Goal: Transaction & Acquisition: Book appointment/travel/reservation

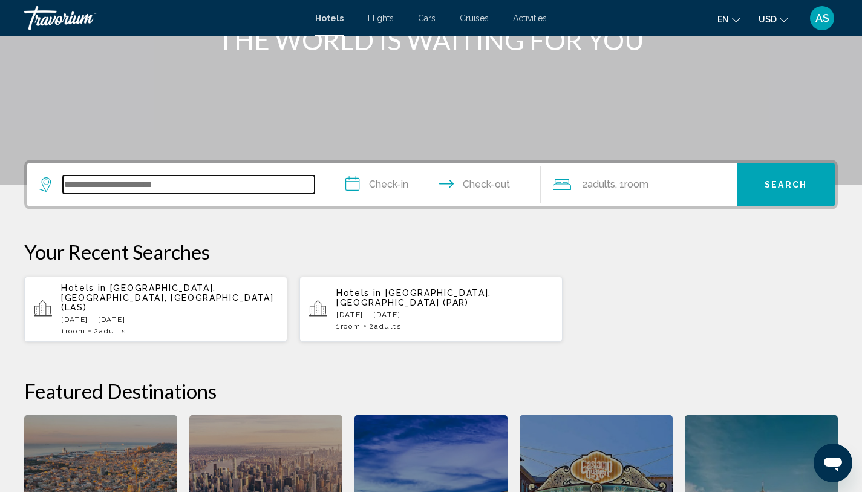
click at [247, 178] on input "Search widget" at bounding box center [189, 184] width 252 height 18
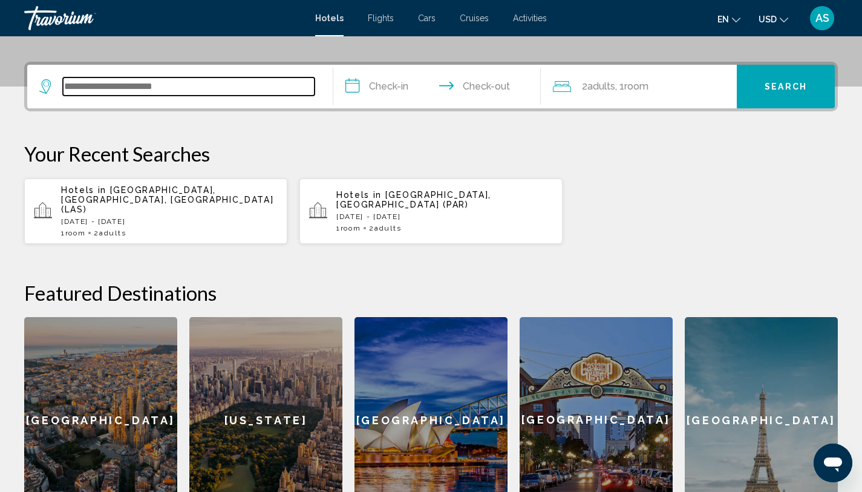
scroll to position [299, 0]
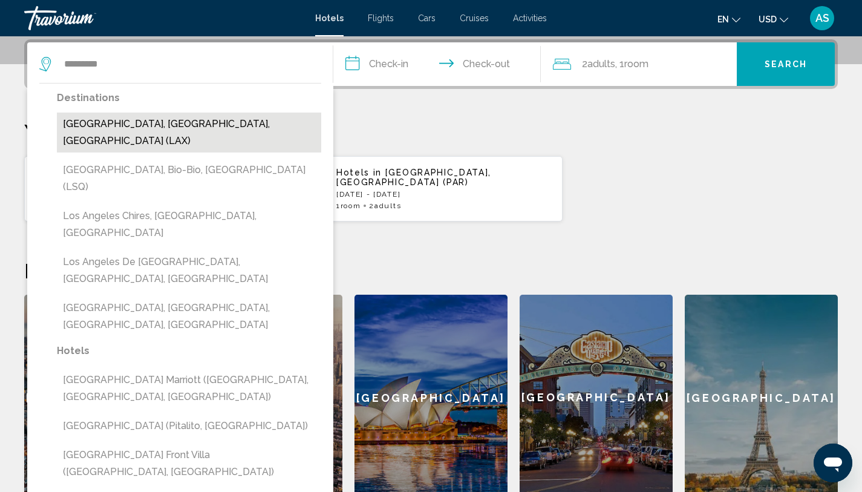
click at [180, 125] on button "[GEOGRAPHIC_DATA], [GEOGRAPHIC_DATA], [GEOGRAPHIC_DATA] (LAX)" at bounding box center [189, 132] width 264 height 40
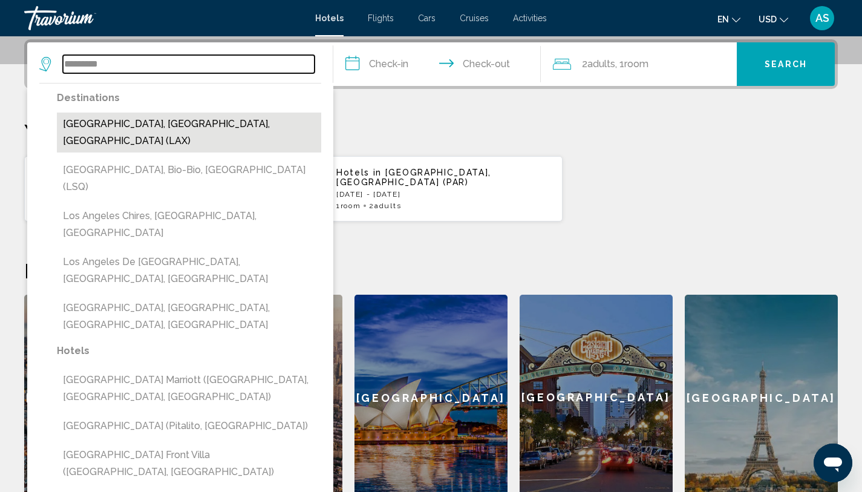
type input "**********"
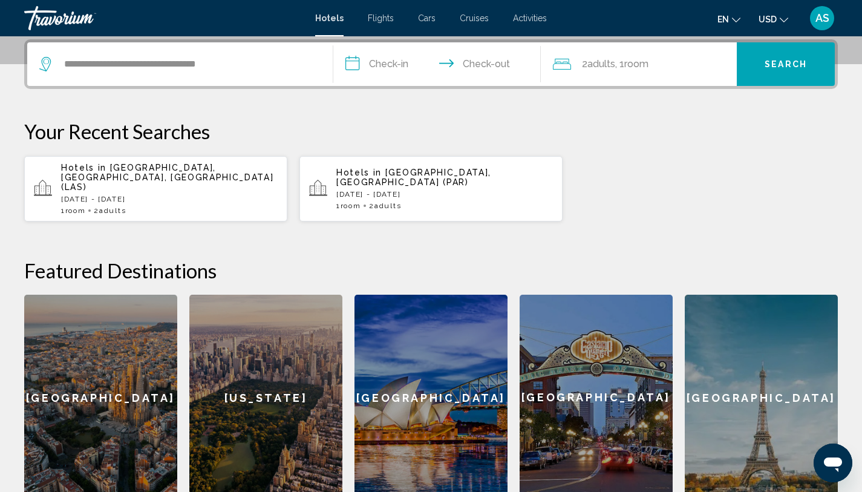
click at [388, 72] on input "**********" at bounding box center [439, 65] width 213 height 47
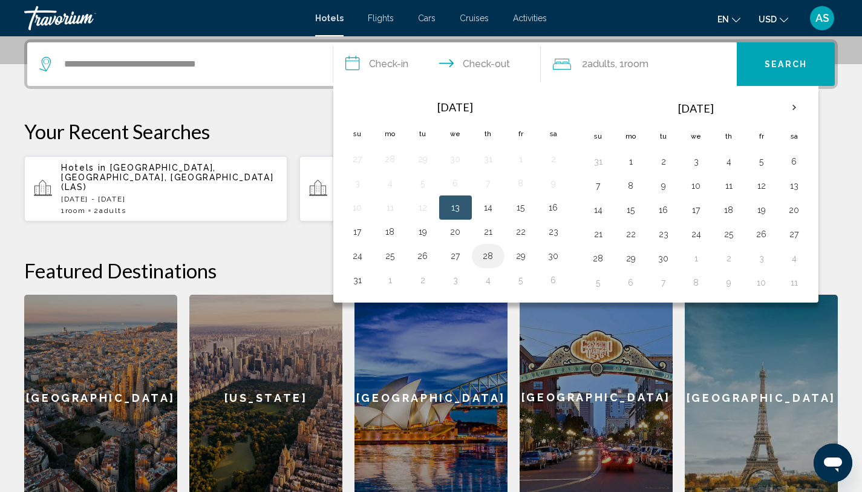
click at [485, 256] on button "28" at bounding box center [487, 255] width 19 height 17
click at [558, 260] on button "30" at bounding box center [553, 255] width 19 height 17
type input "**********"
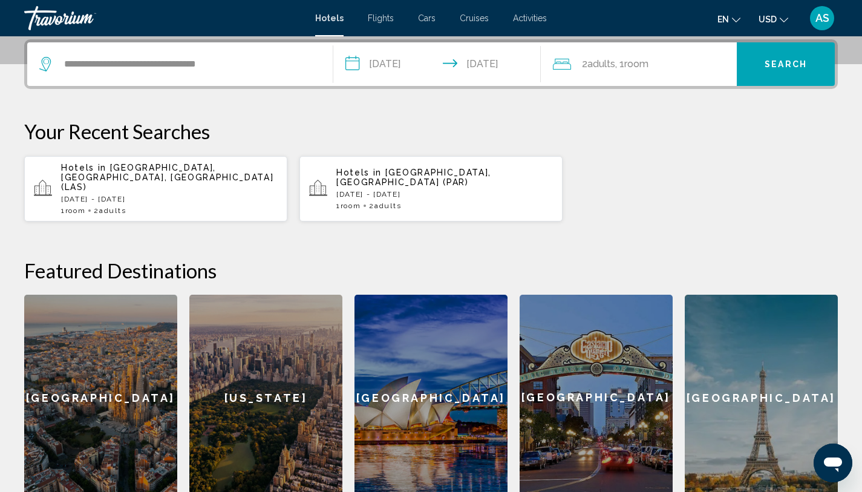
click at [785, 67] on span "Search" at bounding box center [785, 65] width 42 height 10
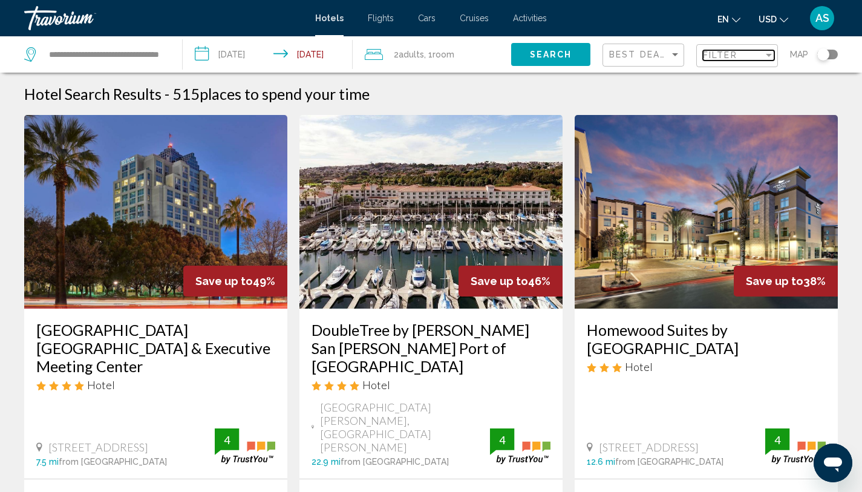
click at [735, 59] on span "Filter" at bounding box center [720, 55] width 34 height 10
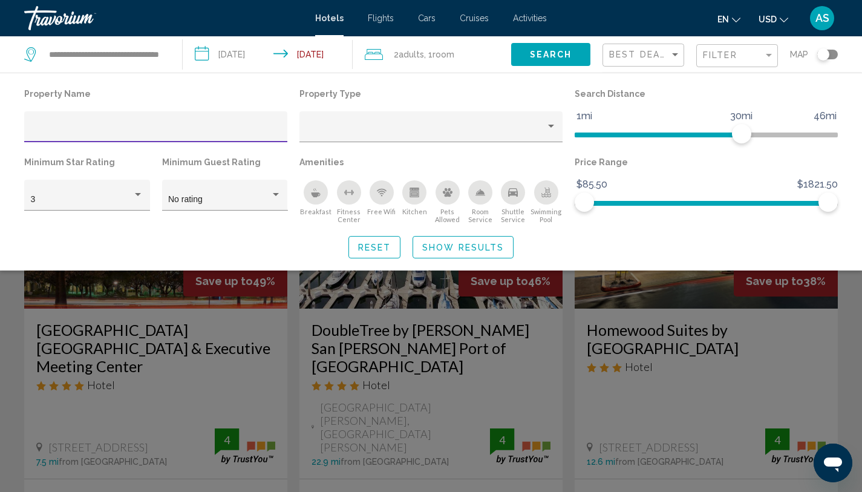
click at [563, 316] on div "Search widget" at bounding box center [431, 336] width 862 height 310
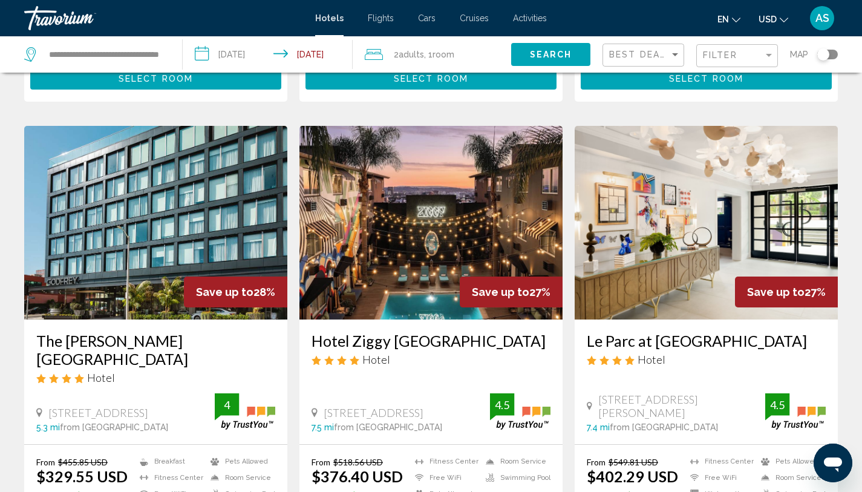
scroll to position [1404, 0]
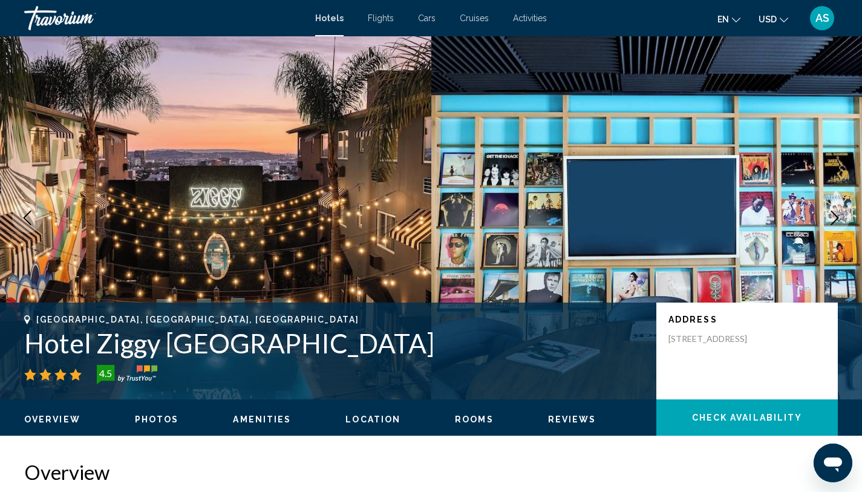
click at [148, 423] on span "Photos" at bounding box center [157, 419] width 44 height 10
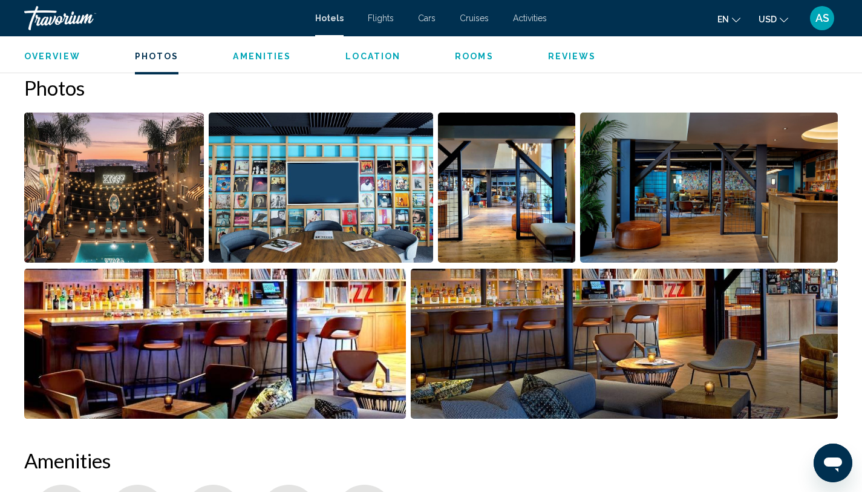
scroll to position [574, 0]
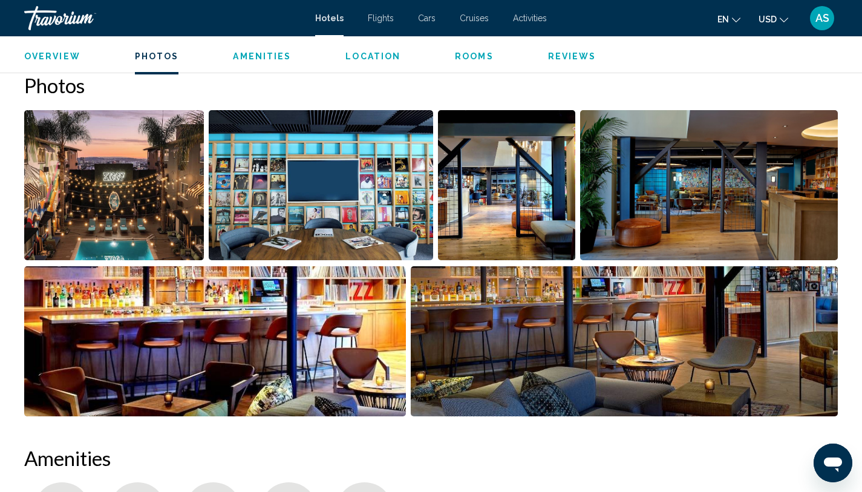
click at [138, 189] on img "Open full-screen image slider" at bounding box center [114, 185] width 180 height 150
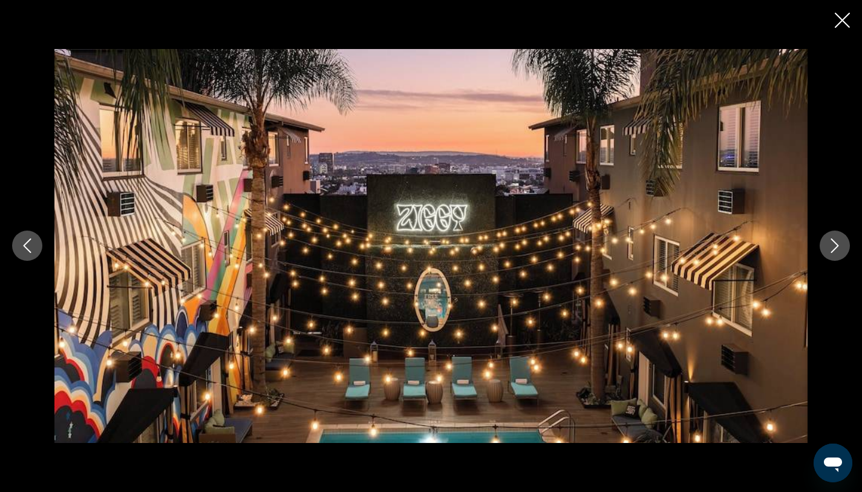
click at [846, 244] on button "Next image" at bounding box center [834, 245] width 30 height 30
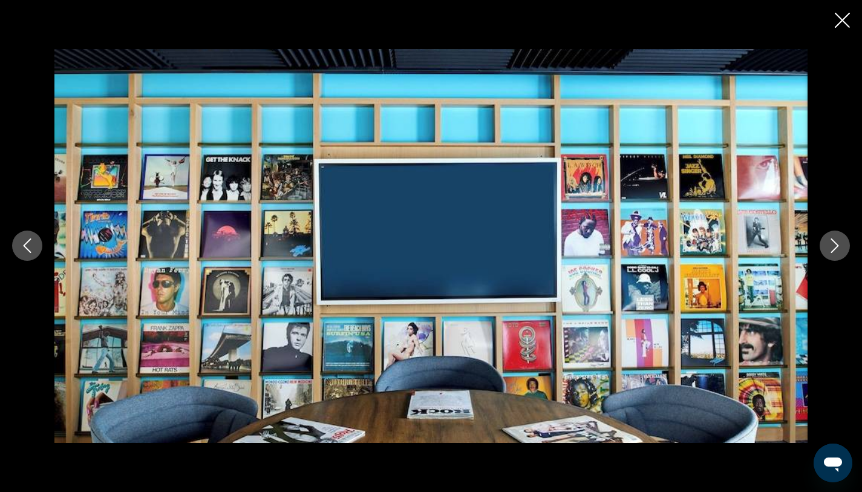
click at [818, 252] on div "Main content" at bounding box center [431, 245] width 862 height 393
click at [834, 254] on button "Next image" at bounding box center [834, 245] width 30 height 30
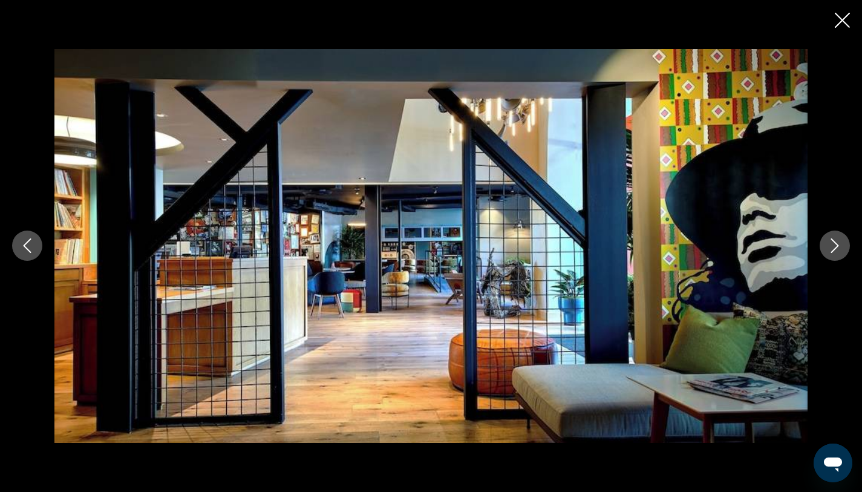
click at [834, 254] on button "Next image" at bounding box center [834, 245] width 30 height 30
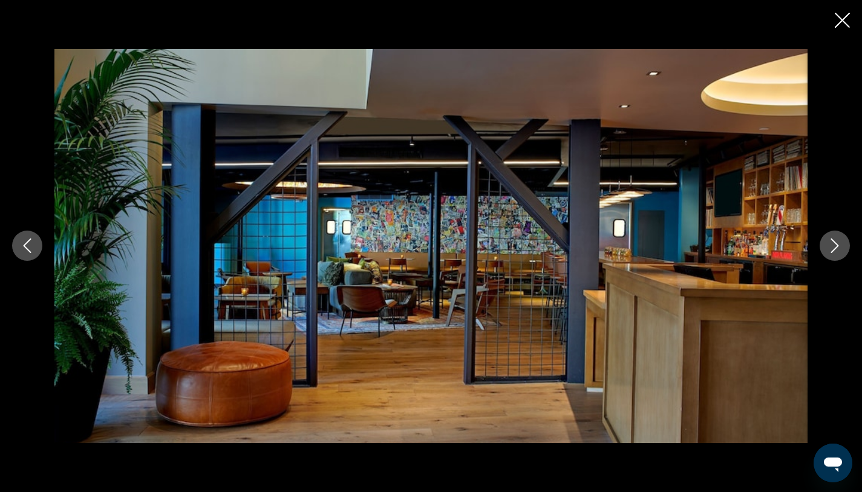
click at [834, 254] on button "Next image" at bounding box center [834, 245] width 30 height 30
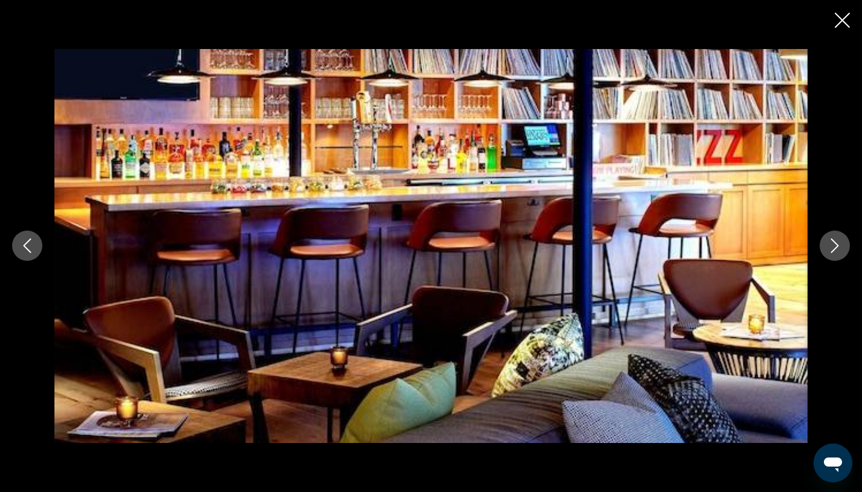
click at [834, 254] on button "Next image" at bounding box center [834, 245] width 30 height 30
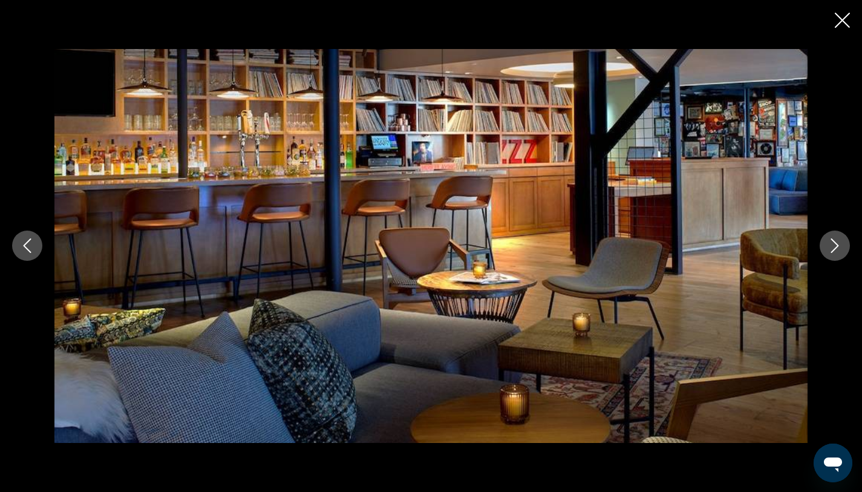
click at [834, 254] on button "Next image" at bounding box center [834, 245] width 30 height 30
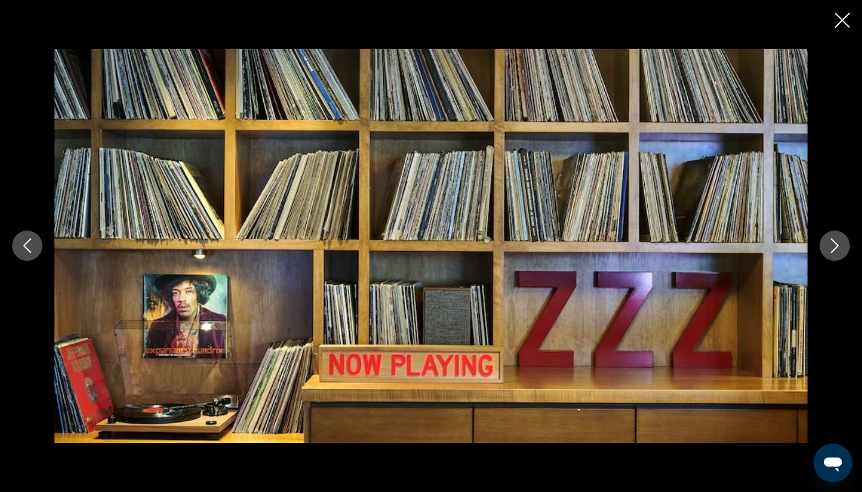
click at [834, 254] on button "Next image" at bounding box center [834, 245] width 30 height 30
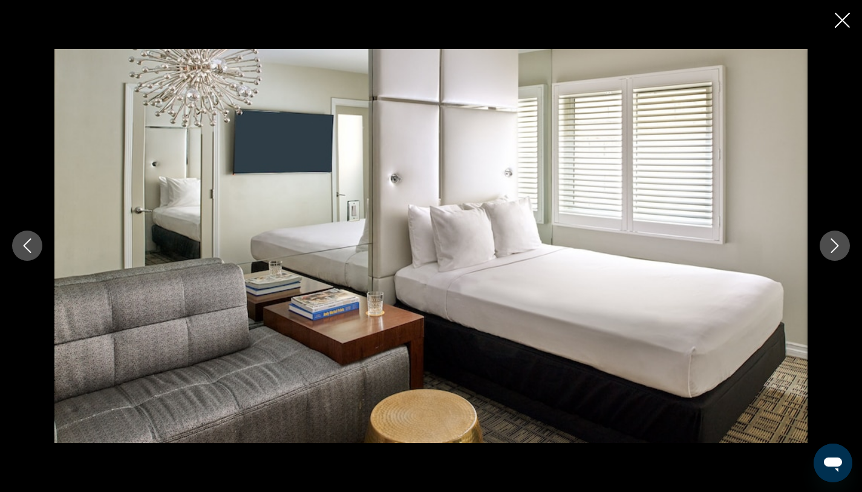
click at [834, 254] on button "Next image" at bounding box center [834, 245] width 30 height 30
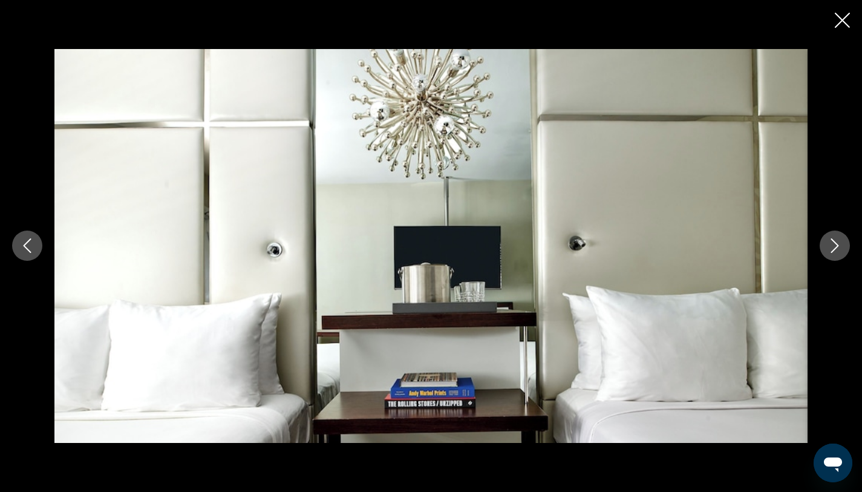
click at [832, 253] on button "Next image" at bounding box center [834, 245] width 30 height 30
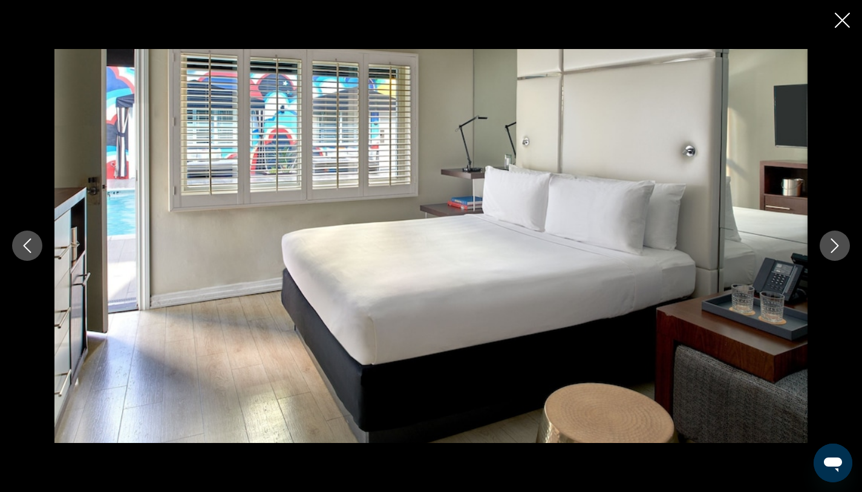
click at [832, 253] on button "Next image" at bounding box center [834, 245] width 30 height 30
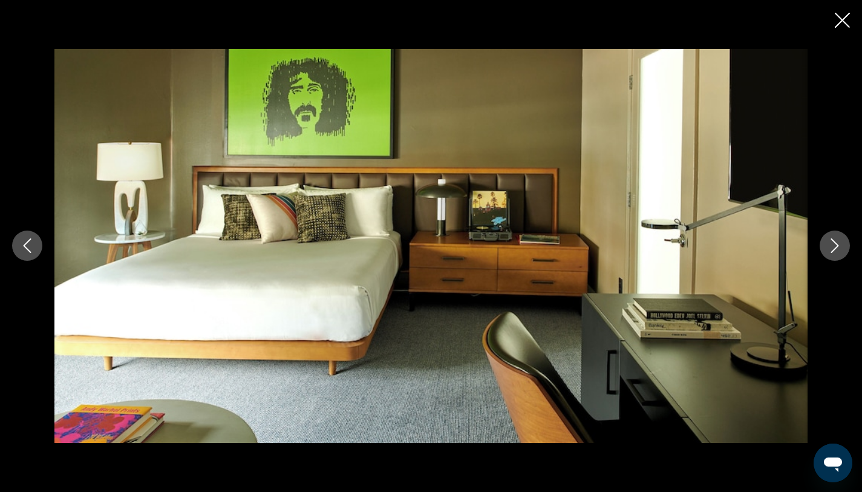
click at [832, 253] on button "Next image" at bounding box center [834, 245] width 30 height 30
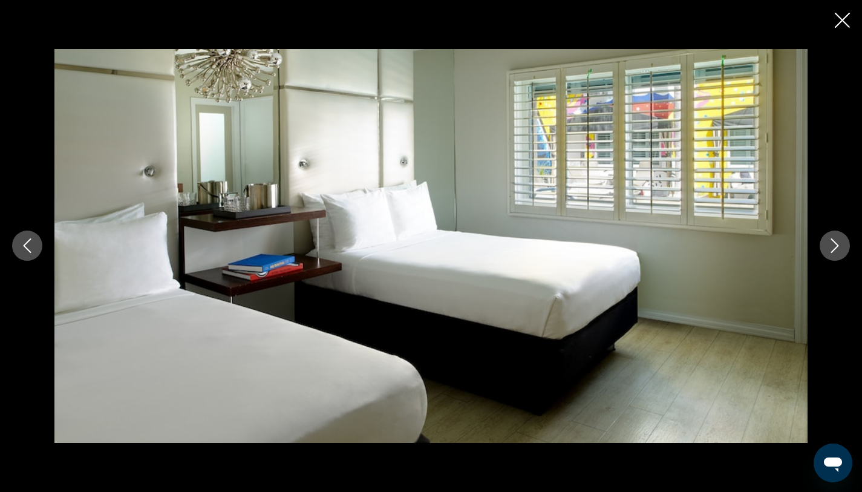
click at [832, 253] on button "Next image" at bounding box center [834, 245] width 30 height 30
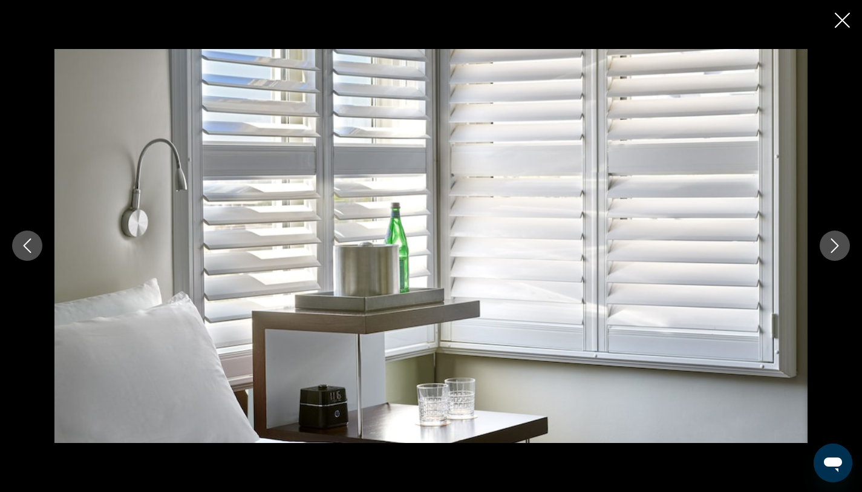
click at [832, 253] on button "Next image" at bounding box center [834, 245] width 30 height 30
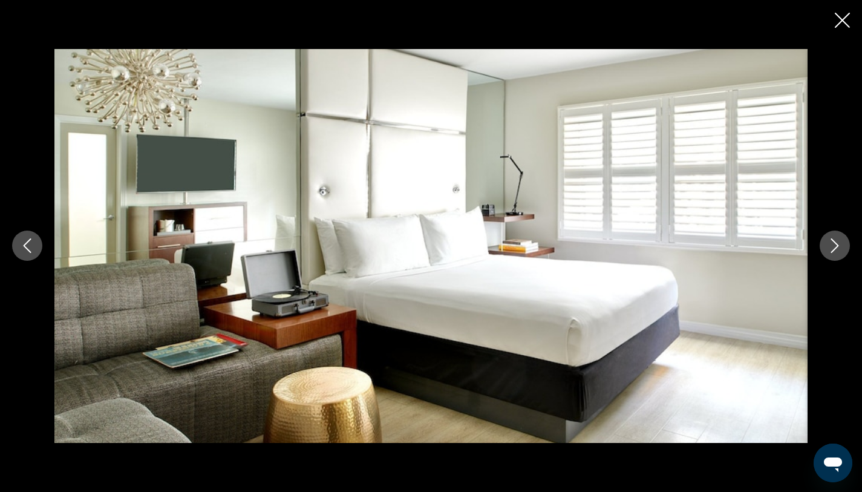
click at [832, 253] on button "Next image" at bounding box center [834, 245] width 30 height 30
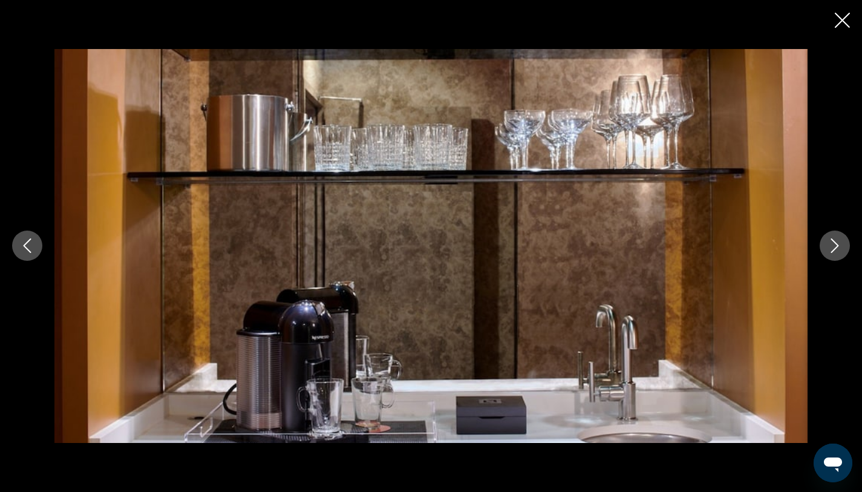
click at [832, 253] on button "Next image" at bounding box center [834, 245] width 30 height 30
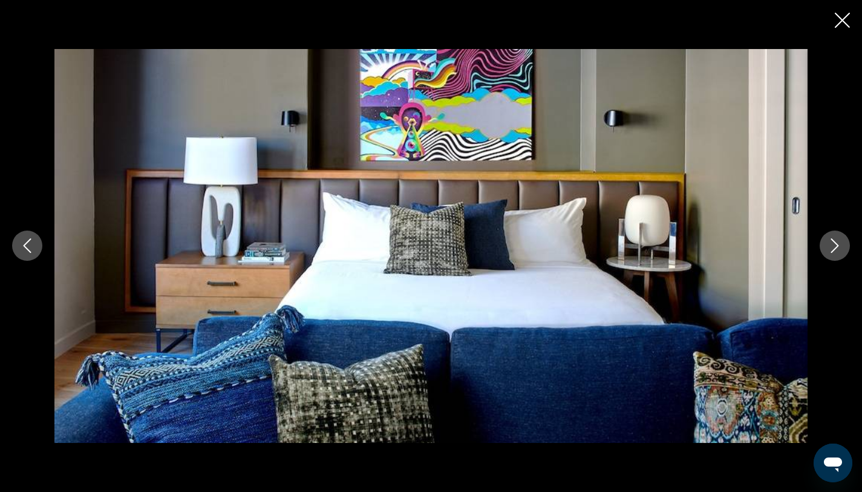
click at [832, 253] on button "Next image" at bounding box center [834, 245] width 30 height 30
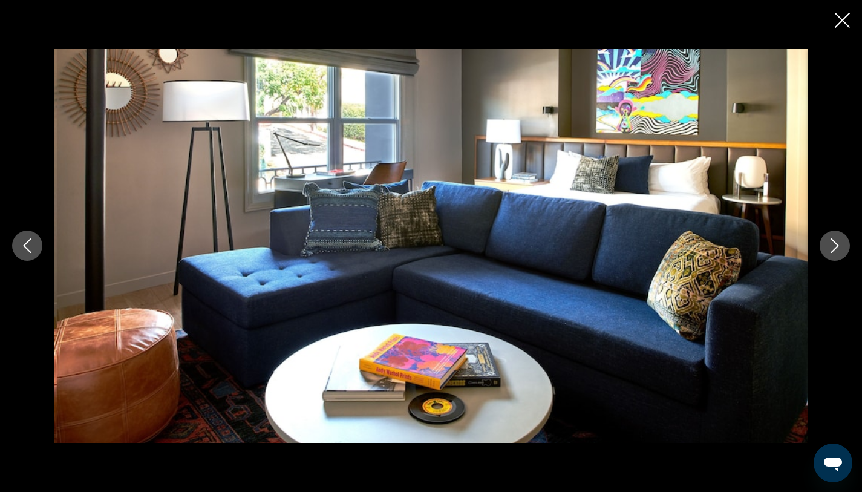
click at [832, 253] on button "Next image" at bounding box center [834, 245] width 30 height 30
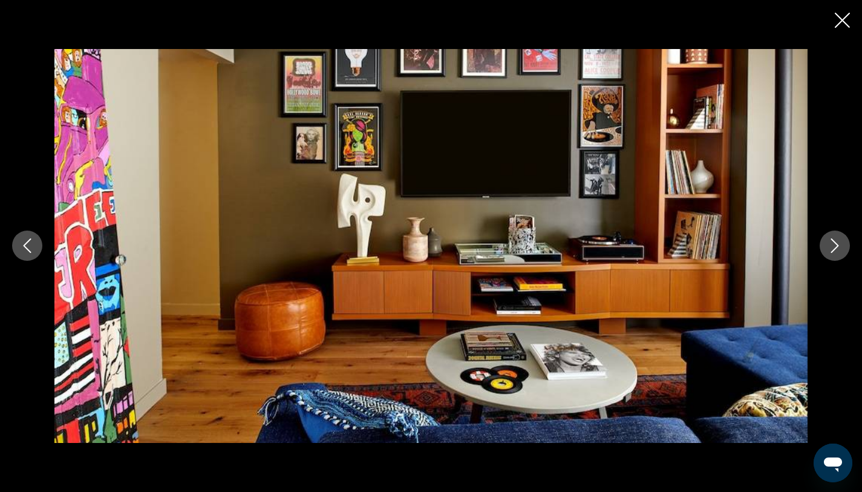
click at [832, 253] on button "Next image" at bounding box center [834, 245] width 30 height 30
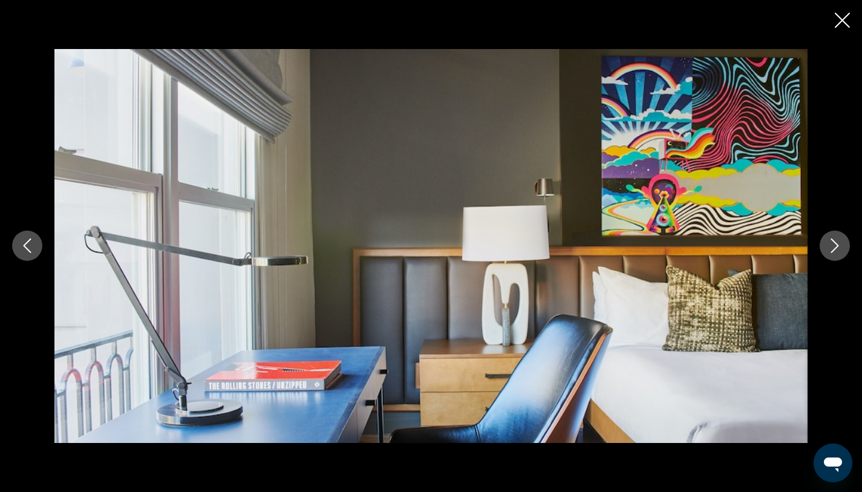
click at [832, 253] on button "Next image" at bounding box center [834, 245] width 30 height 30
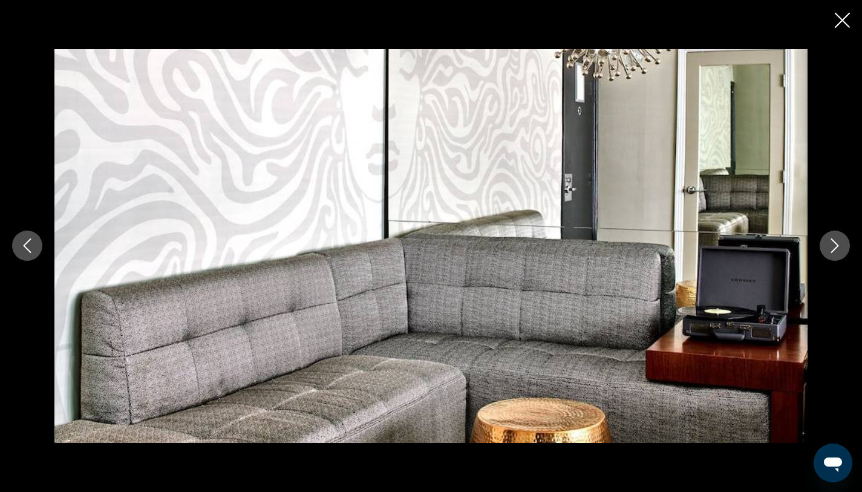
click at [832, 253] on button "Next image" at bounding box center [834, 245] width 30 height 30
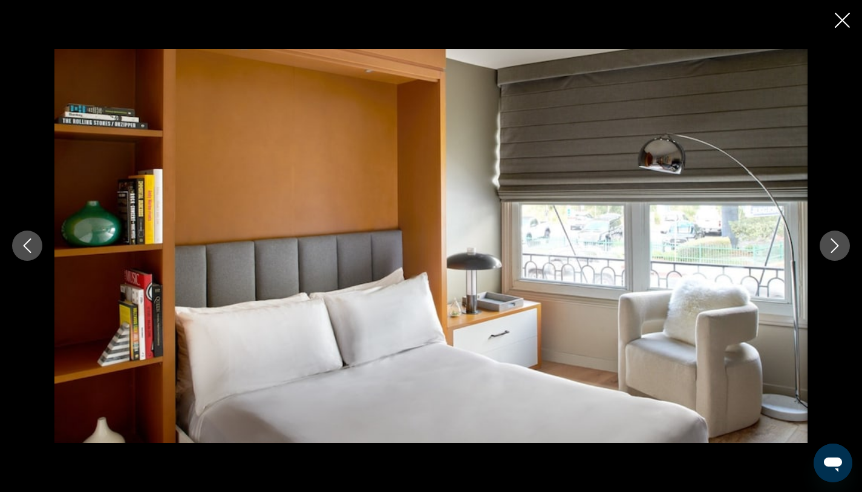
click at [832, 253] on button "Next image" at bounding box center [834, 245] width 30 height 30
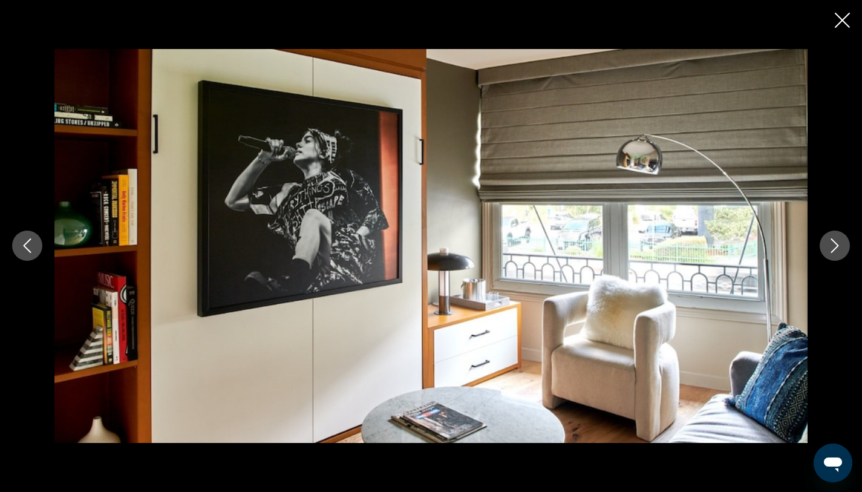
click at [832, 253] on button "Next image" at bounding box center [834, 245] width 30 height 30
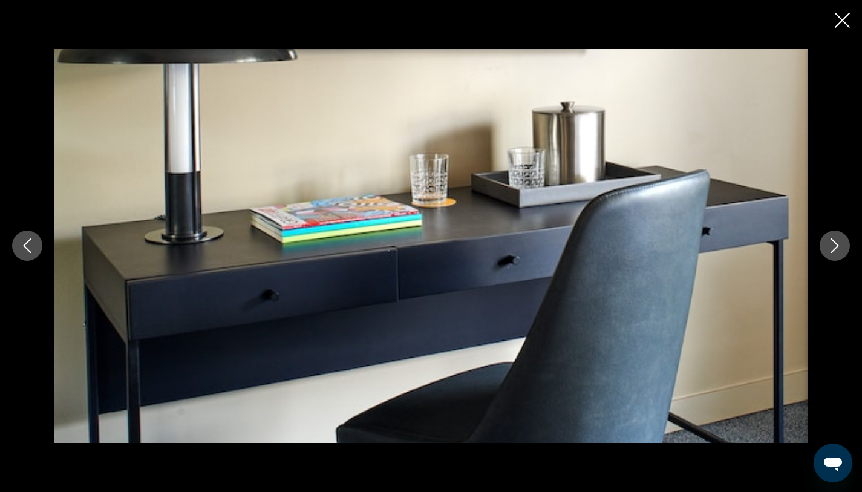
click at [832, 253] on button "Next image" at bounding box center [834, 245] width 30 height 30
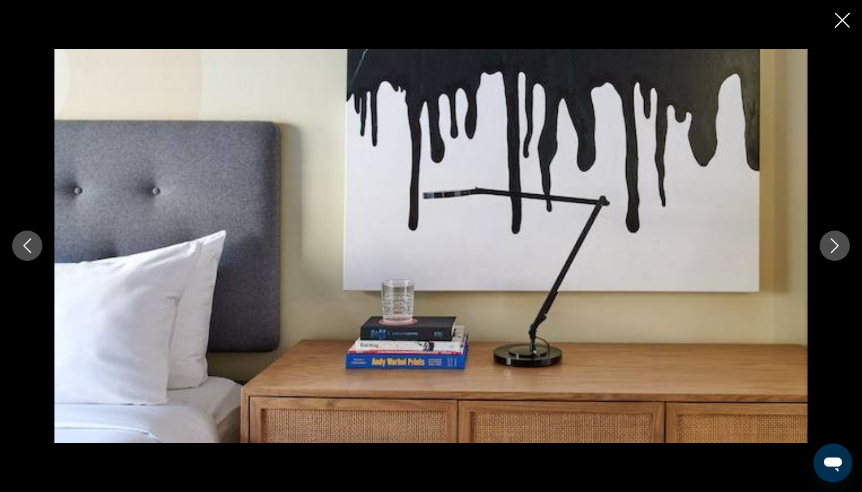
click at [832, 253] on button "Next image" at bounding box center [834, 245] width 30 height 30
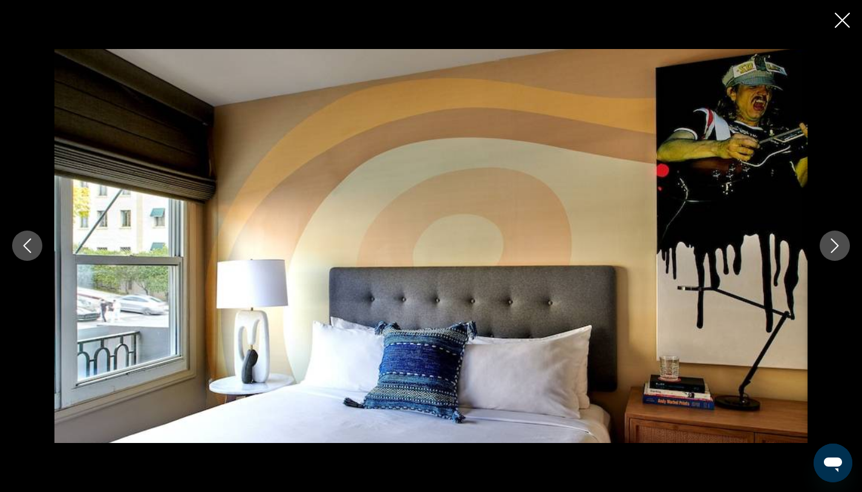
click at [832, 253] on button "Next image" at bounding box center [834, 245] width 30 height 30
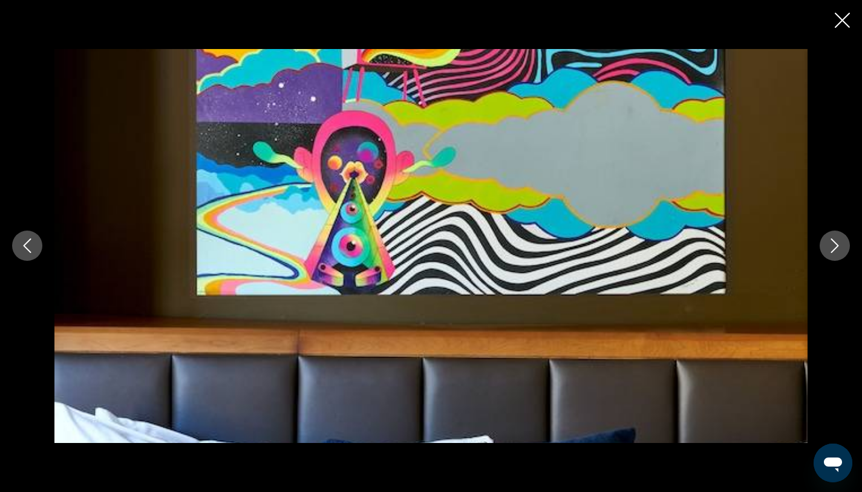
click at [832, 253] on button "Next image" at bounding box center [834, 245] width 30 height 30
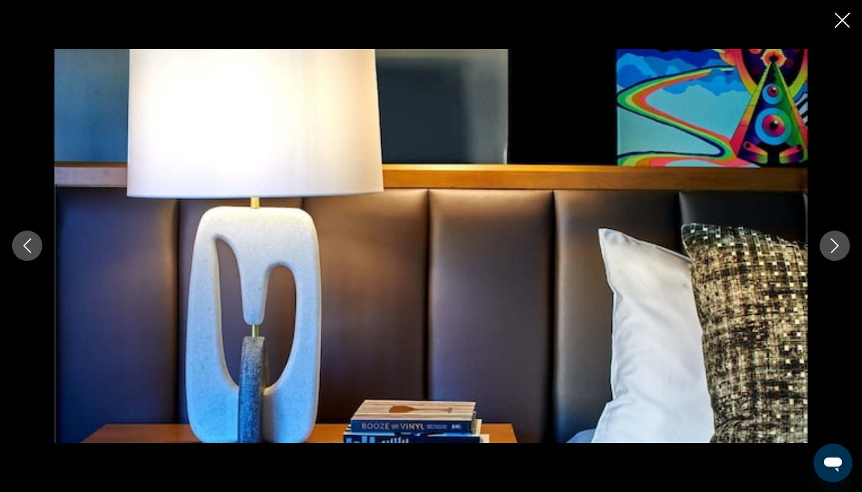
click at [832, 253] on button "Next image" at bounding box center [834, 245] width 30 height 30
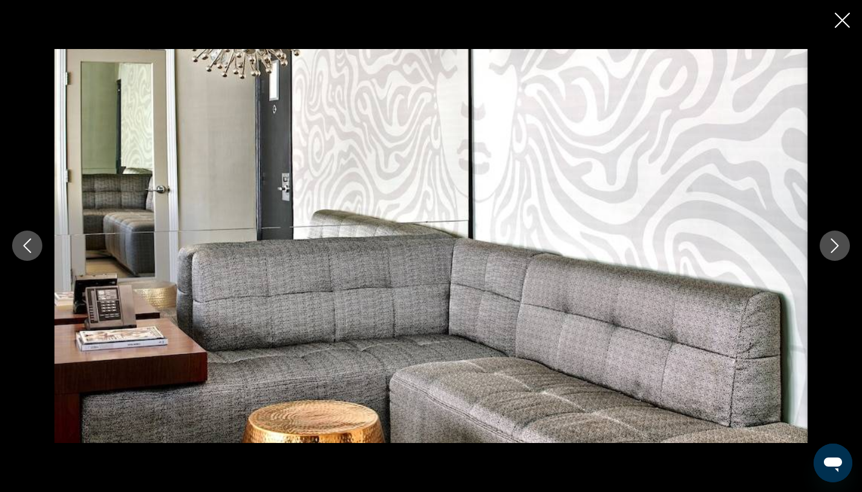
click at [832, 253] on button "Next image" at bounding box center [834, 245] width 30 height 30
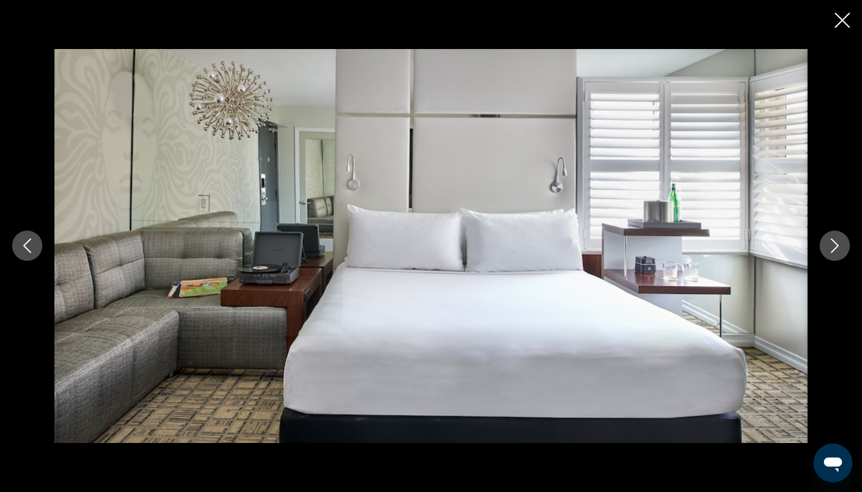
click at [832, 253] on button "Next image" at bounding box center [834, 245] width 30 height 30
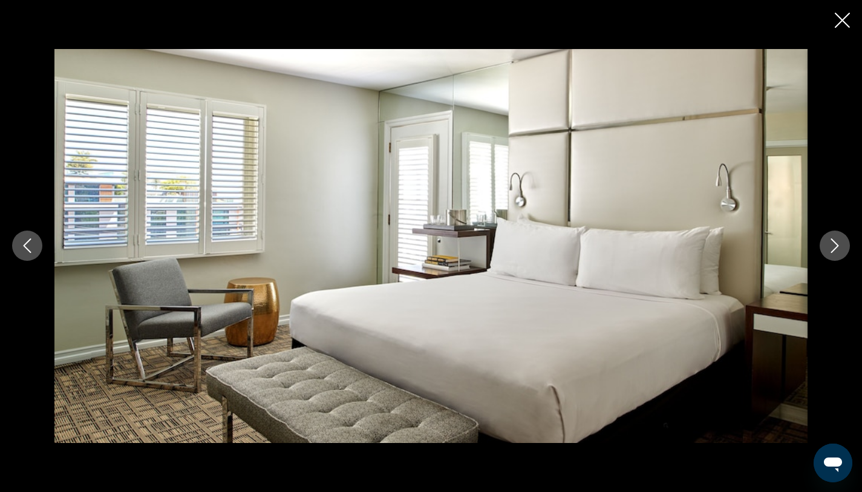
click at [832, 253] on button "Next image" at bounding box center [834, 245] width 30 height 30
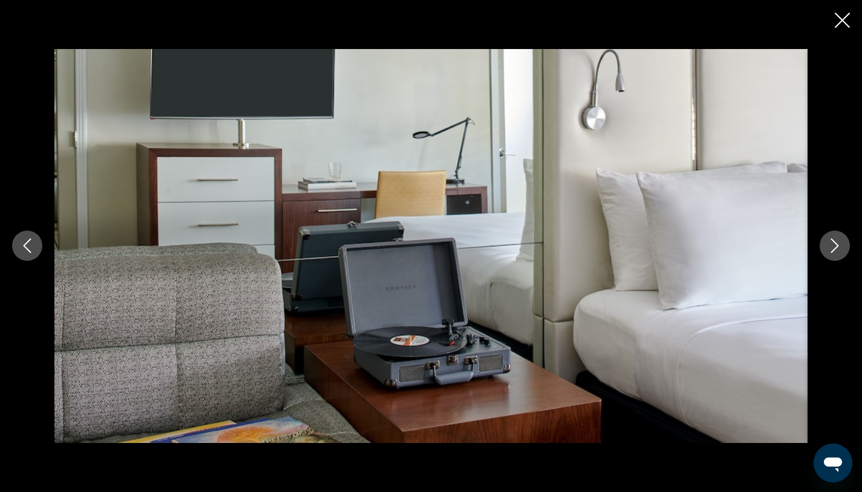
click at [832, 253] on button "Next image" at bounding box center [834, 245] width 30 height 30
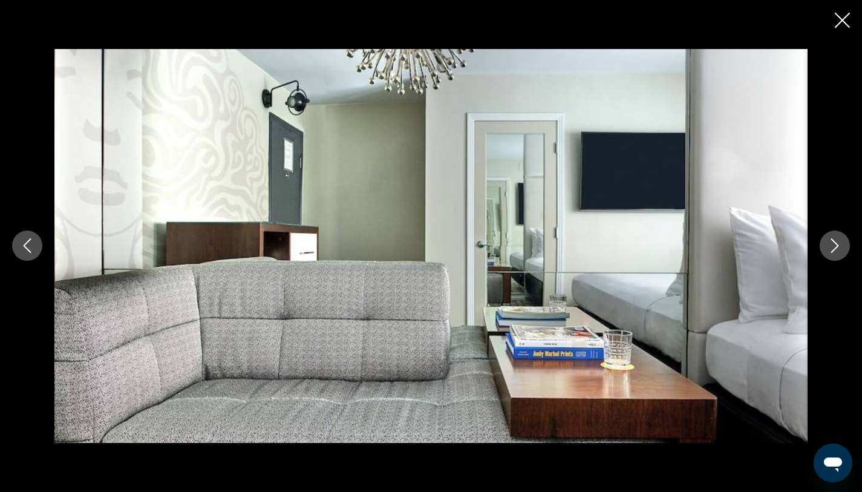
click at [833, 254] on button "Next image" at bounding box center [834, 245] width 30 height 30
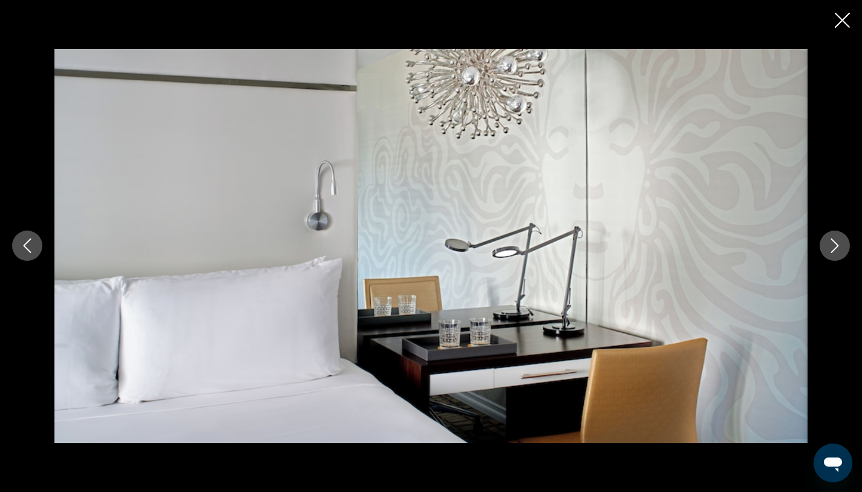
click at [833, 254] on button "Next image" at bounding box center [834, 245] width 30 height 30
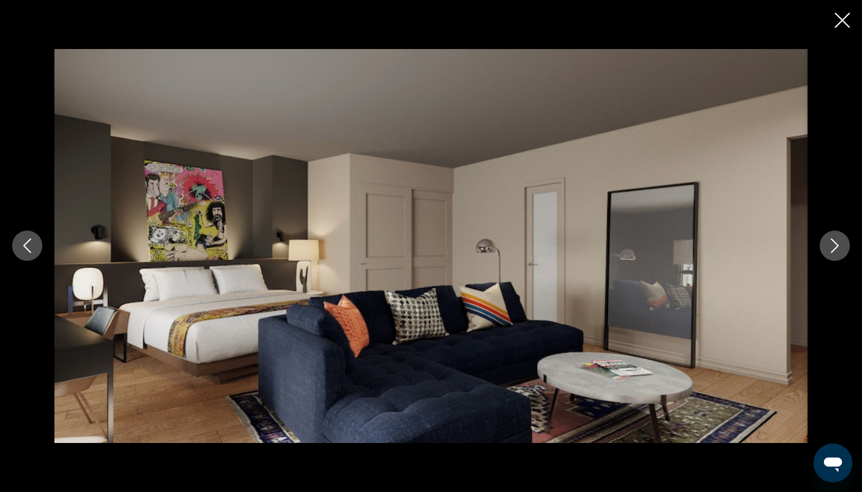
click at [833, 255] on button "Next image" at bounding box center [834, 245] width 30 height 30
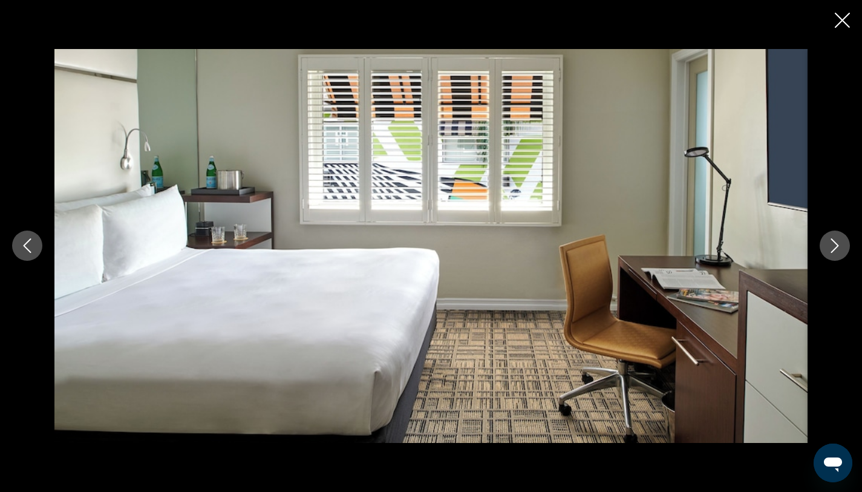
click at [833, 255] on button "Next image" at bounding box center [834, 245] width 30 height 30
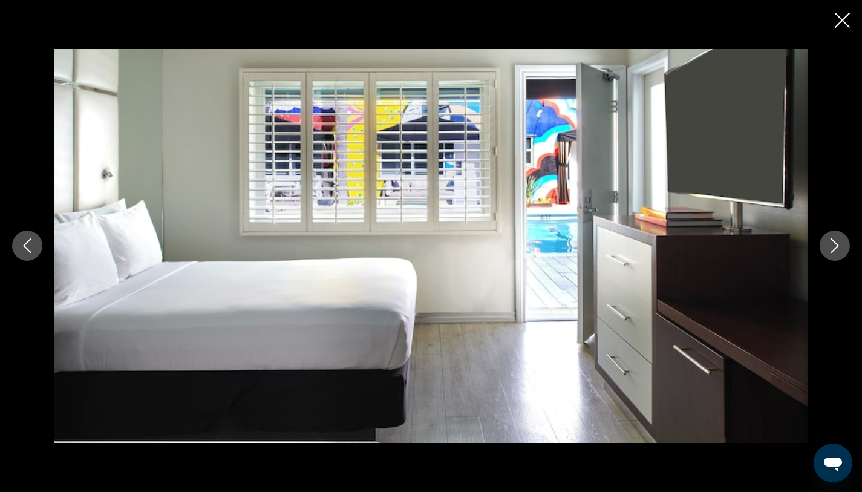
click at [833, 255] on button "Next image" at bounding box center [834, 245] width 30 height 30
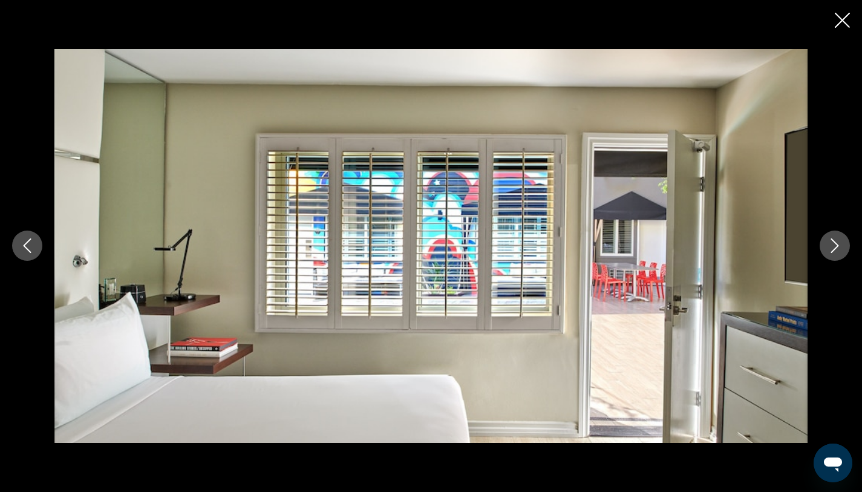
click at [833, 255] on button "Next image" at bounding box center [834, 245] width 30 height 30
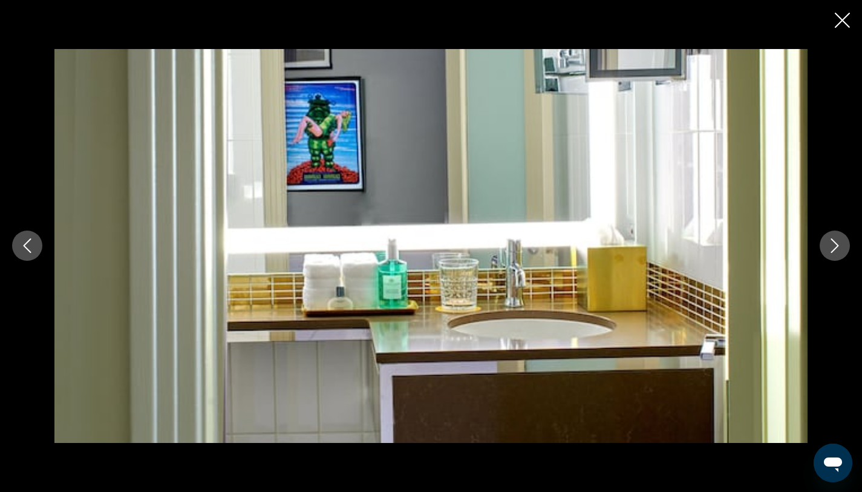
click at [833, 255] on button "Next image" at bounding box center [834, 245] width 30 height 30
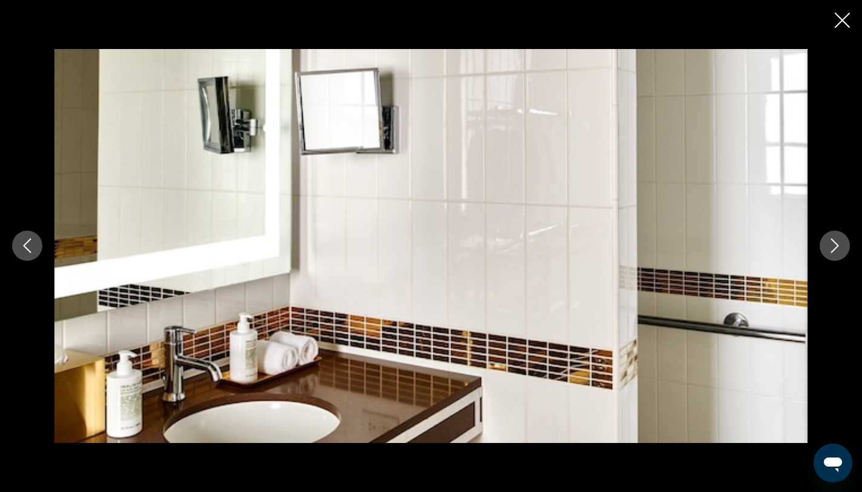
click at [833, 255] on button "Next image" at bounding box center [834, 245] width 30 height 30
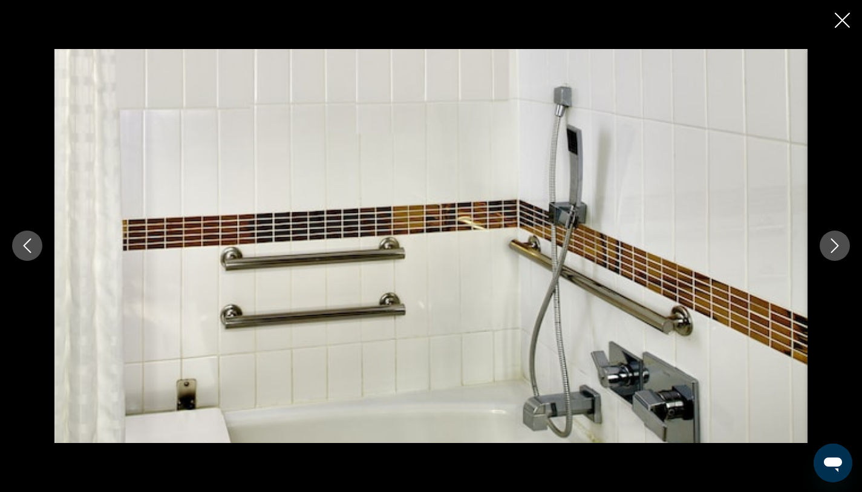
click at [833, 255] on button "Next image" at bounding box center [834, 245] width 30 height 30
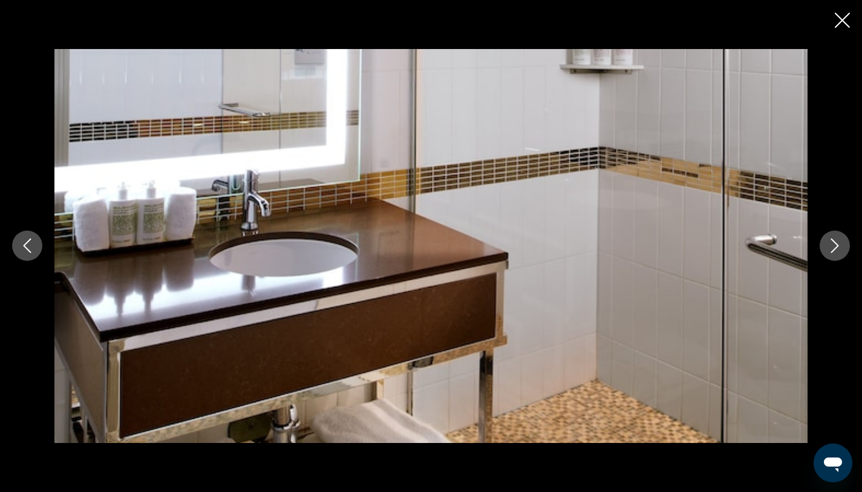
click at [833, 255] on button "Next image" at bounding box center [834, 245] width 30 height 30
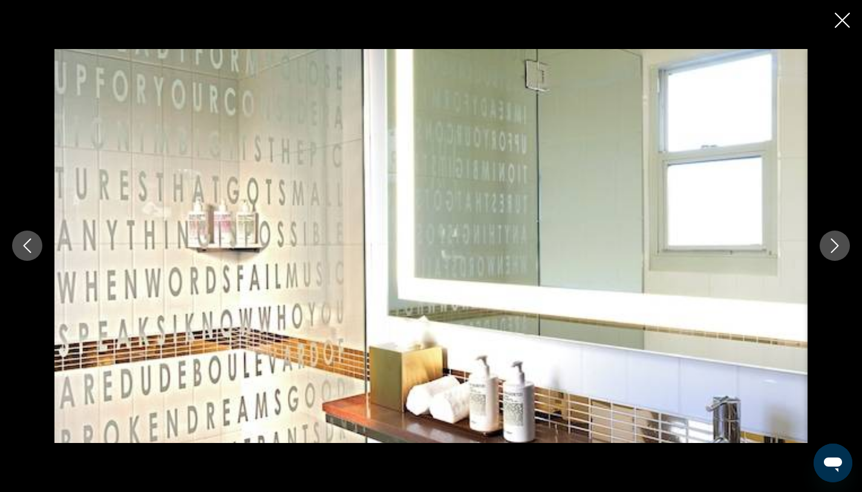
click at [833, 255] on button "Next image" at bounding box center [834, 245] width 30 height 30
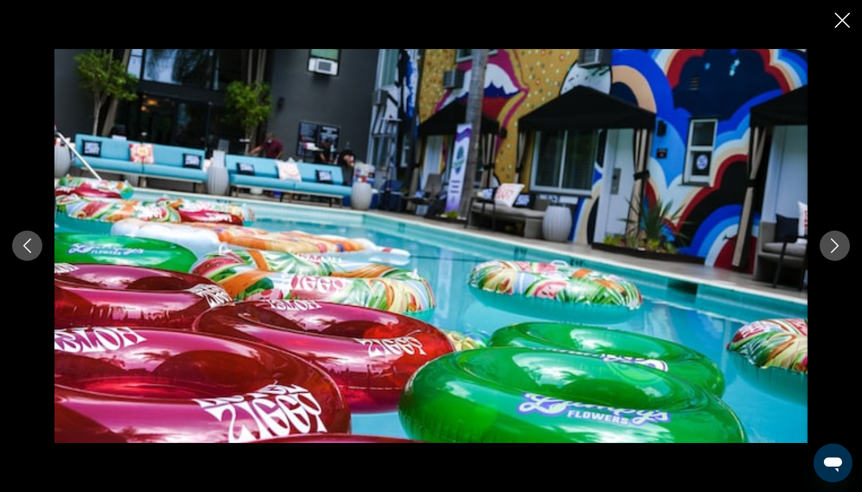
click at [833, 255] on button "Next image" at bounding box center [834, 245] width 30 height 30
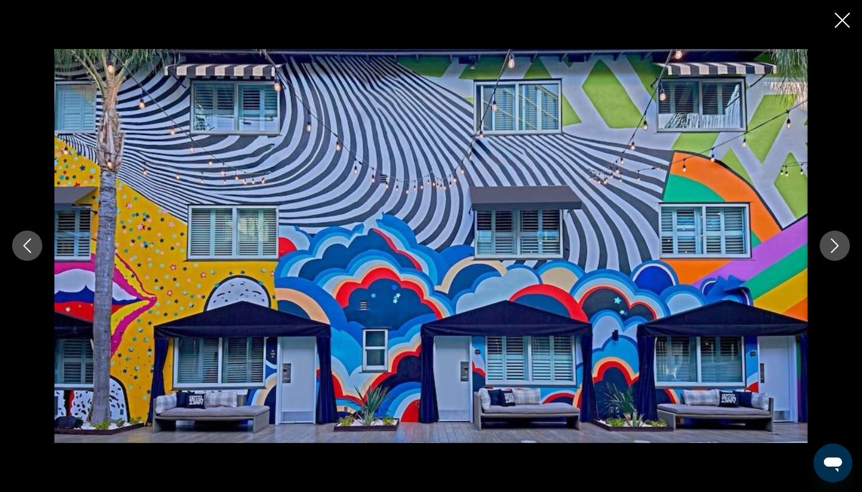
click at [833, 255] on button "Next image" at bounding box center [834, 245] width 30 height 30
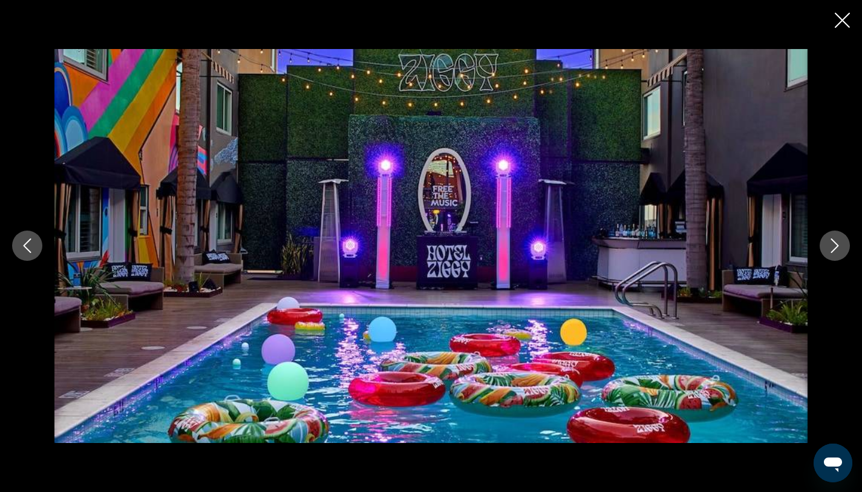
click at [833, 249] on icon "Next image" at bounding box center [835, 246] width 8 height 15
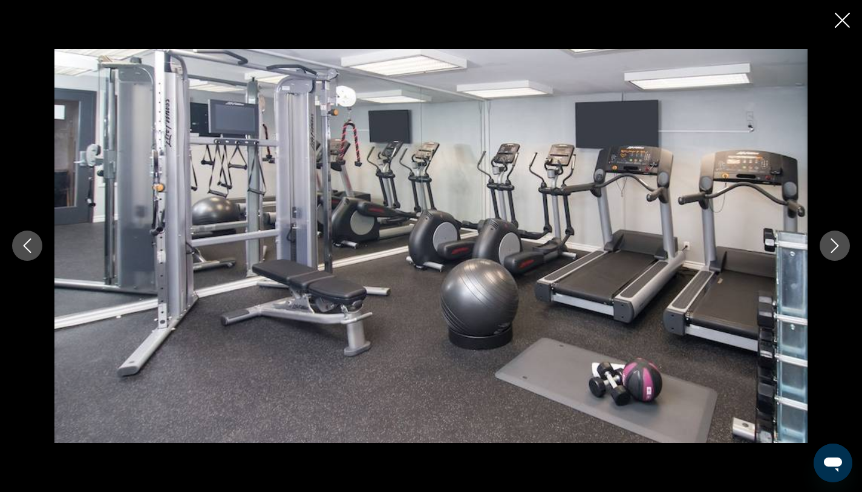
click at [833, 249] on icon "Next image" at bounding box center [835, 246] width 8 height 15
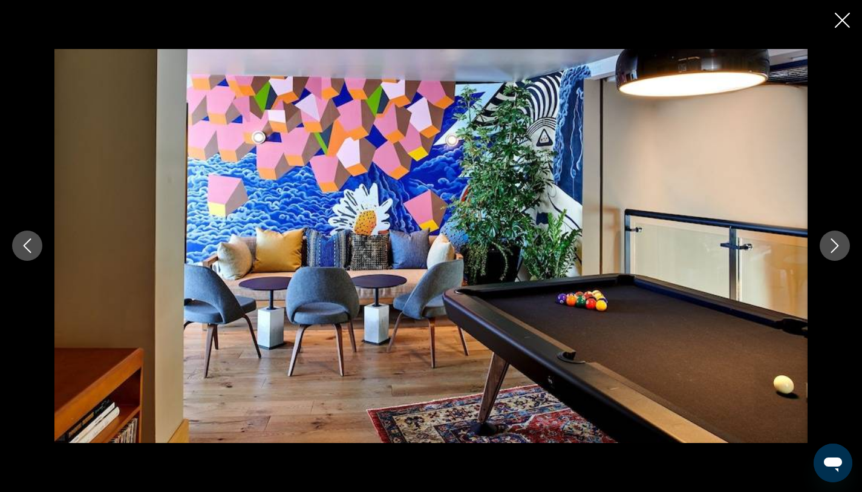
click at [843, 14] on icon "Close slideshow" at bounding box center [841, 20] width 15 height 15
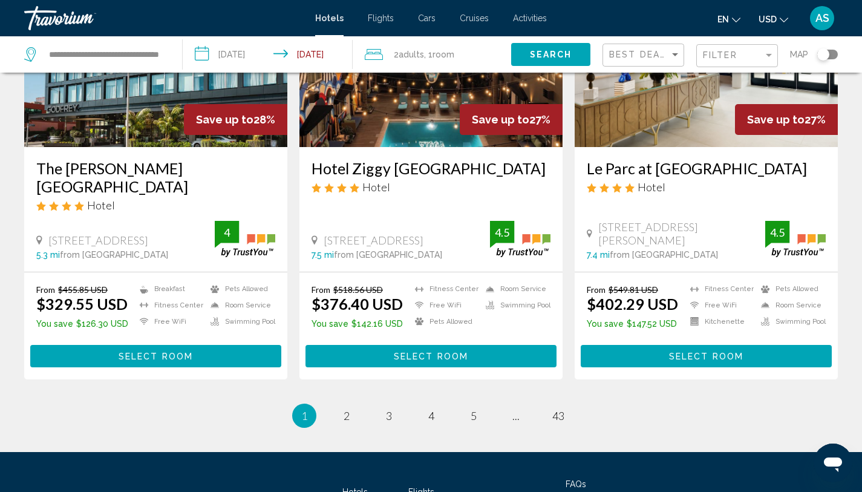
scroll to position [1603, 0]
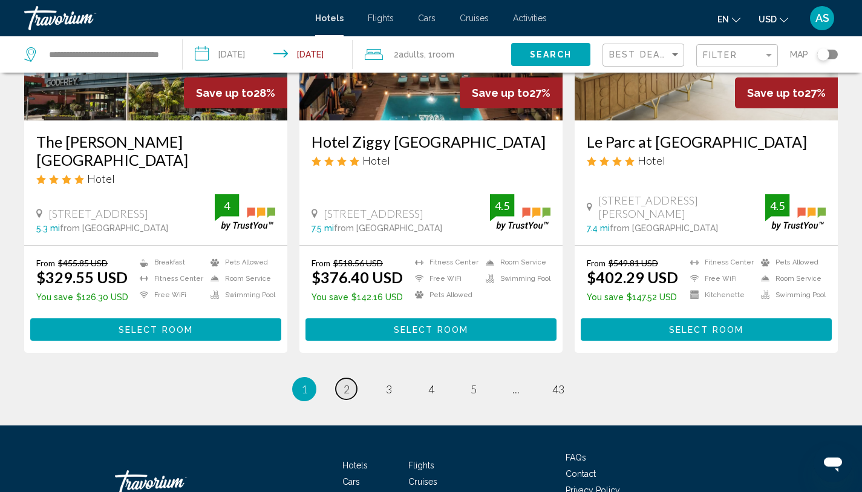
click at [348, 382] on span "2" at bounding box center [346, 388] width 6 height 13
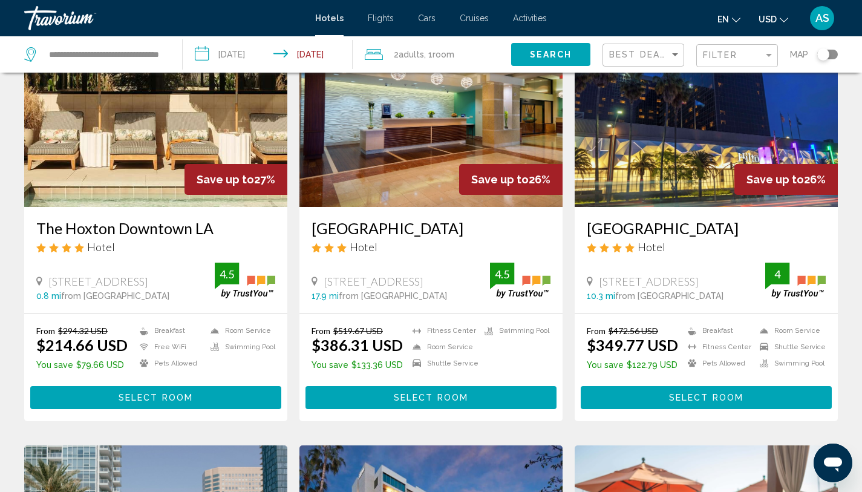
scroll to position [106, 0]
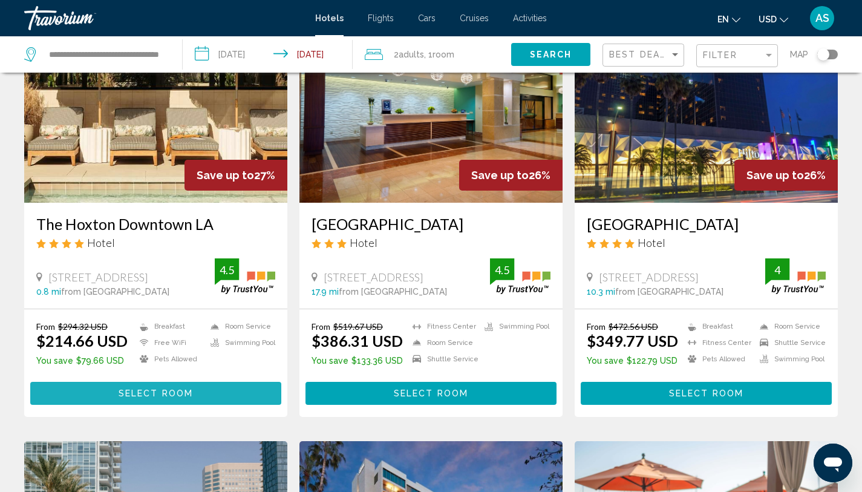
click at [187, 397] on span "Select Room" at bounding box center [155, 394] width 74 height 10
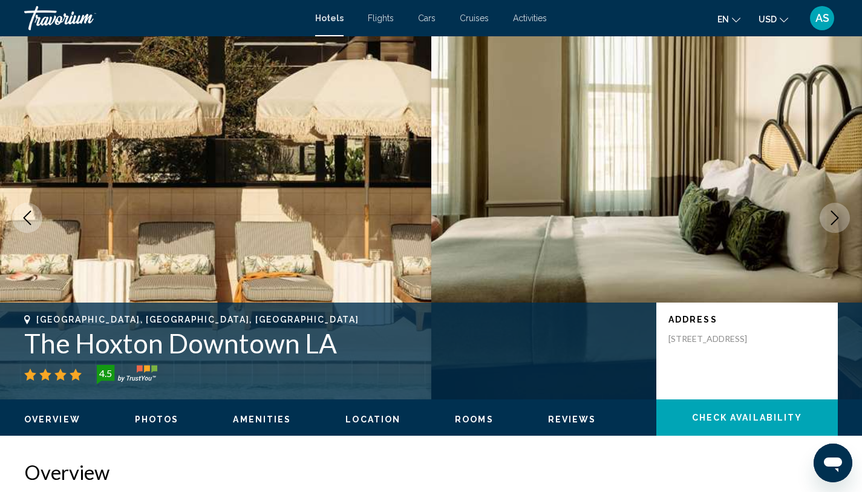
click at [836, 212] on icon "Next image" at bounding box center [834, 217] width 15 height 15
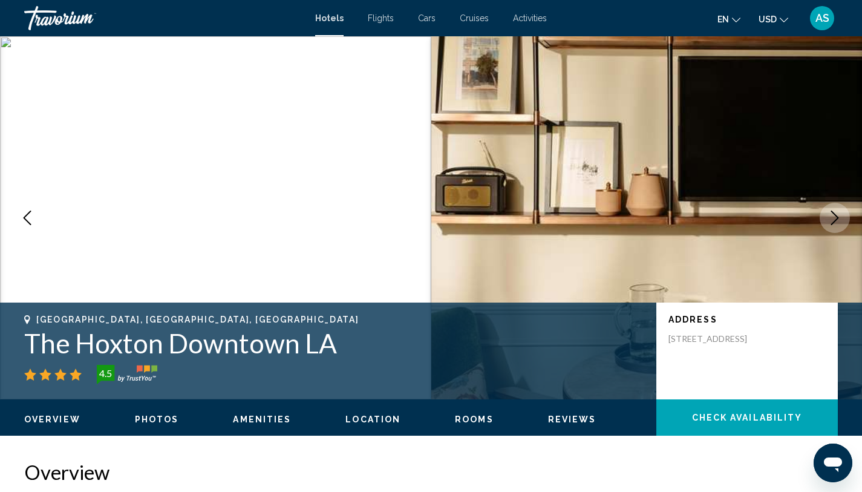
click at [836, 212] on icon "Next image" at bounding box center [834, 217] width 15 height 15
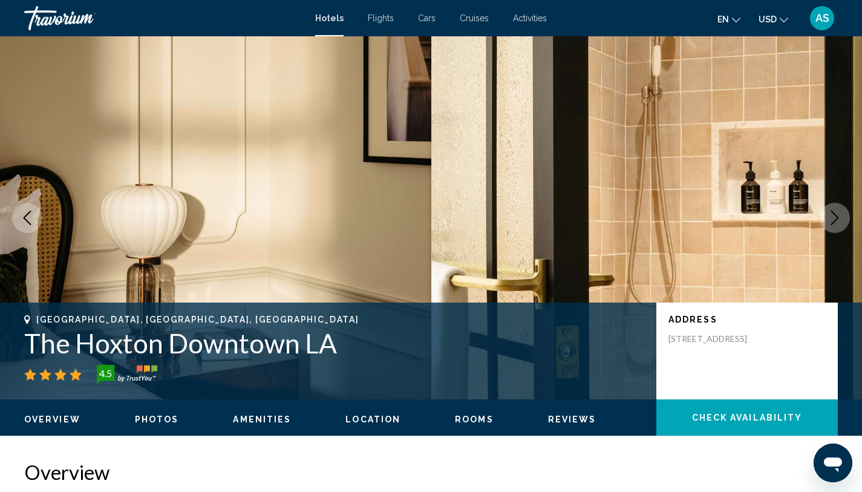
click at [836, 212] on icon "Next image" at bounding box center [834, 217] width 15 height 15
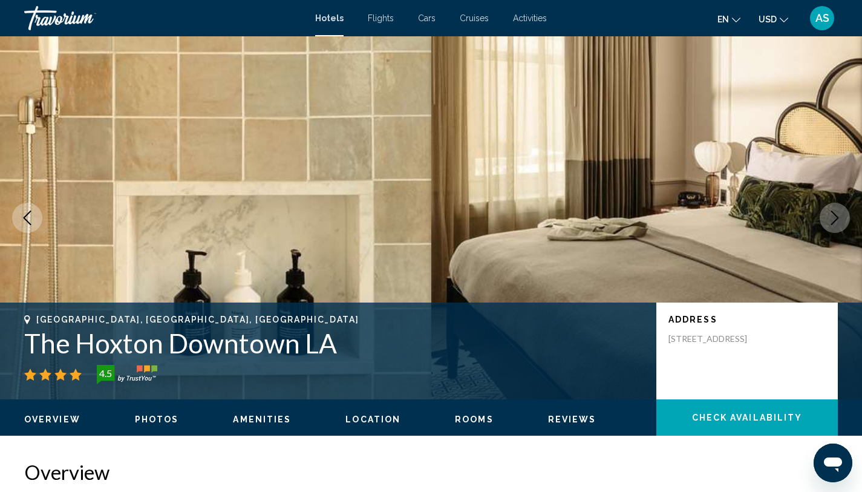
click at [836, 212] on icon "Next image" at bounding box center [834, 217] width 15 height 15
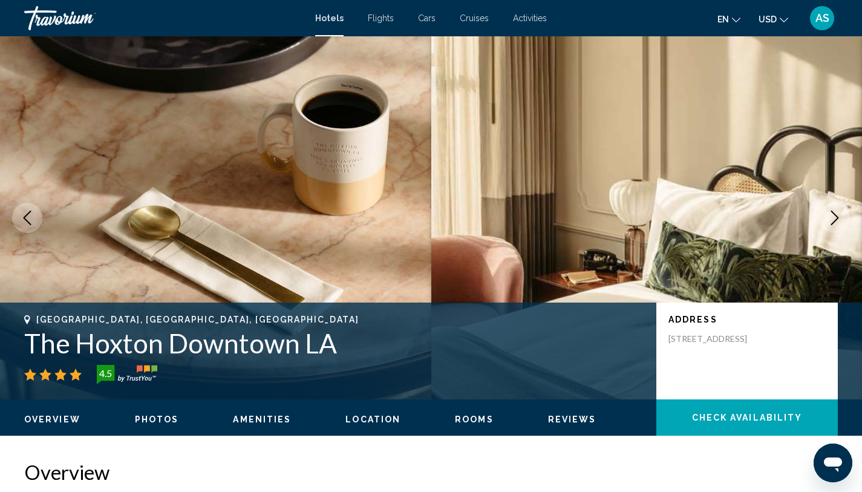
click at [836, 212] on icon "Next image" at bounding box center [834, 217] width 15 height 15
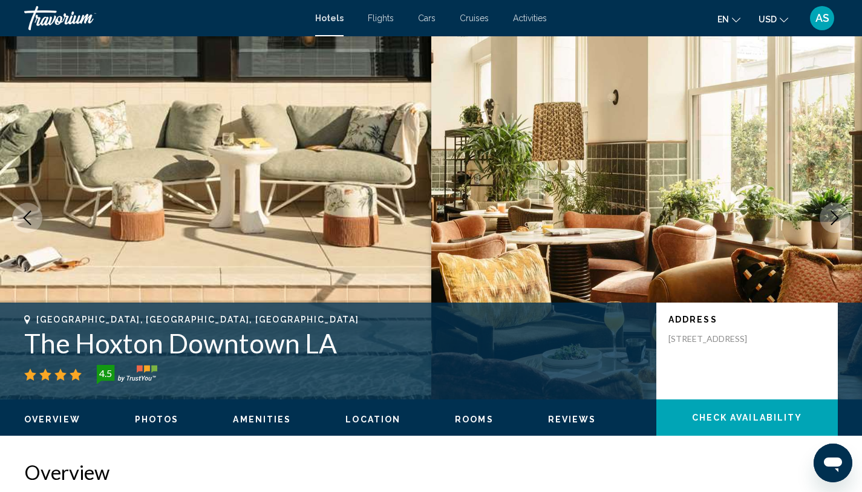
click at [836, 212] on icon "Next image" at bounding box center [834, 217] width 15 height 15
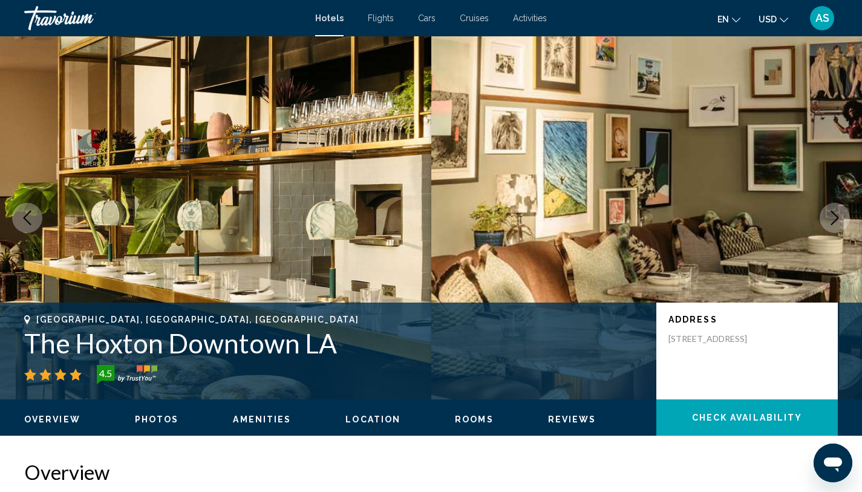
click at [836, 212] on icon "Next image" at bounding box center [834, 217] width 15 height 15
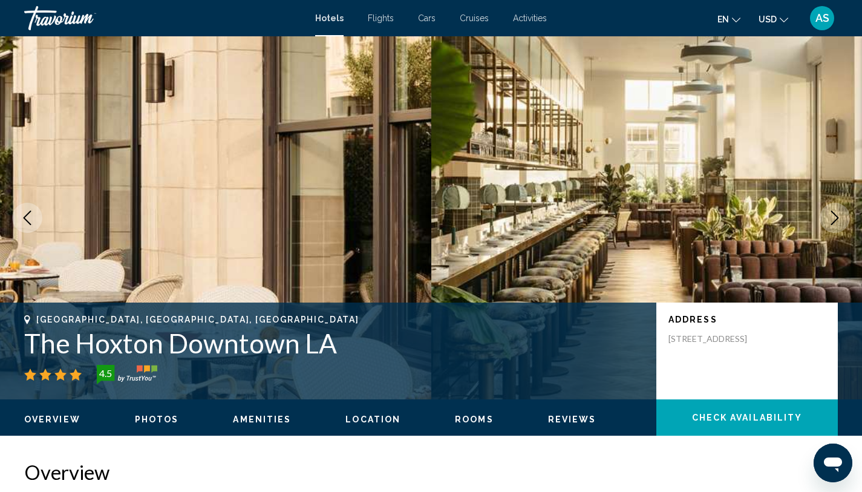
click at [836, 212] on icon "Next image" at bounding box center [834, 217] width 15 height 15
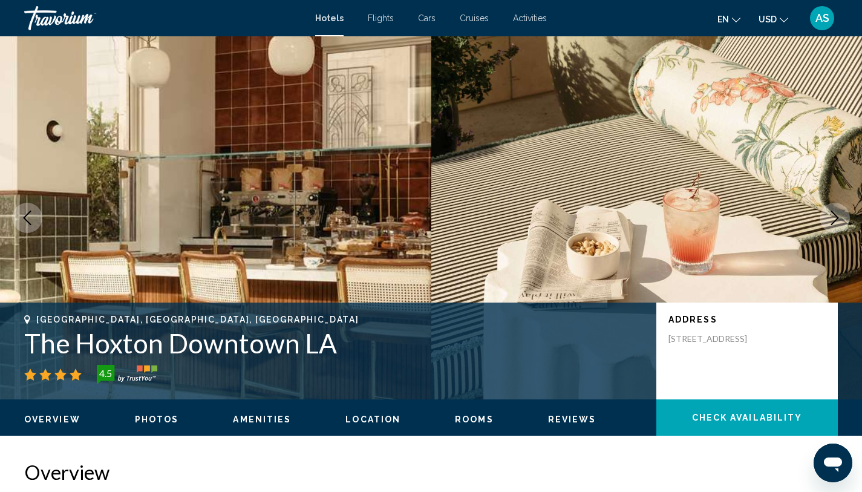
click at [836, 212] on icon "Next image" at bounding box center [834, 217] width 15 height 15
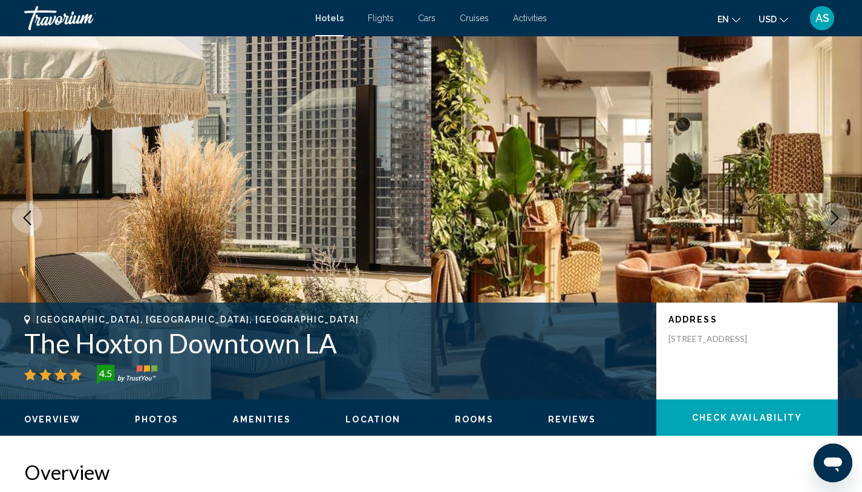
click at [836, 212] on icon "Next image" at bounding box center [834, 217] width 15 height 15
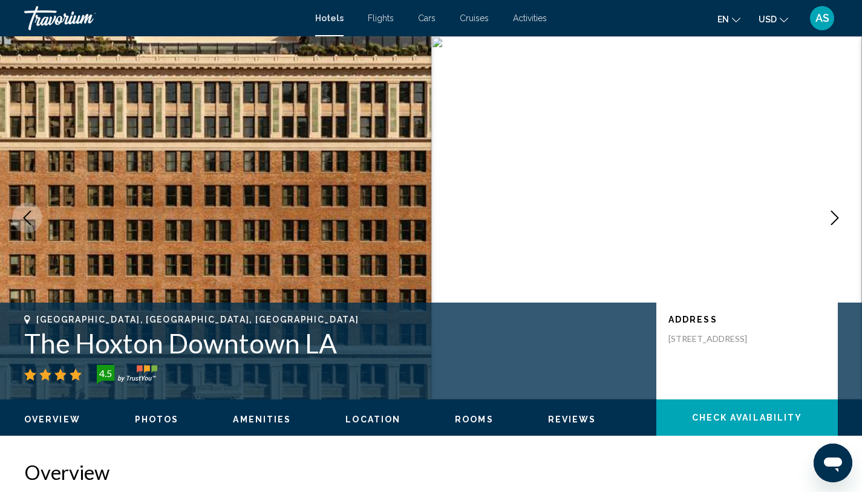
click at [836, 212] on icon "Next image" at bounding box center [834, 217] width 15 height 15
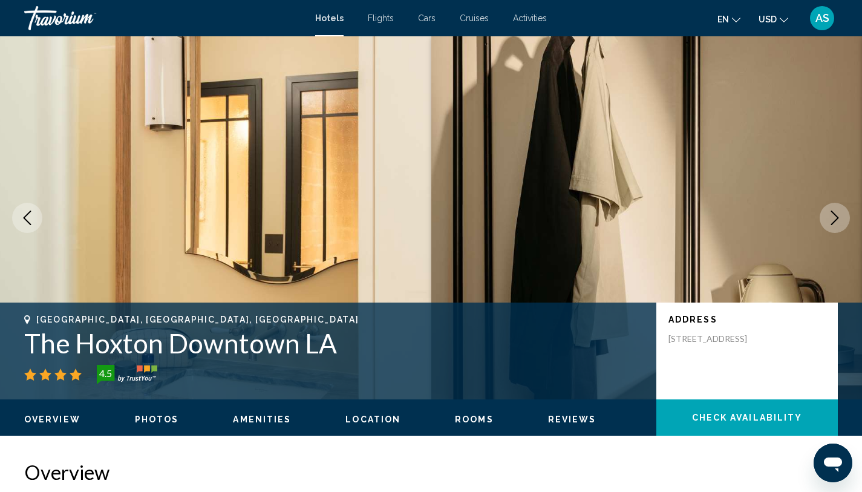
click at [836, 212] on icon "Next image" at bounding box center [834, 217] width 15 height 15
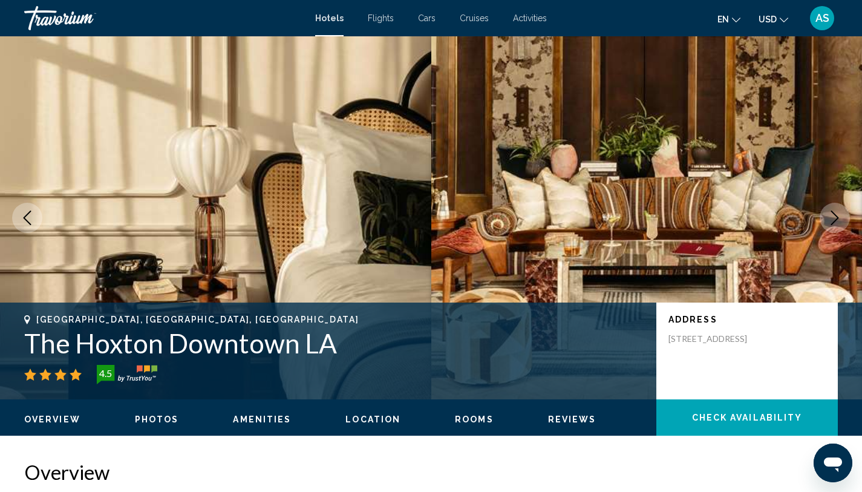
click at [836, 212] on icon "Next image" at bounding box center [834, 217] width 15 height 15
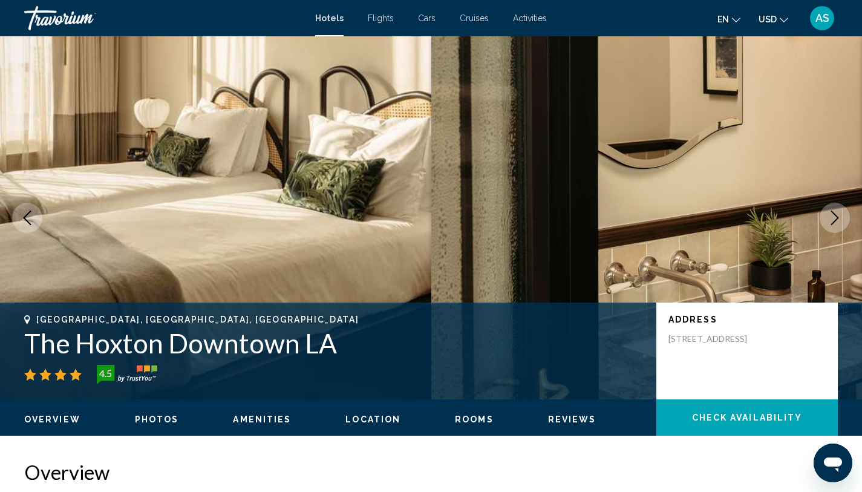
click at [836, 212] on icon "Next image" at bounding box center [834, 217] width 15 height 15
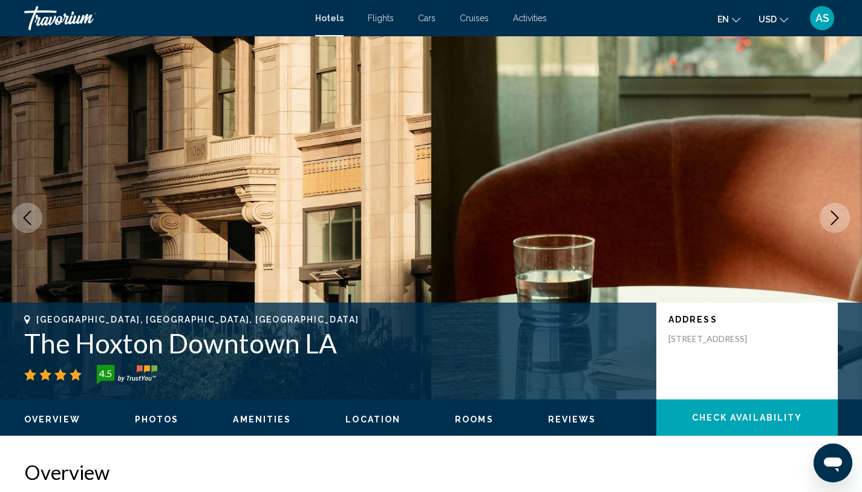
click at [836, 212] on icon "Next image" at bounding box center [834, 217] width 15 height 15
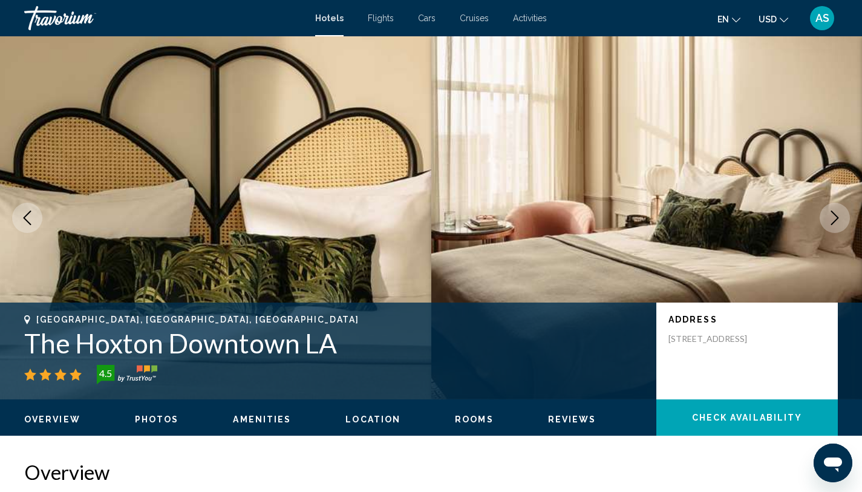
click at [836, 212] on icon "Next image" at bounding box center [834, 217] width 15 height 15
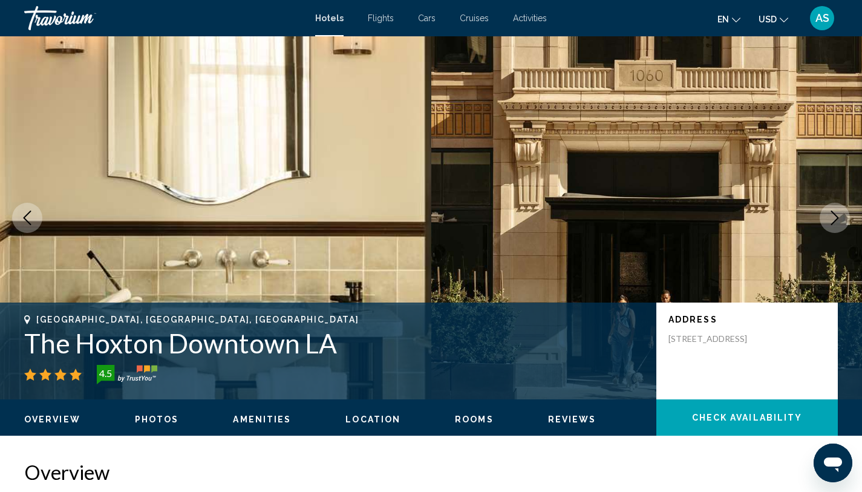
click at [836, 212] on icon "Next image" at bounding box center [834, 217] width 15 height 15
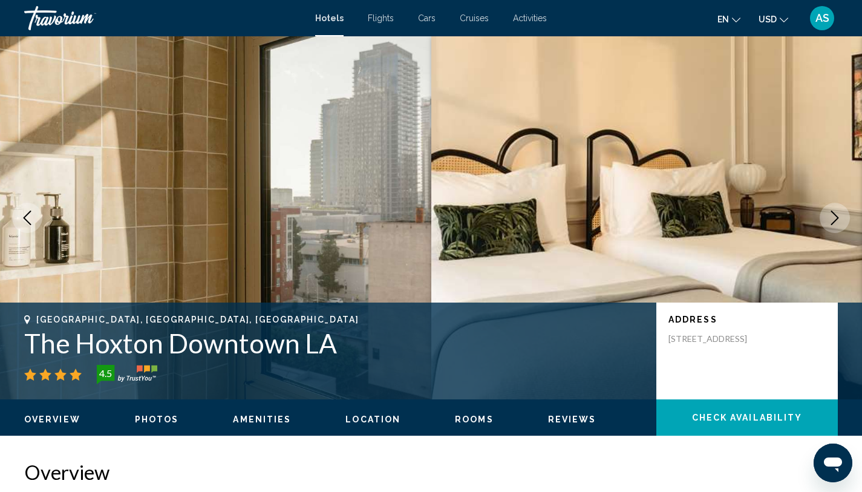
click at [836, 212] on icon "Next image" at bounding box center [834, 217] width 15 height 15
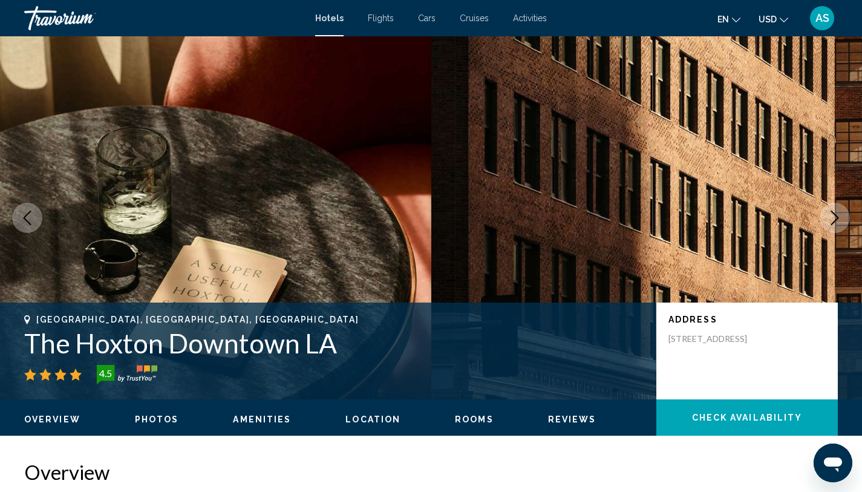
click at [836, 213] on icon "Next image" at bounding box center [834, 217] width 15 height 15
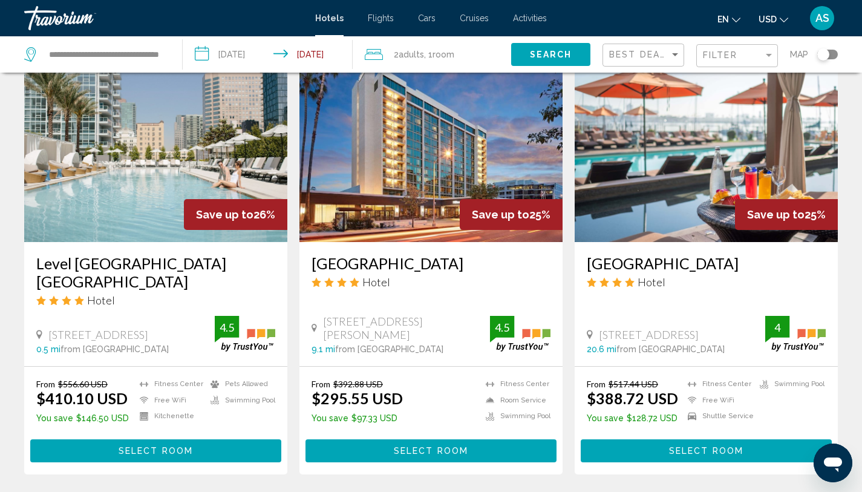
scroll to position [516, 0]
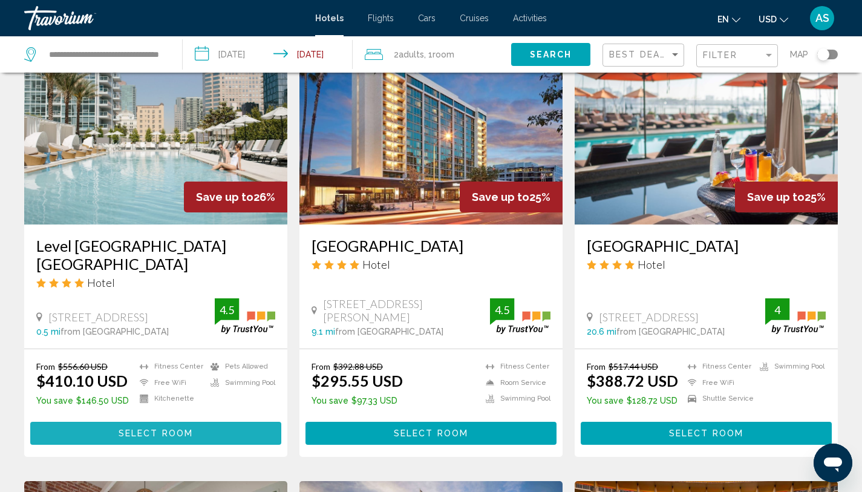
click at [166, 430] on span "Select Room" at bounding box center [155, 434] width 74 height 10
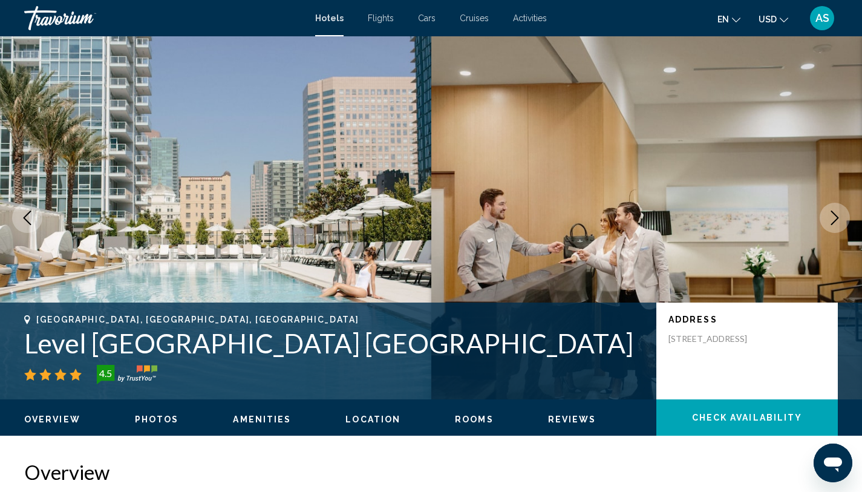
click at [151, 418] on span "Photos" at bounding box center [157, 419] width 44 height 10
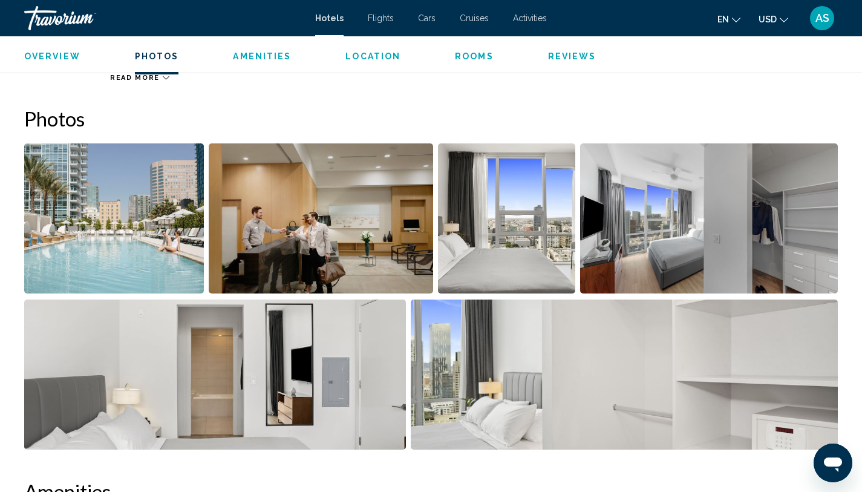
scroll to position [591, 0]
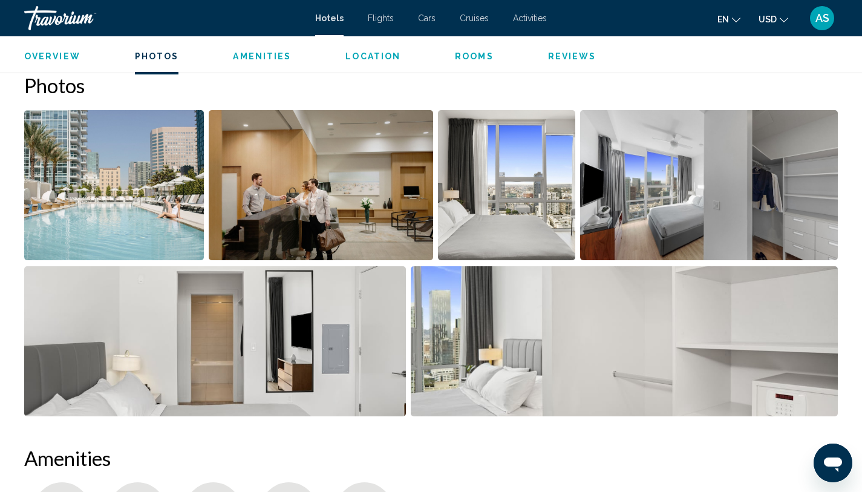
click at [144, 216] on img "Open full-screen image slider" at bounding box center [114, 185] width 180 height 150
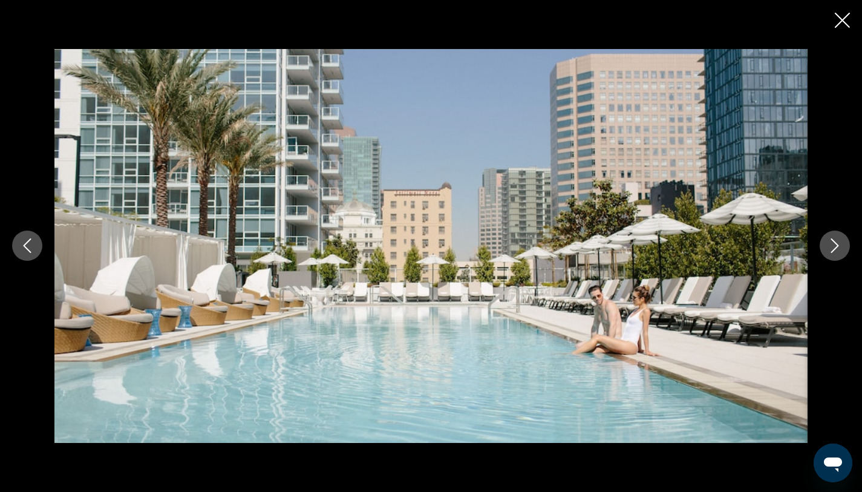
click at [824, 245] on button "Next image" at bounding box center [834, 245] width 30 height 30
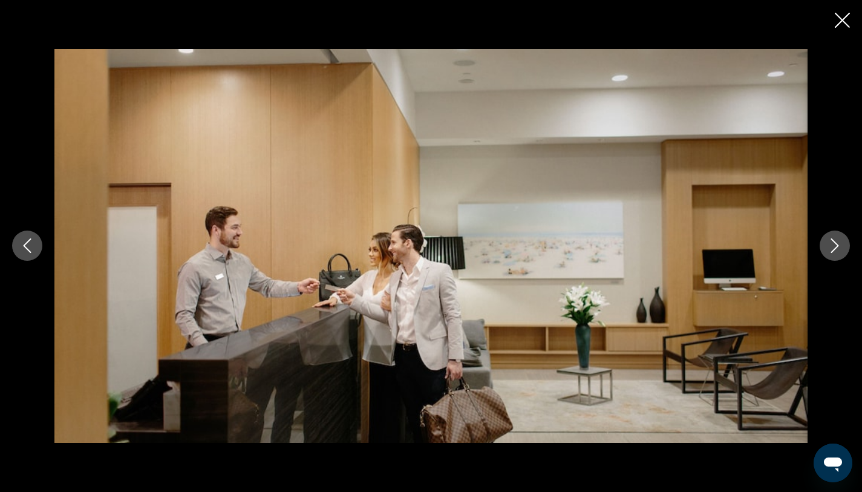
click at [835, 247] on icon "Next image" at bounding box center [834, 245] width 15 height 15
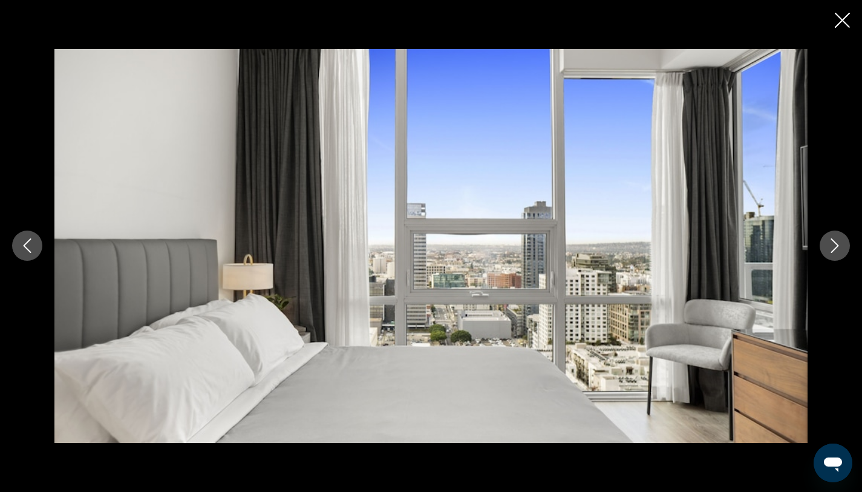
click at [835, 247] on icon "Next image" at bounding box center [834, 245] width 15 height 15
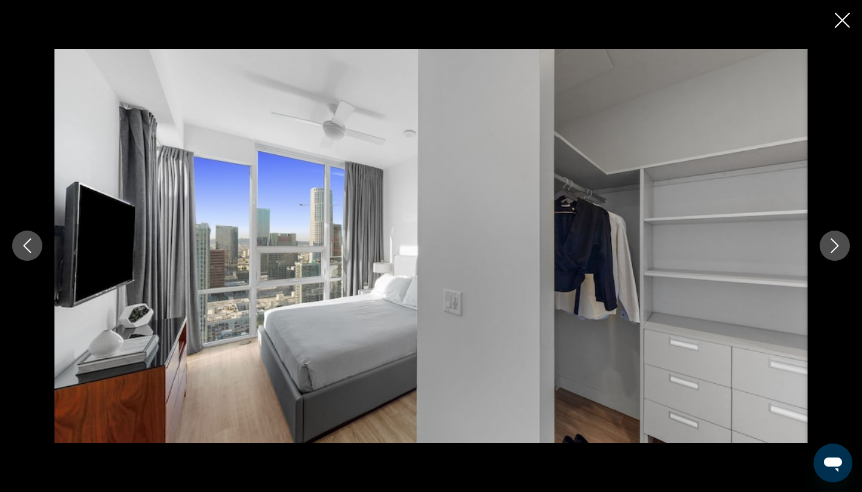
click at [835, 247] on icon "Next image" at bounding box center [834, 245] width 15 height 15
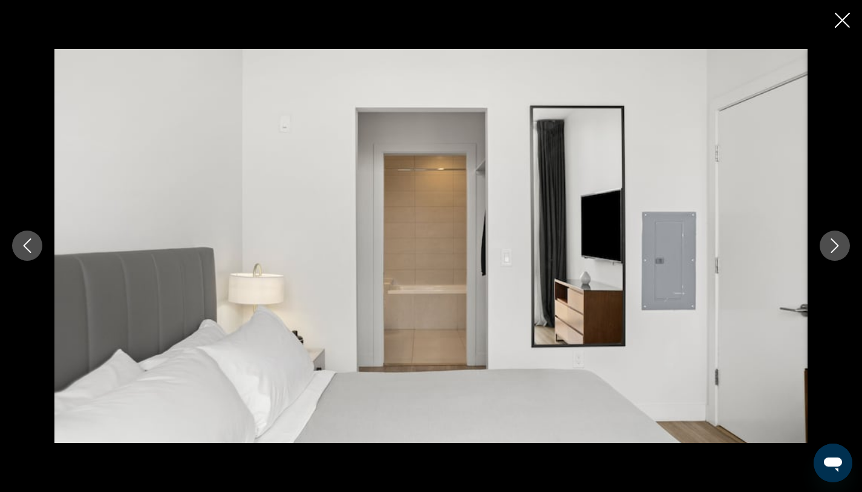
click at [836, 247] on icon "Next image" at bounding box center [835, 246] width 8 height 15
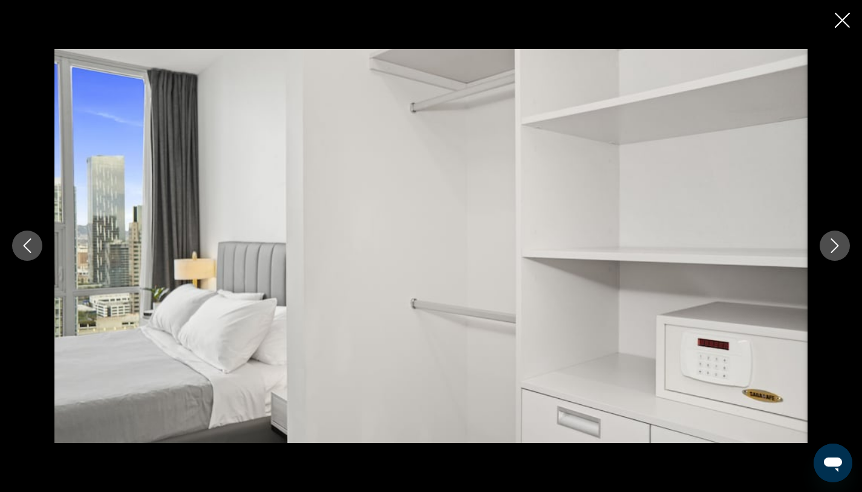
click at [837, 248] on icon "Next image" at bounding box center [834, 245] width 15 height 15
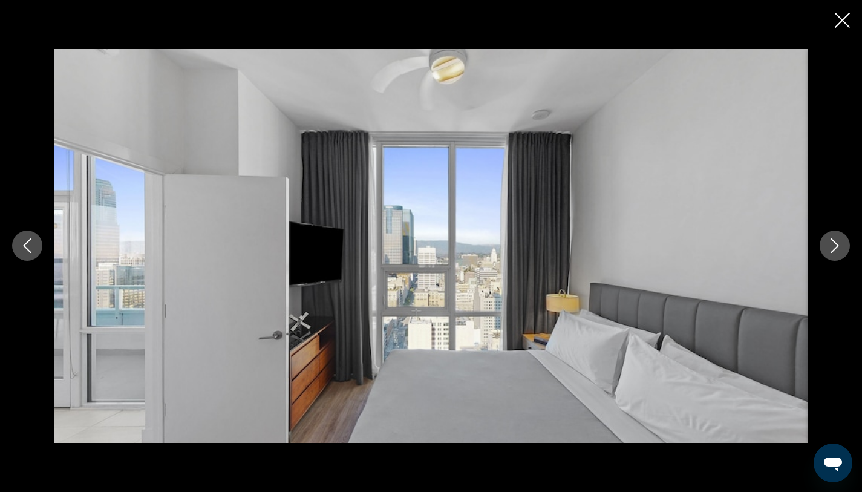
click at [837, 248] on icon "Next image" at bounding box center [834, 245] width 15 height 15
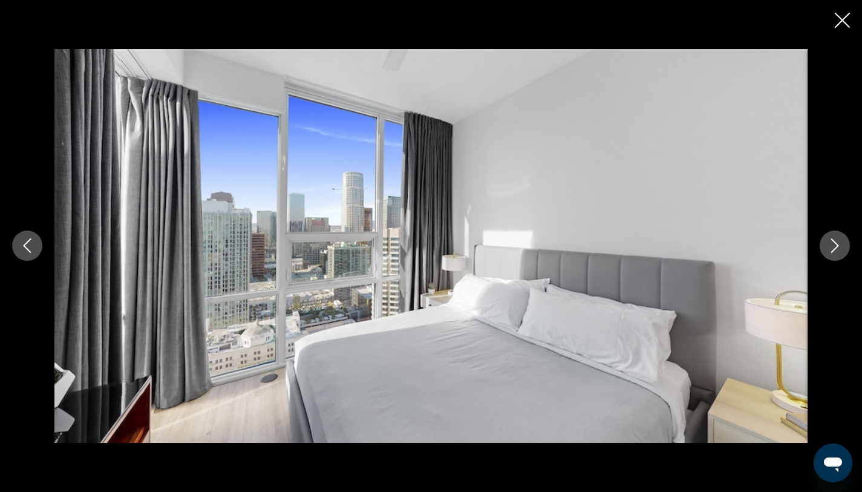
click at [847, 255] on div "Main content" at bounding box center [431, 245] width 862 height 393
click at [834, 241] on icon "Next image" at bounding box center [834, 245] width 15 height 15
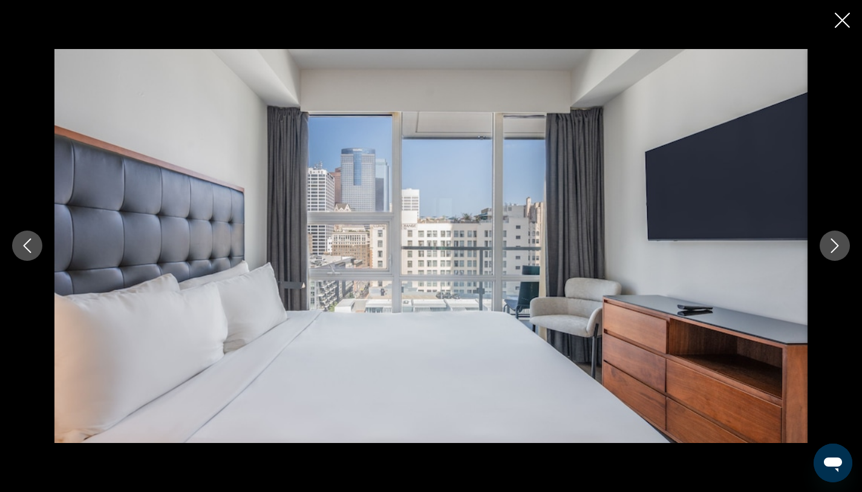
click at [834, 241] on icon "Next image" at bounding box center [834, 245] width 15 height 15
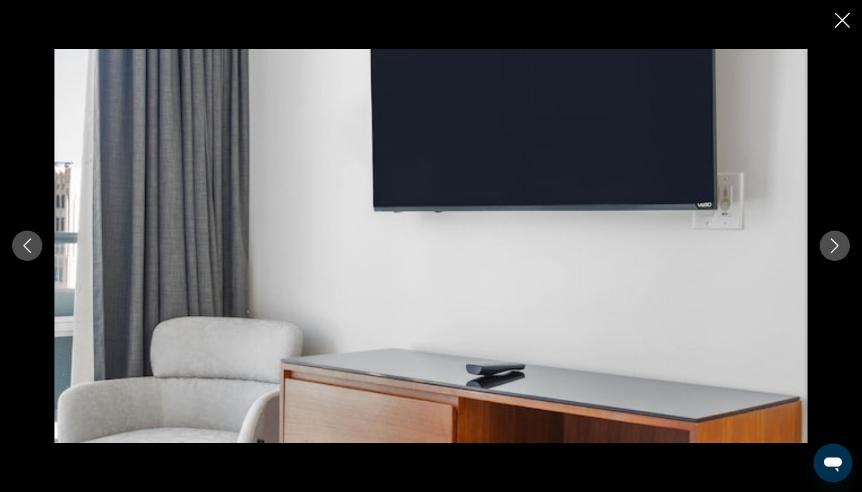
click at [834, 241] on icon "Next image" at bounding box center [834, 245] width 15 height 15
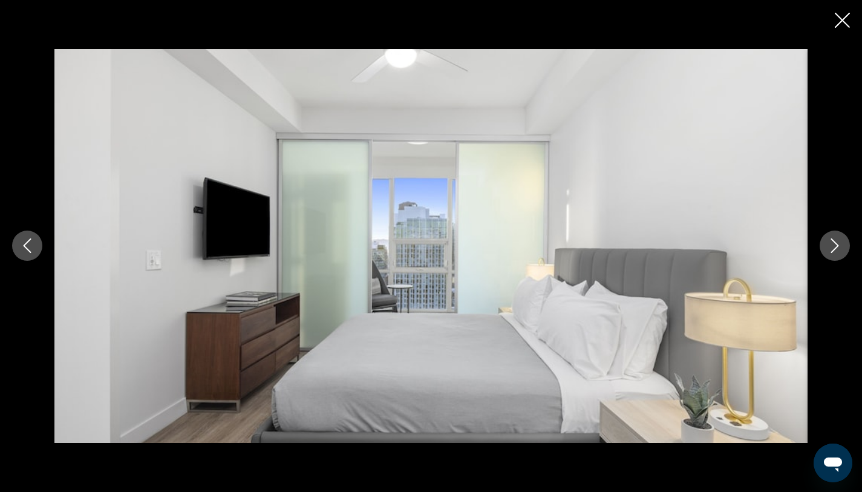
click at [834, 241] on icon "Next image" at bounding box center [834, 245] width 15 height 15
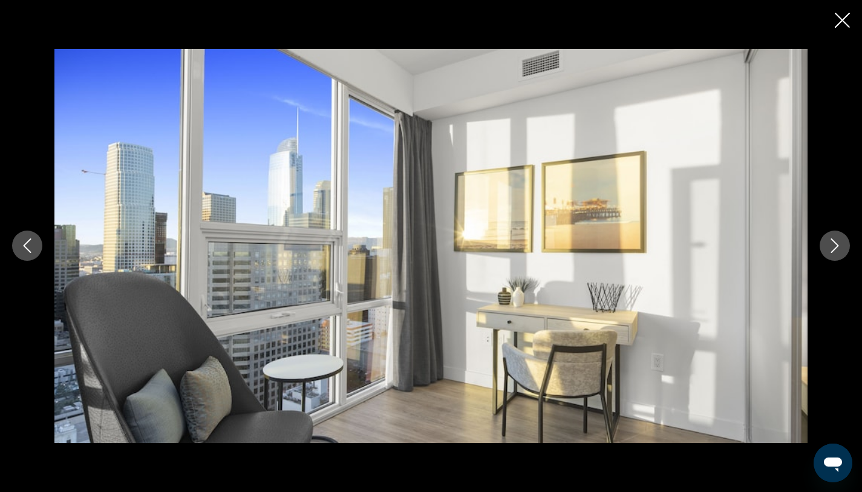
click at [835, 241] on icon "Next image" at bounding box center [834, 245] width 15 height 15
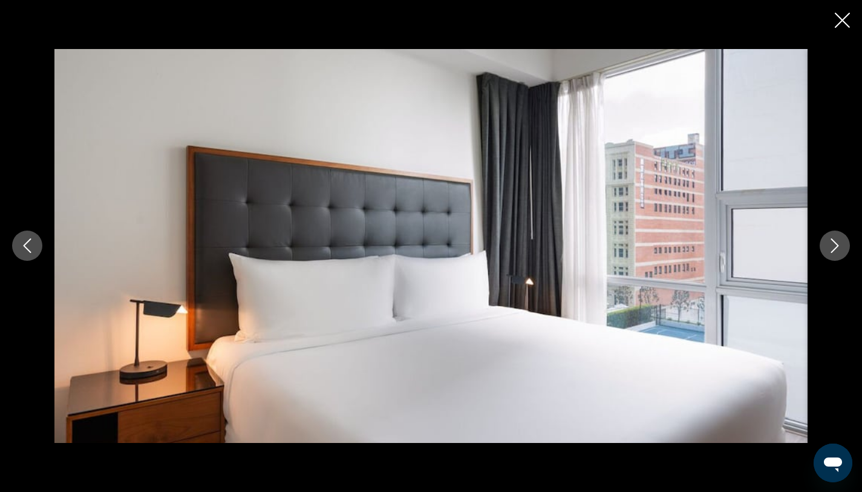
click at [835, 241] on icon "Next image" at bounding box center [834, 245] width 15 height 15
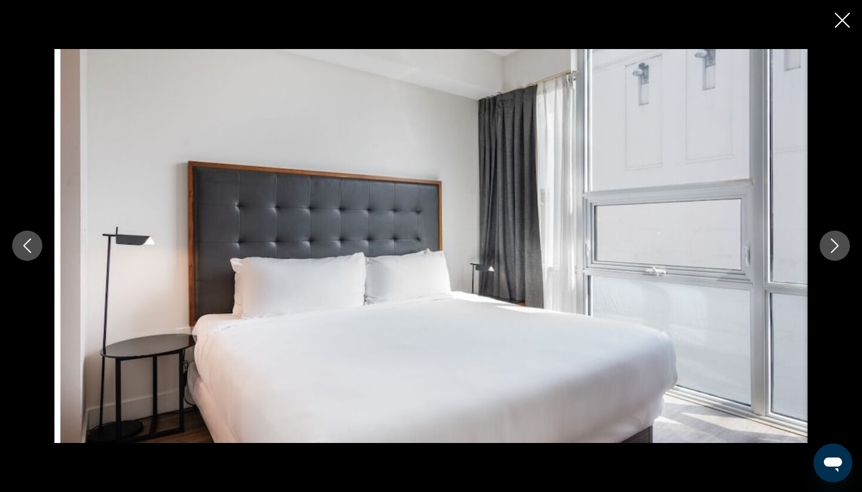
click at [836, 241] on icon "Next image" at bounding box center [834, 245] width 15 height 15
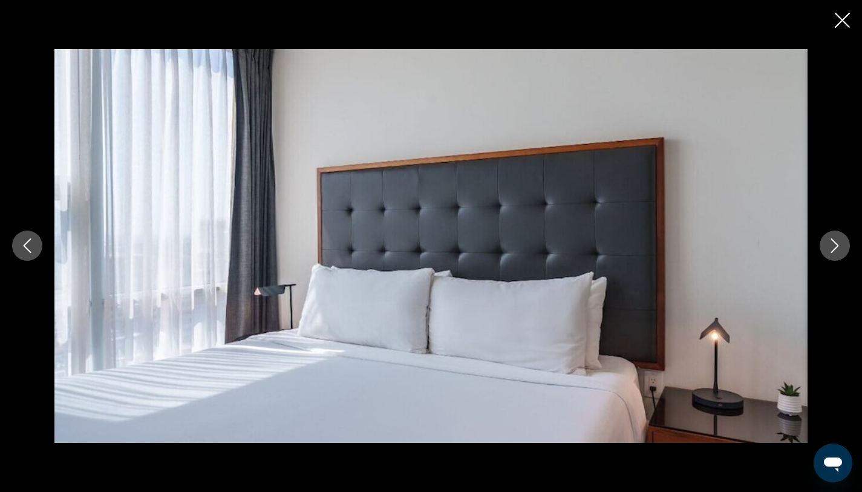
click at [836, 241] on icon "Next image" at bounding box center [834, 245] width 15 height 15
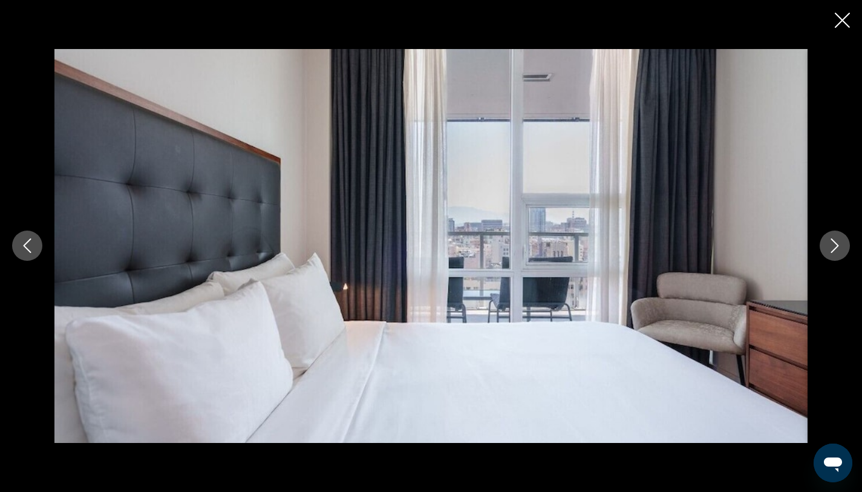
click at [836, 241] on icon "Next image" at bounding box center [834, 245] width 15 height 15
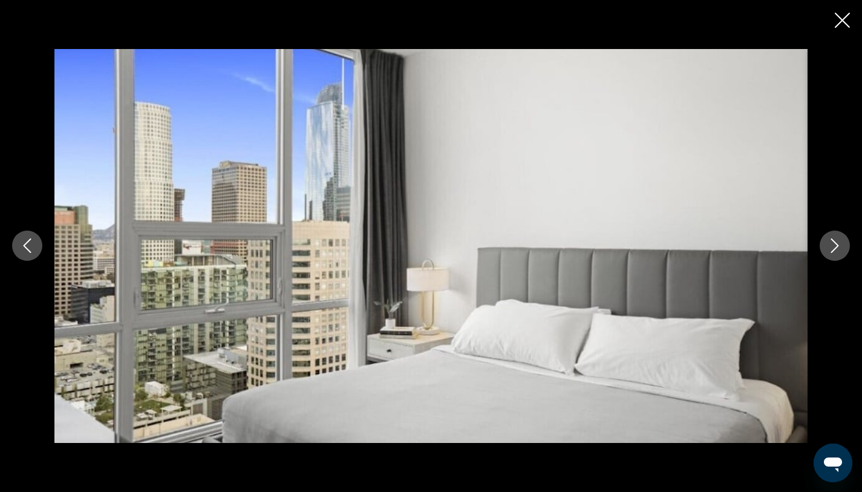
click at [836, 241] on icon "Next image" at bounding box center [834, 245] width 15 height 15
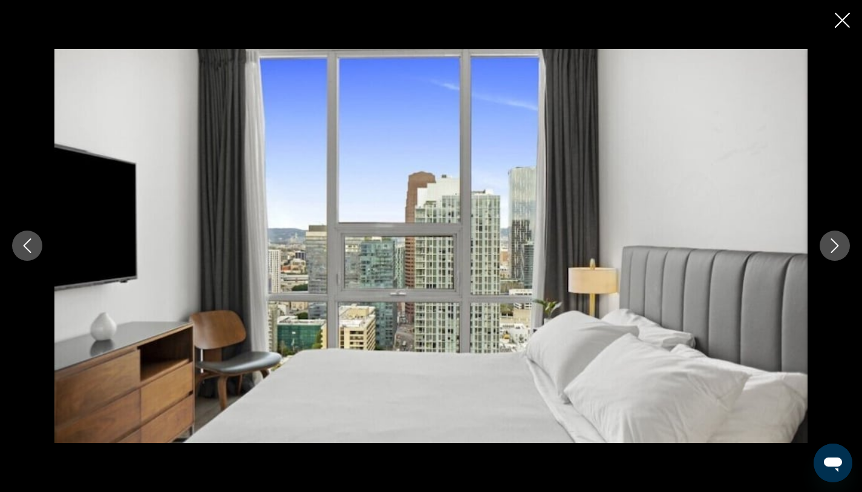
click at [836, 241] on icon "Next image" at bounding box center [834, 245] width 15 height 15
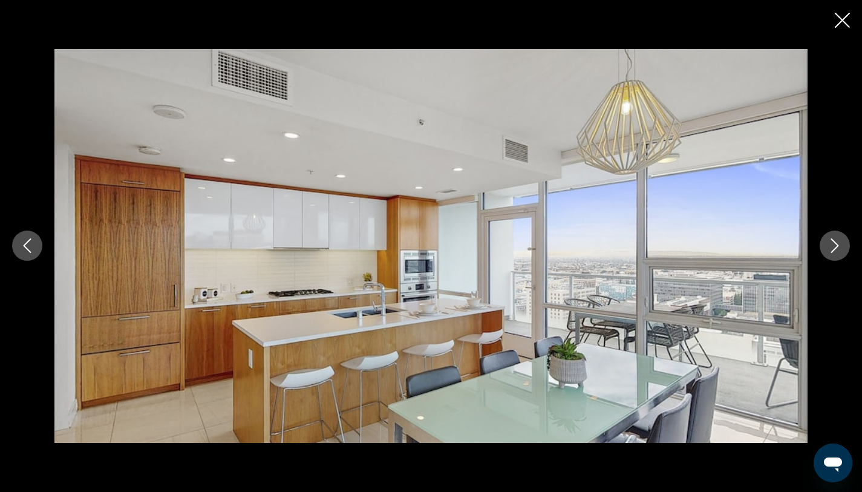
click at [836, 241] on icon "Next image" at bounding box center [834, 245] width 15 height 15
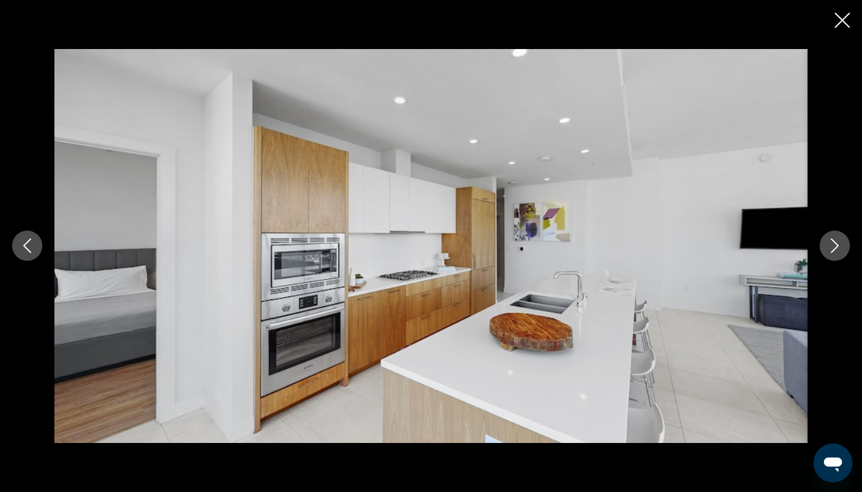
click at [836, 241] on icon "Next image" at bounding box center [834, 245] width 15 height 15
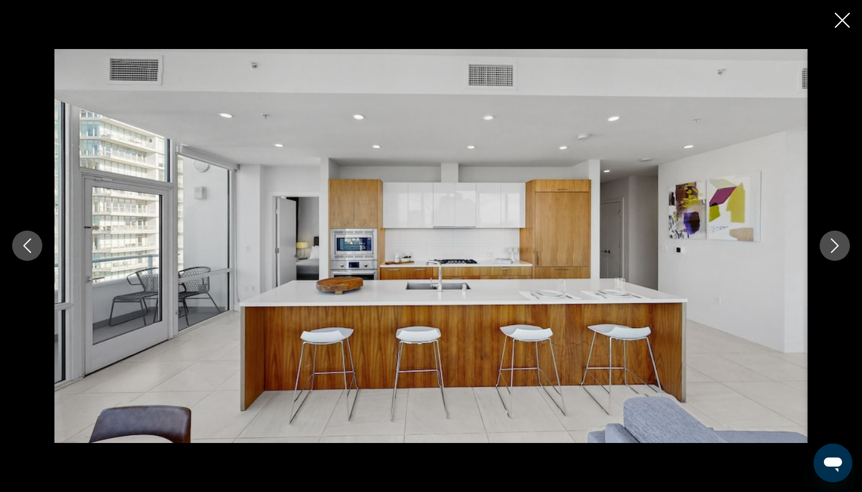
click at [836, 241] on icon "Next image" at bounding box center [834, 245] width 15 height 15
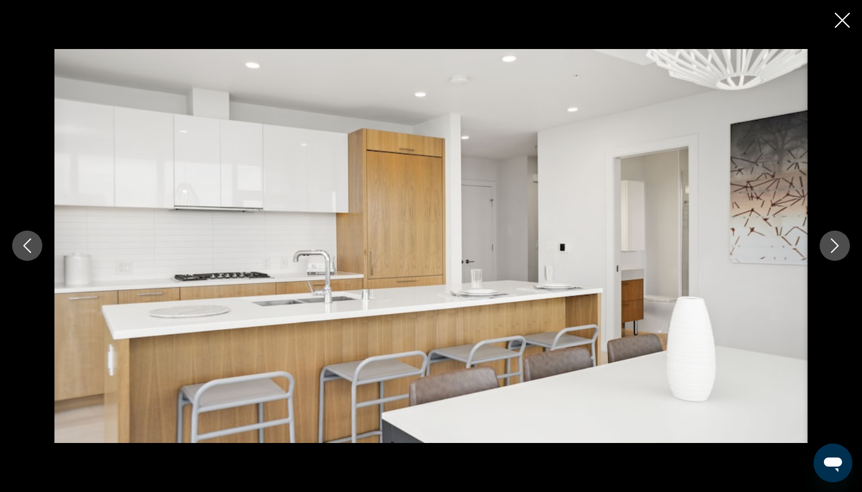
click at [836, 241] on icon "Next image" at bounding box center [834, 245] width 15 height 15
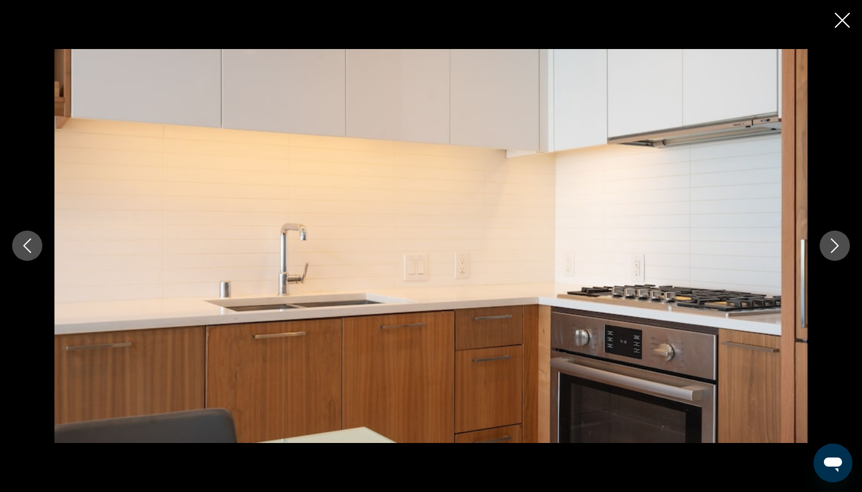
click at [846, 17] on icon "Close slideshow" at bounding box center [841, 20] width 15 height 15
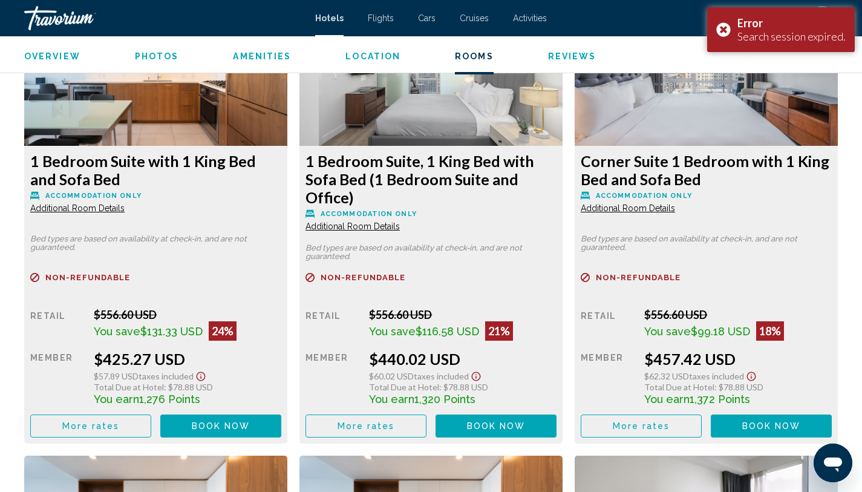
scroll to position [2146, 0]
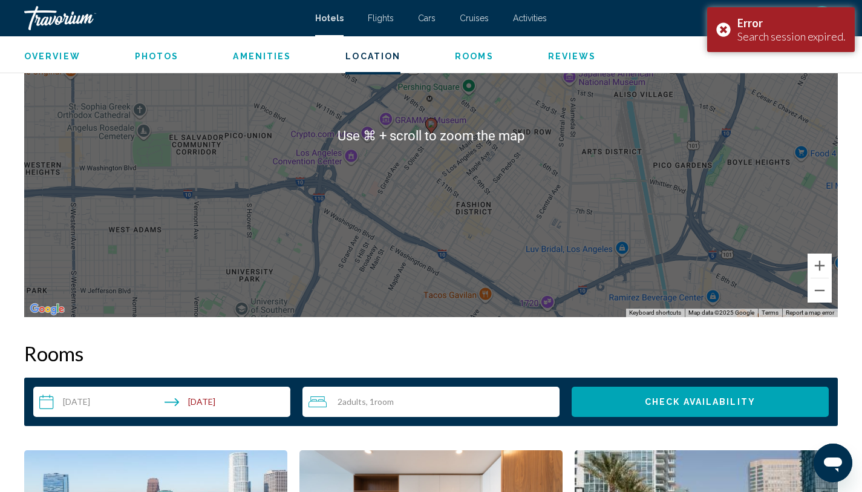
scroll to position [1250, 0]
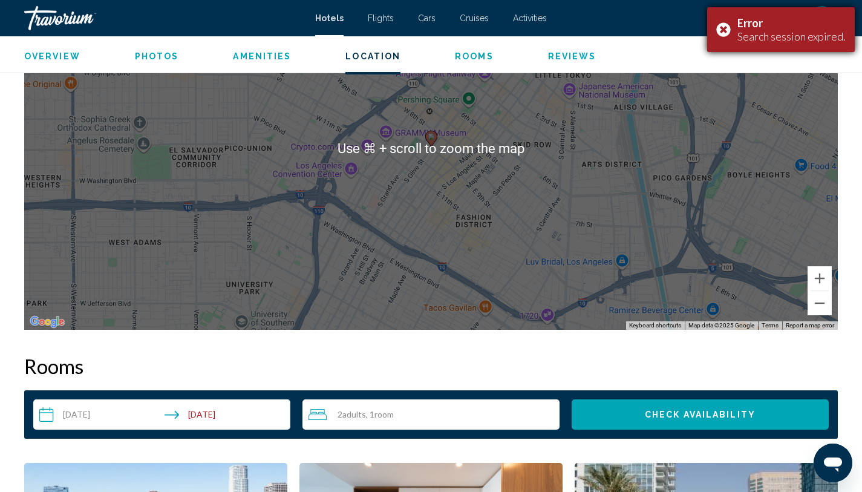
click at [726, 27] on div "Error Search session expired." at bounding box center [781, 29] width 148 height 45
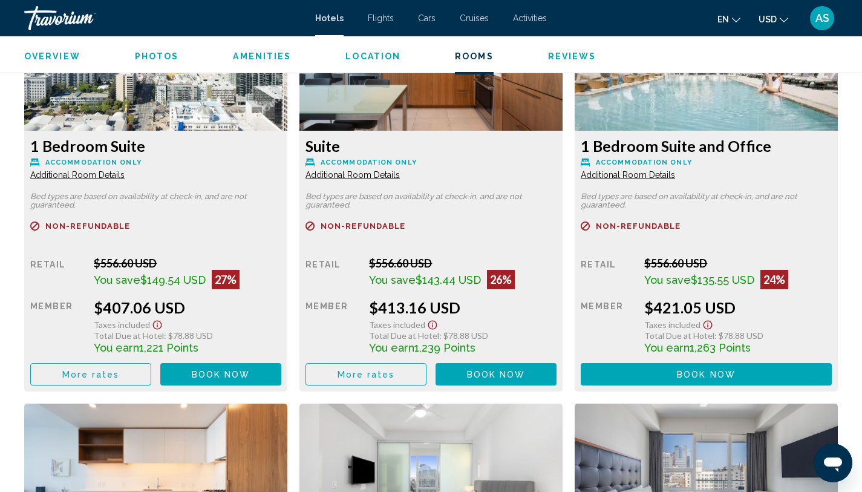
scroll to position [1745, 0]
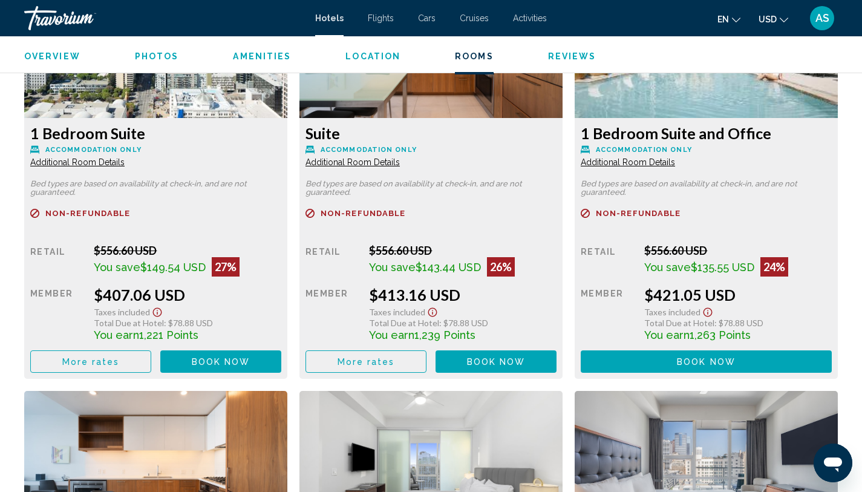
click at [281, 289] on div "$413.16 USD" at bounding box center [187, 294] width 187 height 18
click at [469, 366] on button "Book now No longer available" at bounding box center [495, 361] width 121 height 22
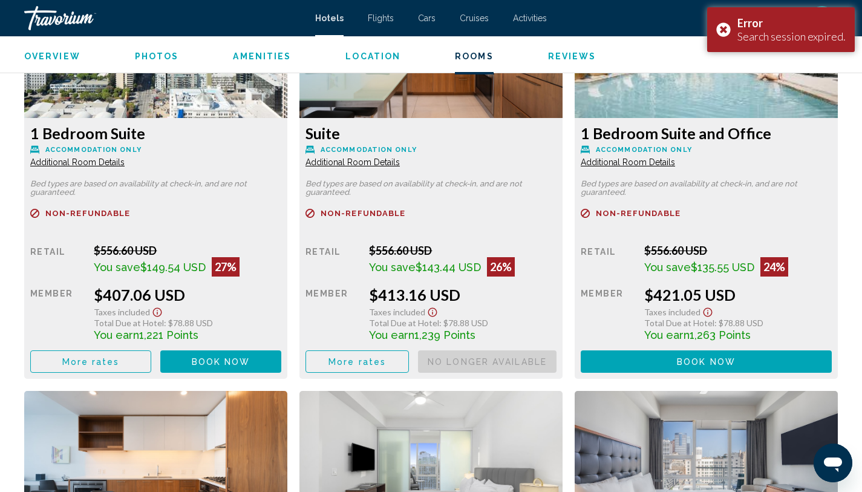
click at [151, 359] on button "More rates" at bounding box center [90, 361] width 121 height 22
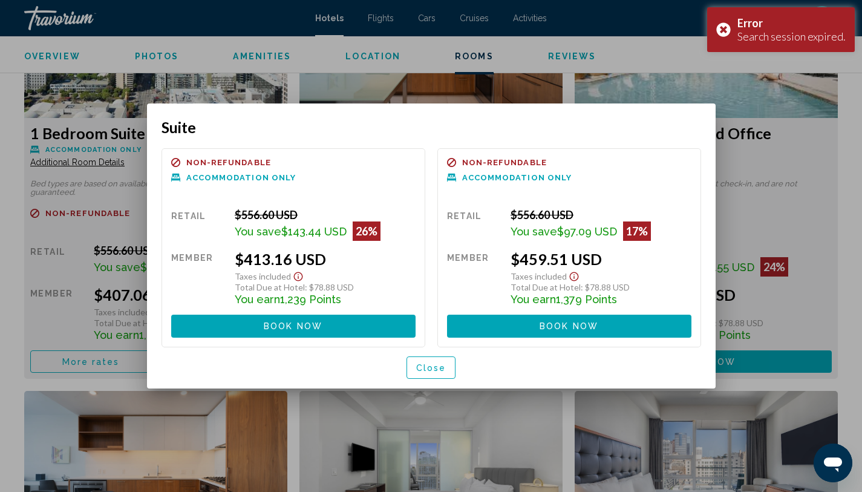
scroll to position [0, 0]
click at [431, 370] on span "Close" at bounding box center [431, 368] width 30 height 10
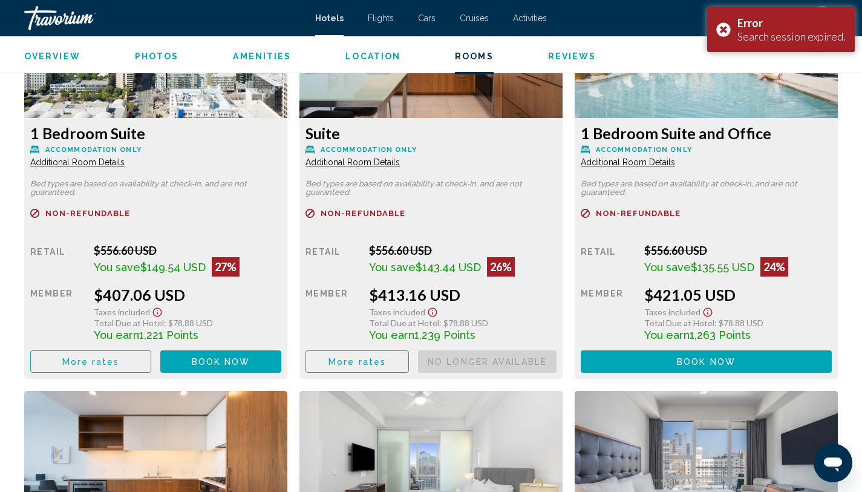
click at [281, 295] on div "Retail $556.60 USD You save $143.44 USD 26% when you redeem Member $413.16 USD …" at bounding box center [155, 308] width 251 height 129
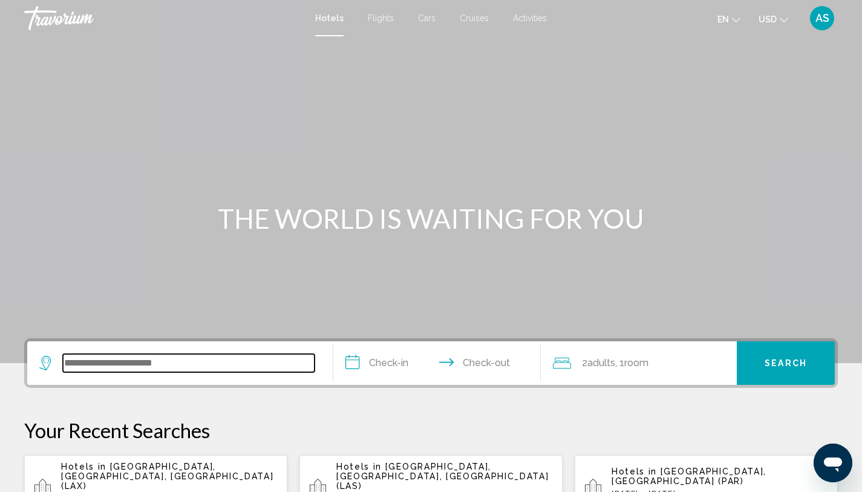
click at [170, 354] on input "Search widget" at bounding box center [189, 363] width 252 height 18
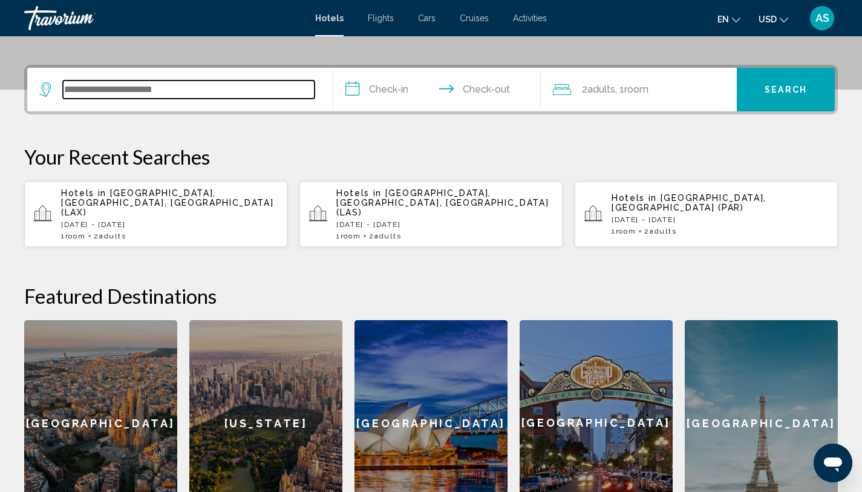
scroll to position [299, 0]
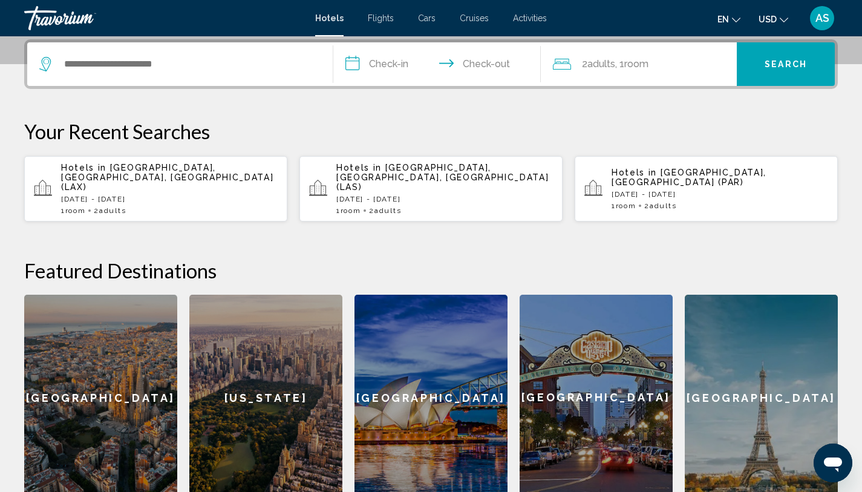
click at [216, 206] on div "1 Room rooms 2 Adult Adults" at bounding box center [169, 210] width 216 height 8
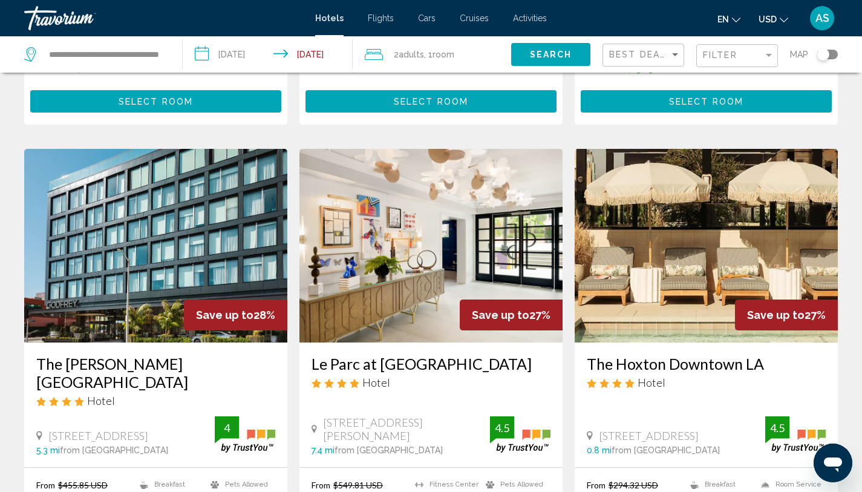
scroll to position [1385, 0]
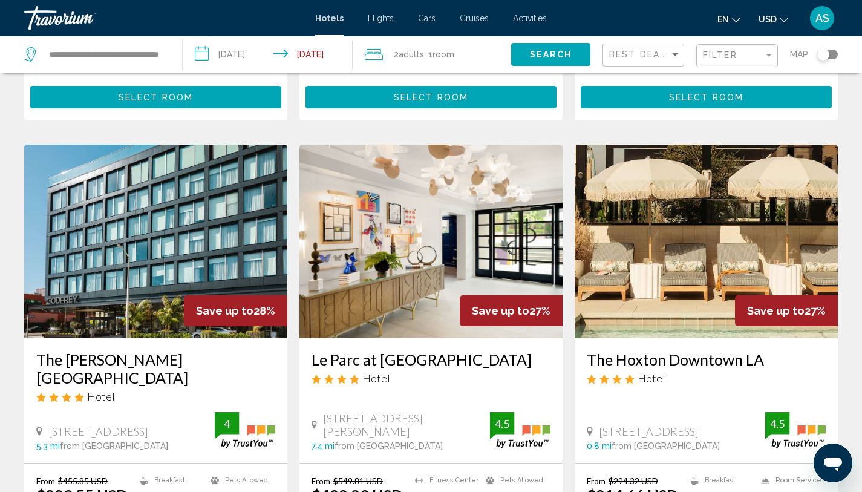
click at [672, 350] on h3 "The Hoxton Downtown LA" at bounding box center [705, 359] width 239 height 18
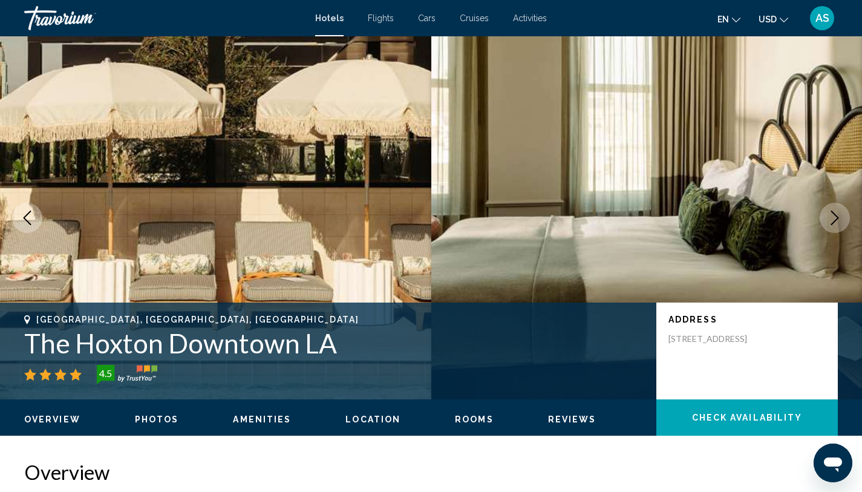
click at [839, 216] on icon "Next image" at bounding box center [834, 217] width 15 height 15
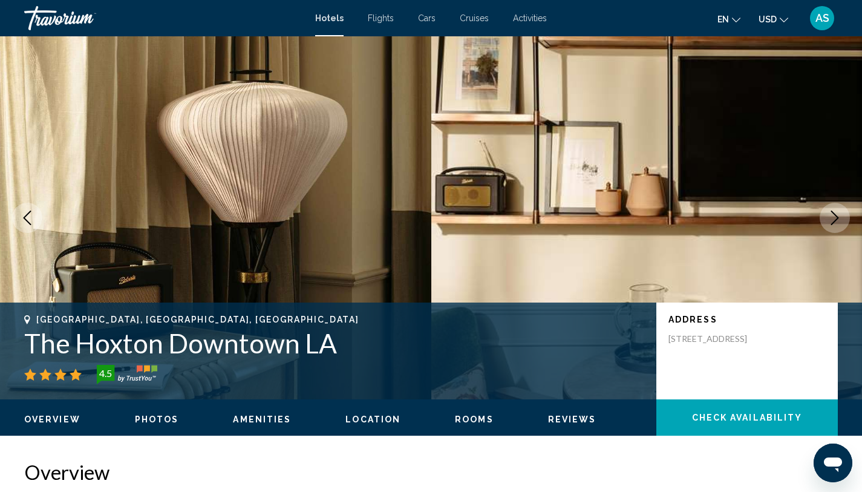
click at [839, 217] on icon "Next image" at bounding box center [834, 217] width 15 height 15
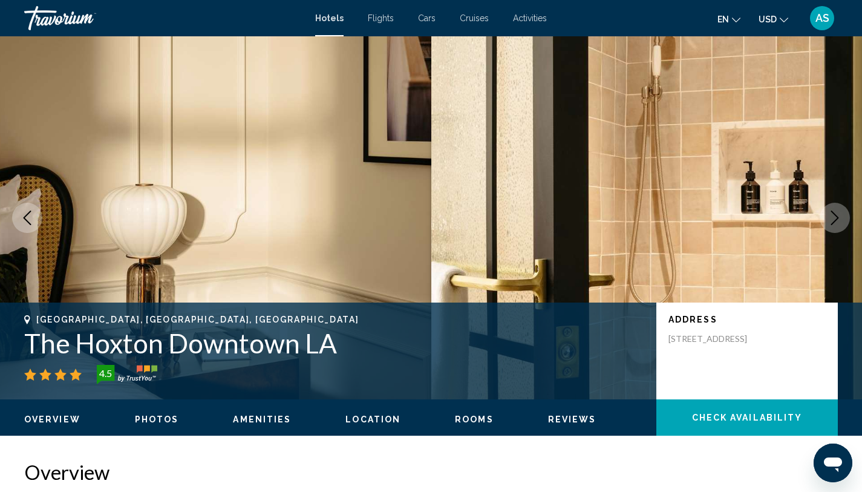
click at [839, 217] on icon "Next image" at bounding box center [834, 217] width 15 height 15
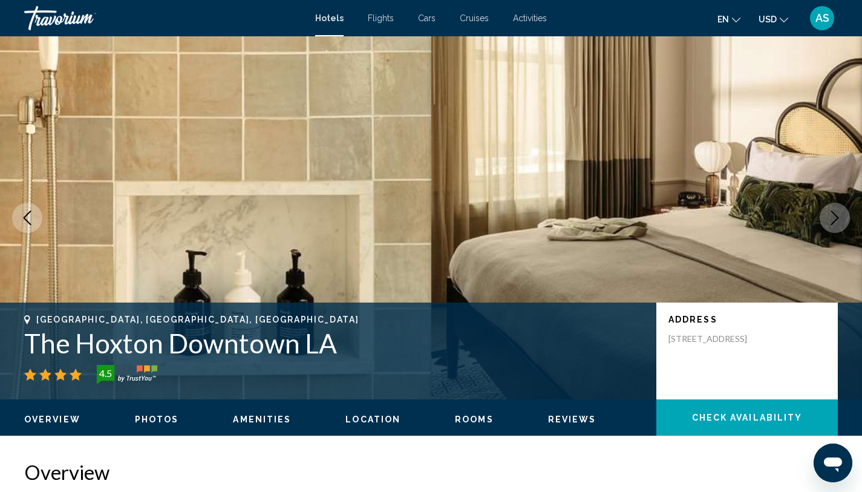
click at [839, 217] on icon "Next image" at bounding box center [834, 217] width 15 height 15
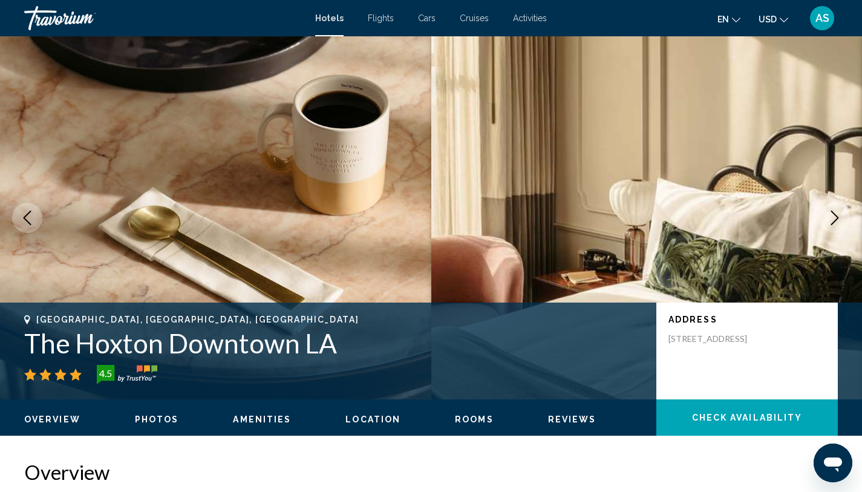
click at [839, 217] on icon "Next image" at bounding box center [834, 217] width 15 height 15
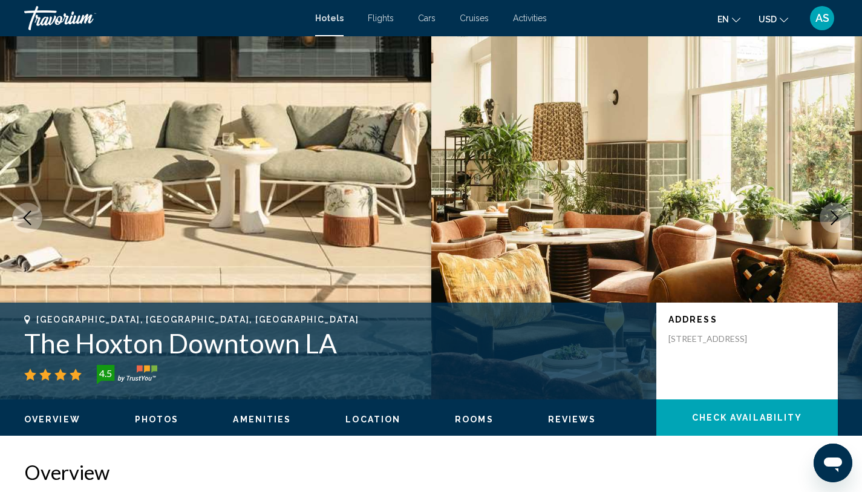
click at [839, 217] on icon "Next image" at bounding box center [834, 217] width 15 height 15
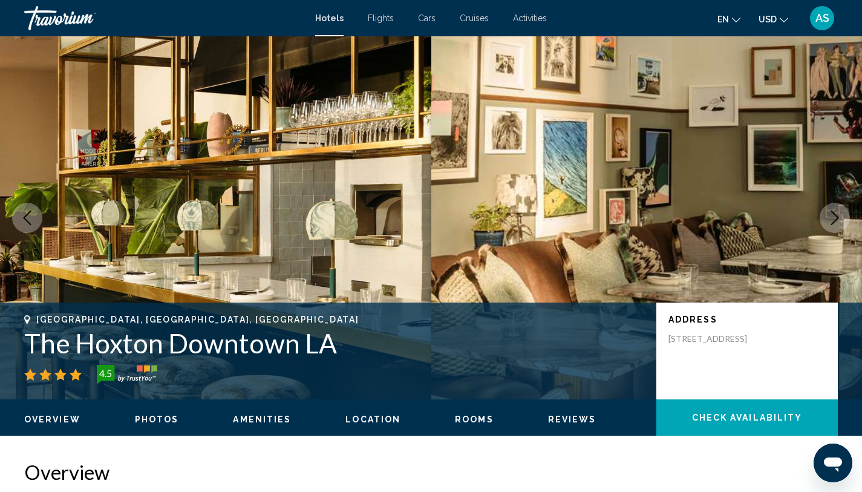
click at [839, 217] on icon "Next image" at bounding box center [834, 217] width 15 height 15
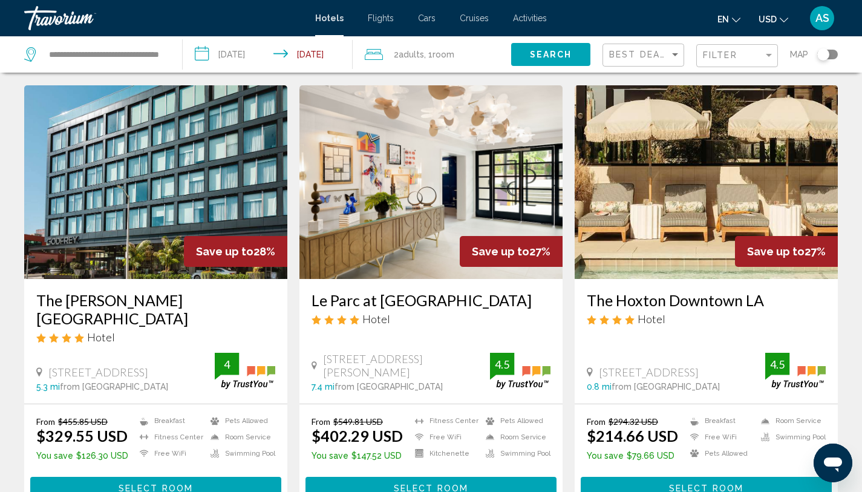
scroll to position [1443, 0]
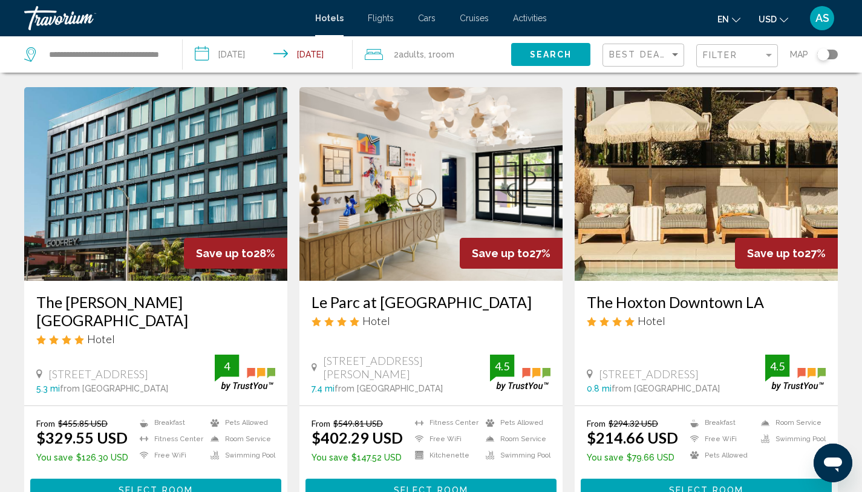
click at [658, 293] on h3 "The Hoxton Downtown LA" at bounding box center [705, 302] width 239 height 18
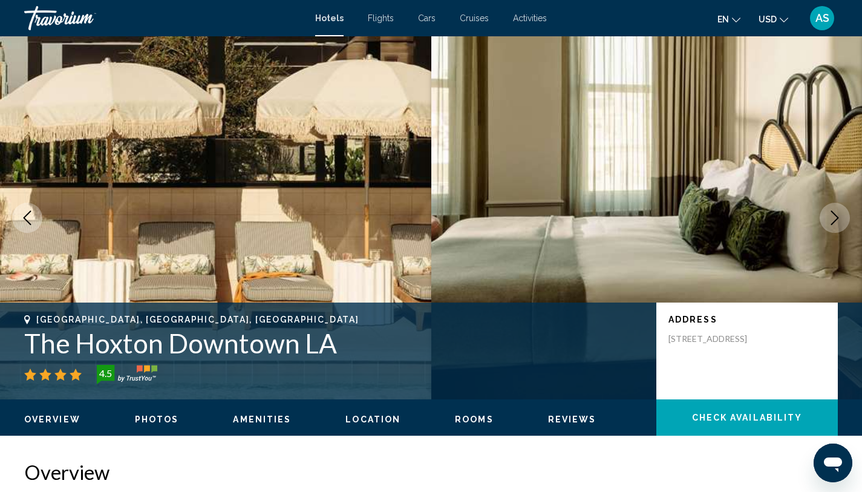
click at [825, 216] on button "Next image" at bounding box center [834, 218] width 30 height 30
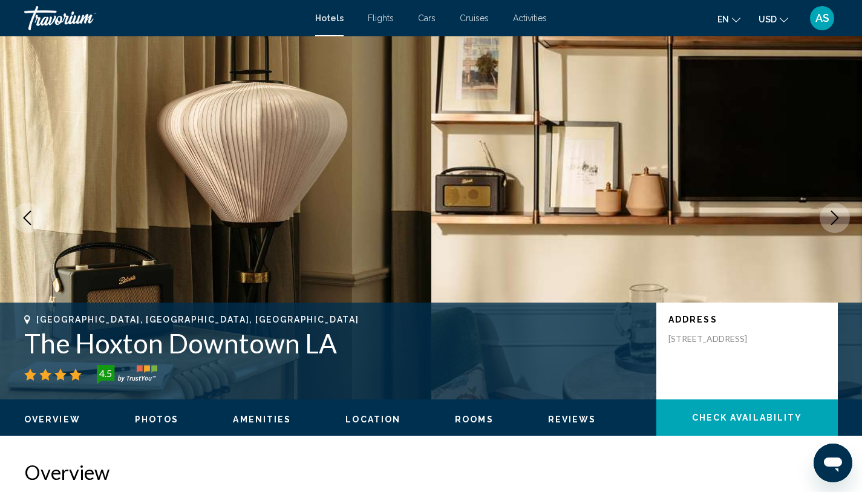
click at [825, 216] on button "Next image" at bounding box center [834, 218] width 30 height 30
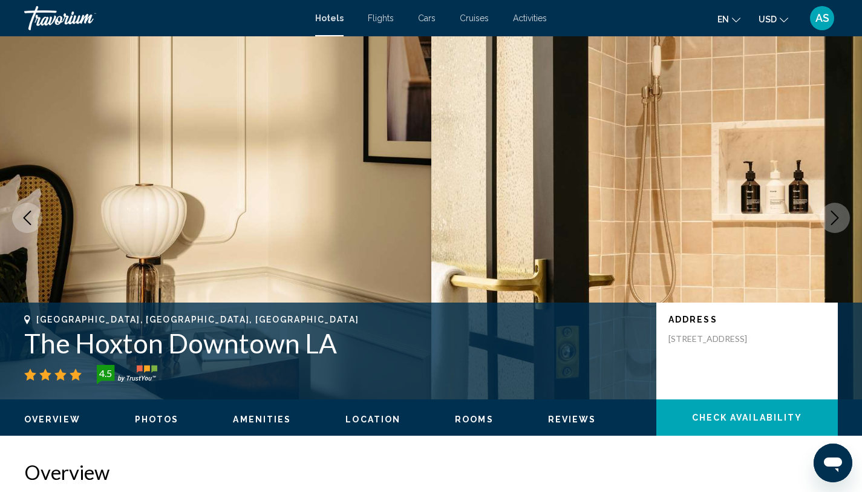
click at [825, 216] on button "Next image" at bounding box center [834, 218] width 30 height 30
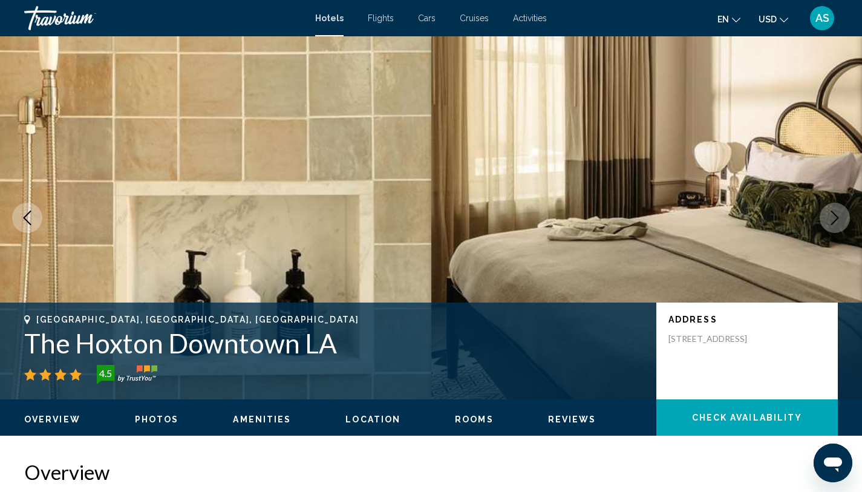
click at [146, 430] on div "Overview Photos Amenities Location Rooms Reviews Check Availability" at bounding box center [431, 417] width 862 height 37
click at [149, 421] on span "Photos" at bounding box center [157, 419] width 44 height 10
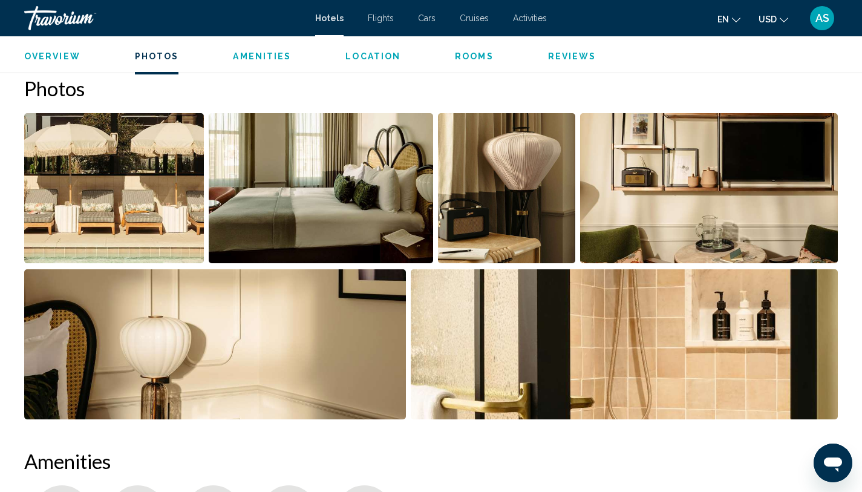
scroll to position [591, 0]
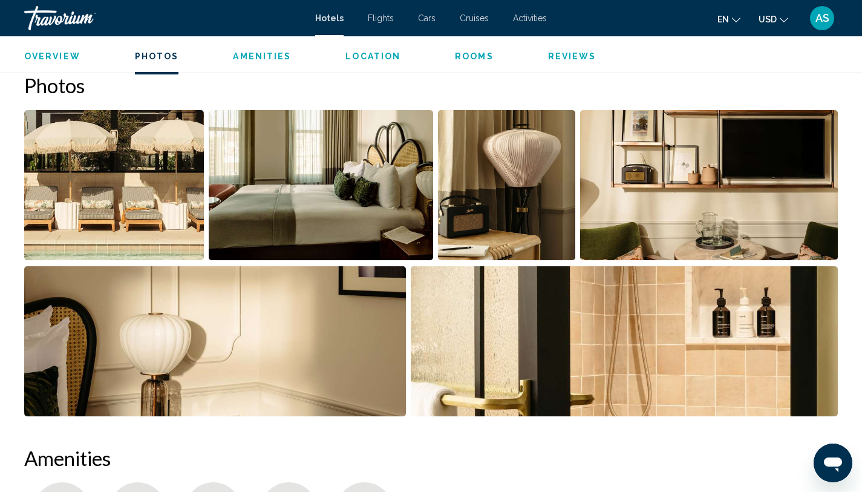
click at [148, 201] on img "Open full-screen image slider" at bounding box center [114, 185] width 180 height 150
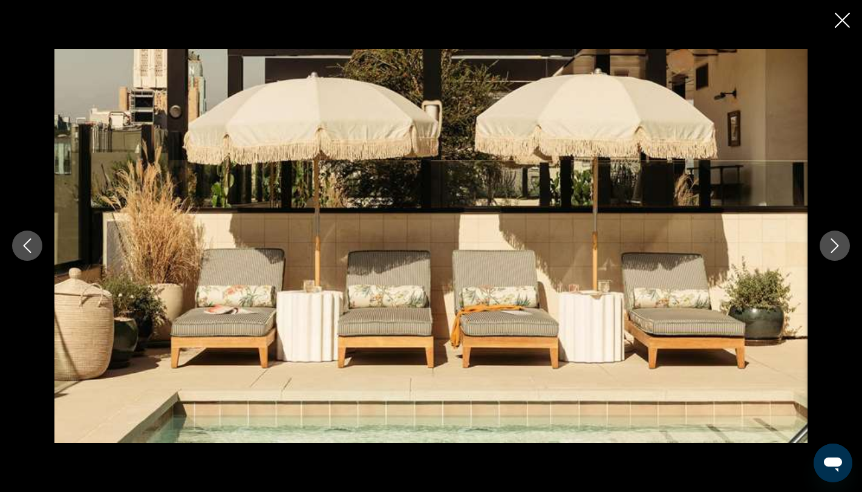
click at [829, 254] on button "Next image" at bounding box center [834, 245] width 30 height 30
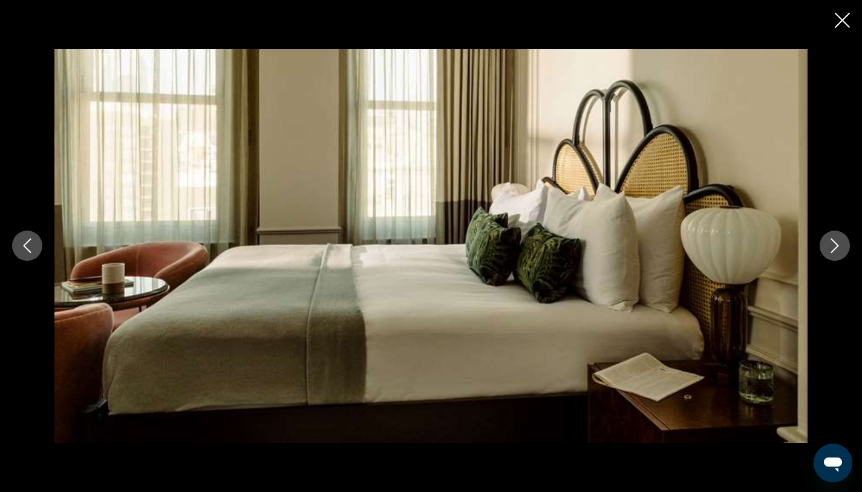
click at [829, 254] on button "Next image" at bounding box center [834, 245] width 30 height 30
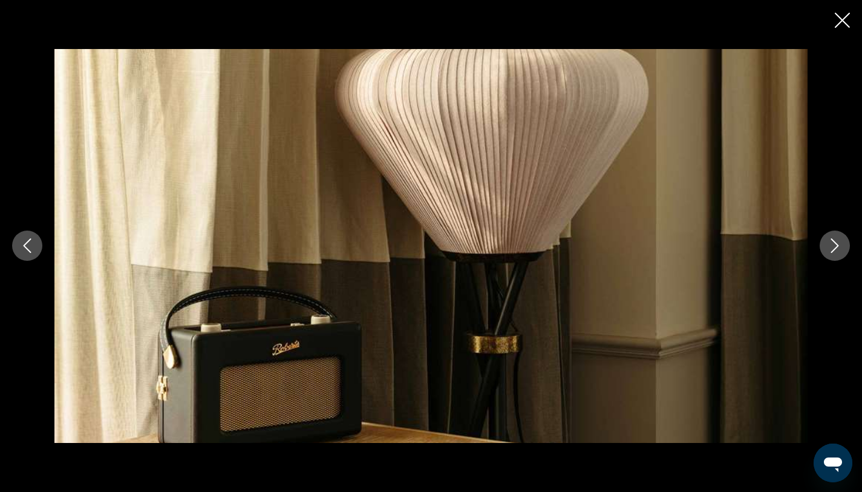
click at [829, 254] on button "Next image" at bounding box center [834, 245] width 30 height 30
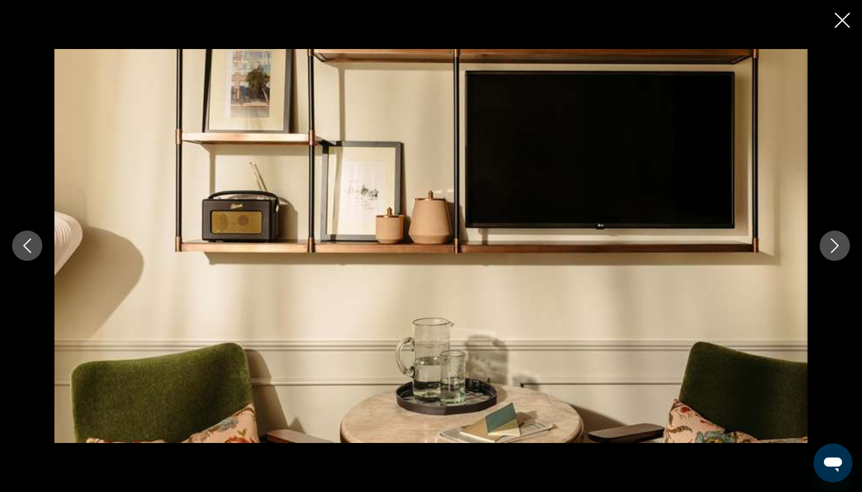
click at [829, 254] on button "Next image" at bounding box center [834, 245] width 30 height 30
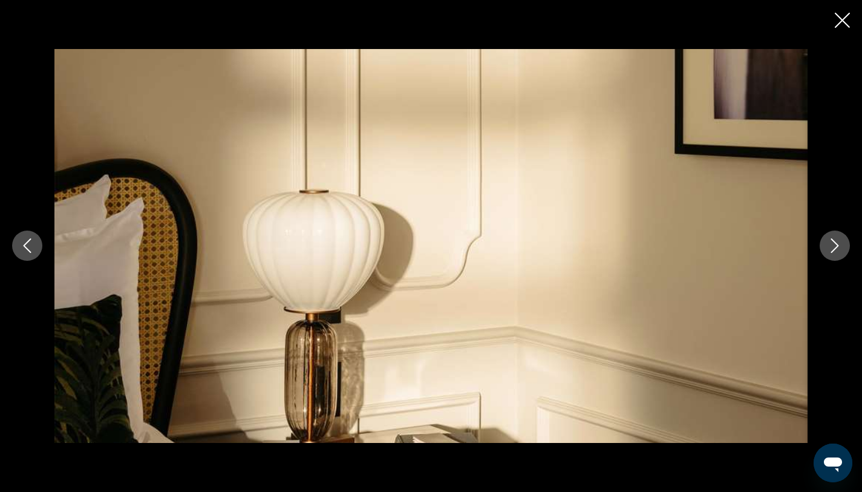
click at [829, 254] on button "Next image" at bounding box center [834, 245] width 30 height 30
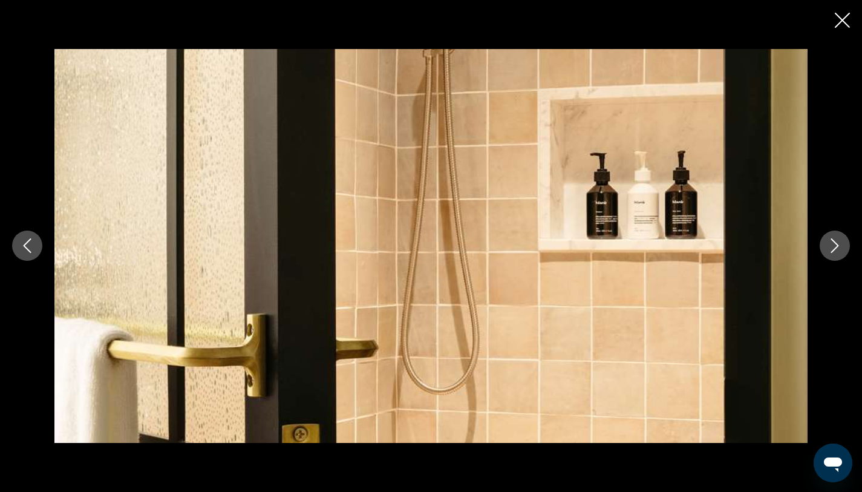
click at [829, 254] on button "Next image" at bounding box center [834, 245] width 30 height 30
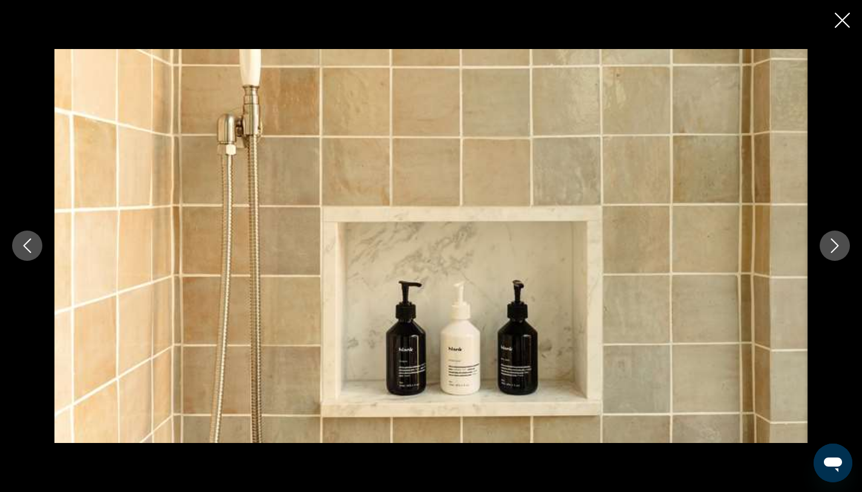
click at [829, 254] on button "Next image" at bounding box center [834, 245] width 30 height 30
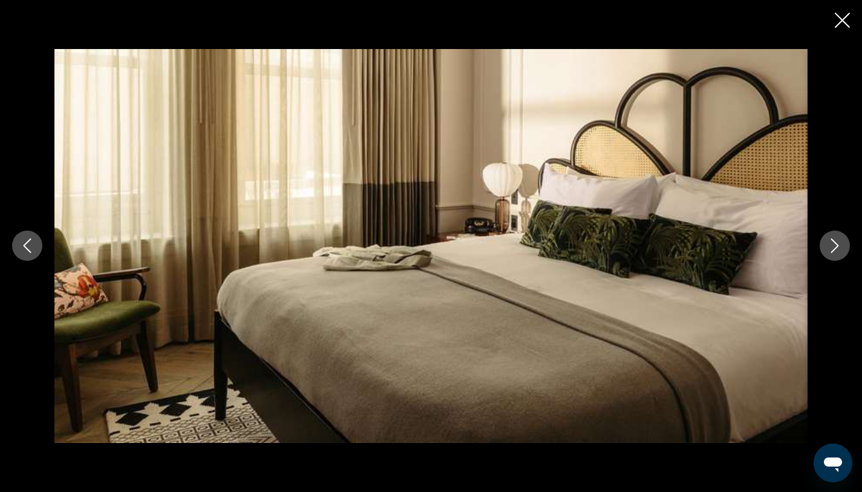
click at [829, 254] on button "Next image" at bounding box center [834, 245] width 30 height 30
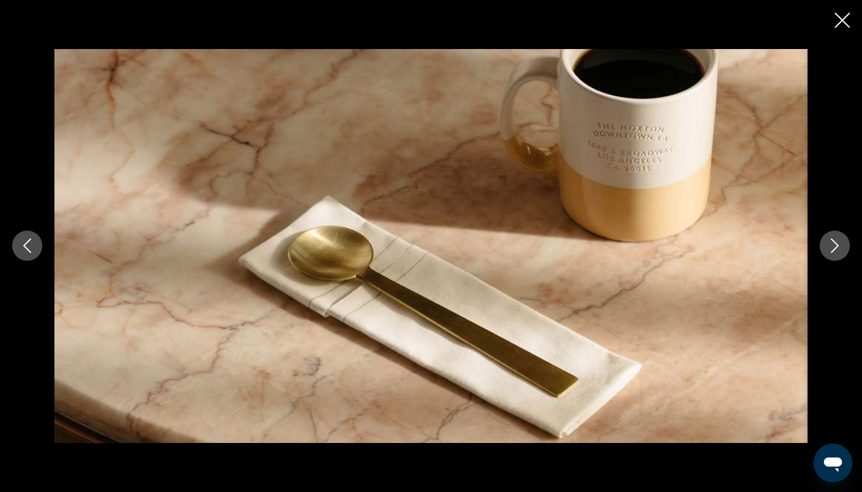
click at [829, 254] on button "Next image" at bounding box center [834, 245] width 30 height 30
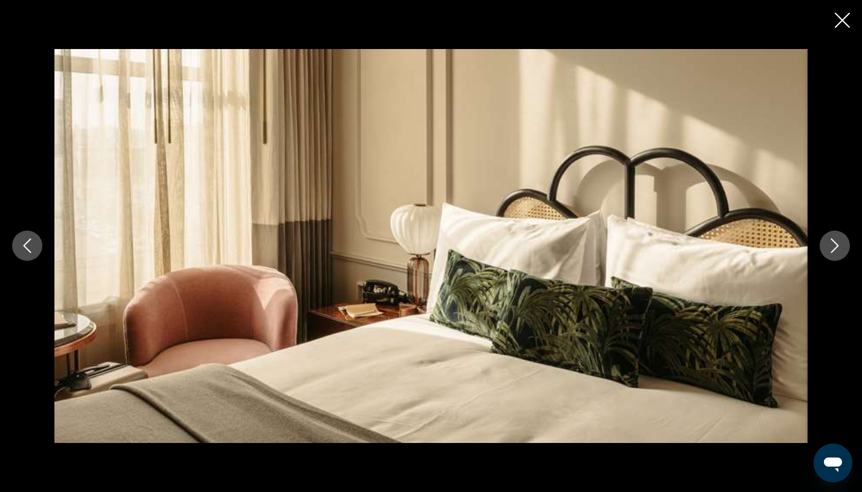
click at [829, 254] on button "Next image" at bounding box center [834, 245] width 30 height 30
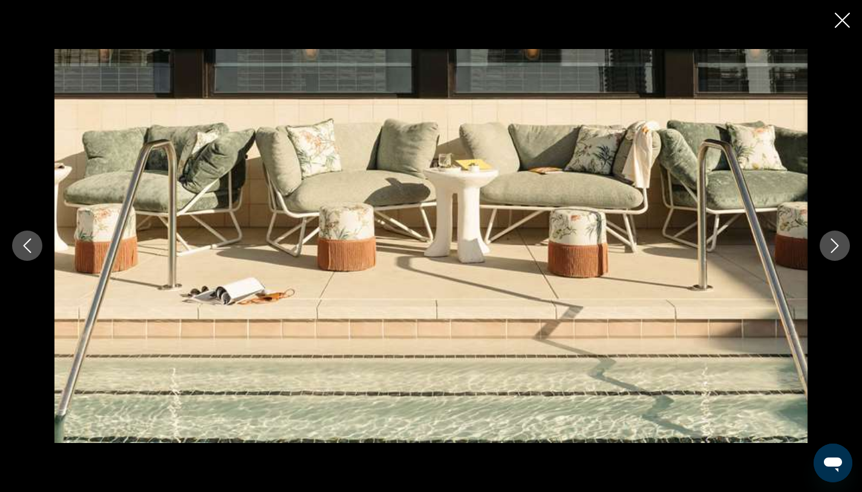
click at [829, 254] on button "Next image" at bounding box center [834, 245] width 30 height 30
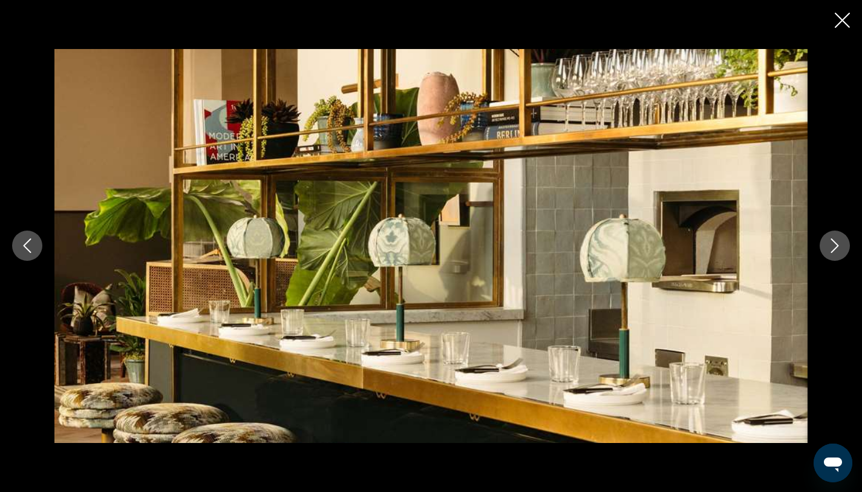
click at [829, 254] on button "Next image" at bounding box center [834, 245] width 30 height 30
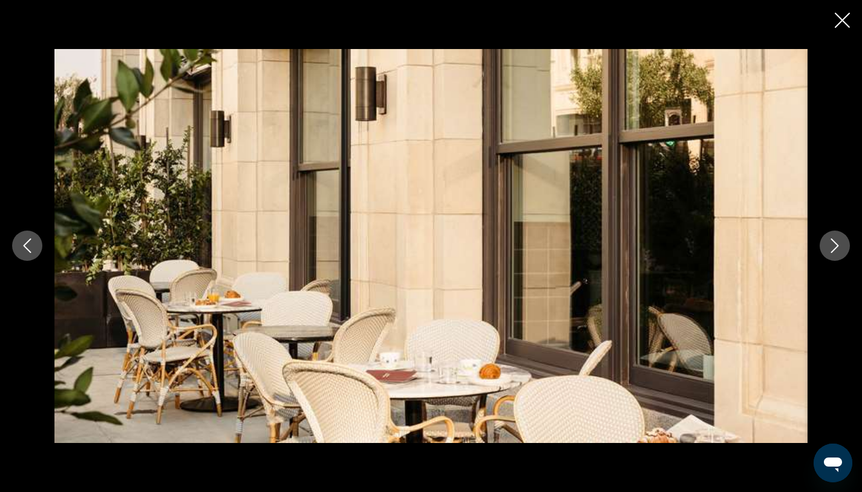
click at [829, 254] on button "Next image" at bounding box center [834, 245] width 30 height 30
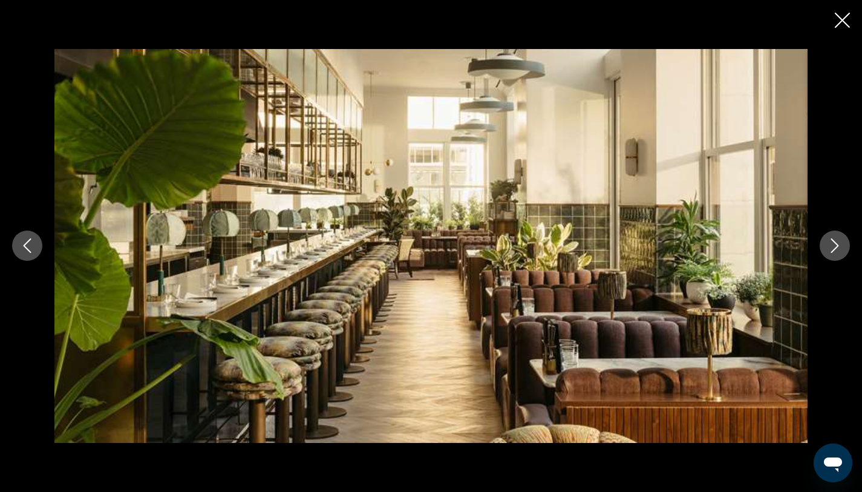
click at [829, 254] on button "Next image" at bounding box center [834, 245] width 30 height 30
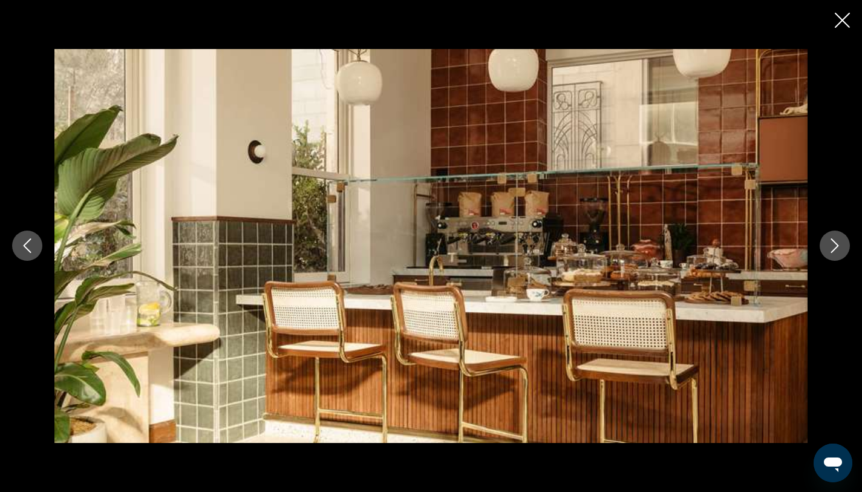
click at [829, 254] on button "Next image" at bounding box center [834, 245] width 30 height 30
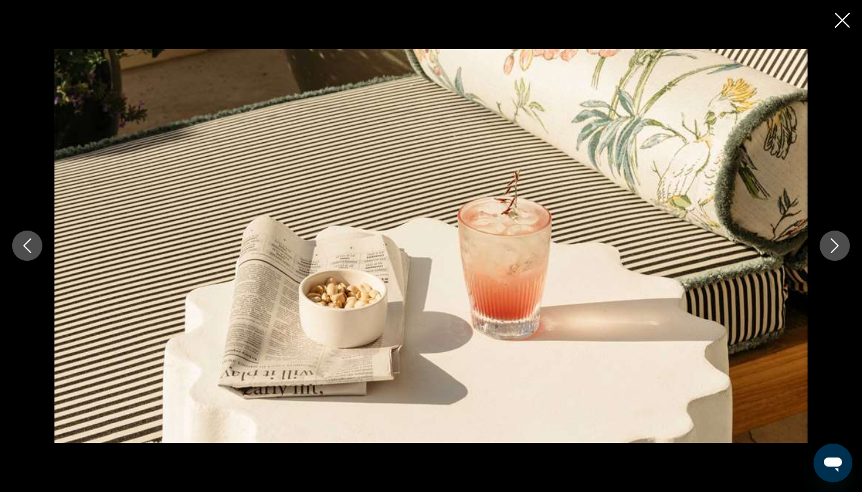
click at [829, 254] on button "Next image" at bounding box center [834, 245] width 30 height 30
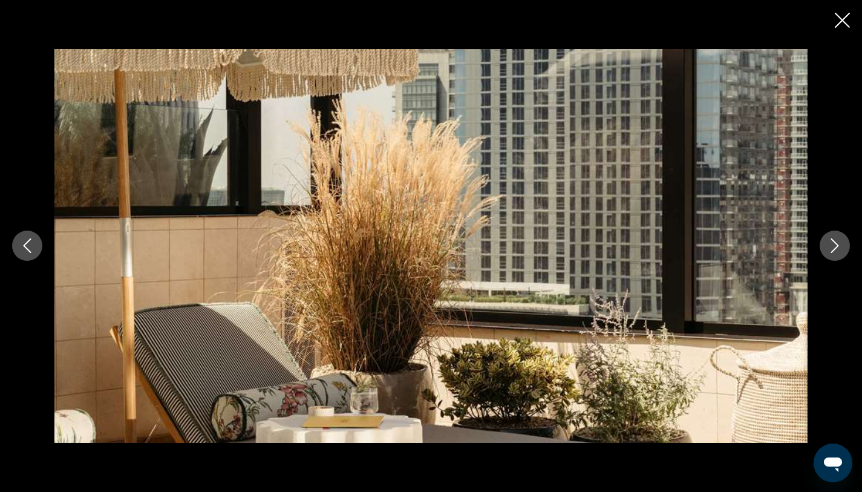
click at [829, 254] on button "Next image" at bounding box center [834, 245] width 30 height 30
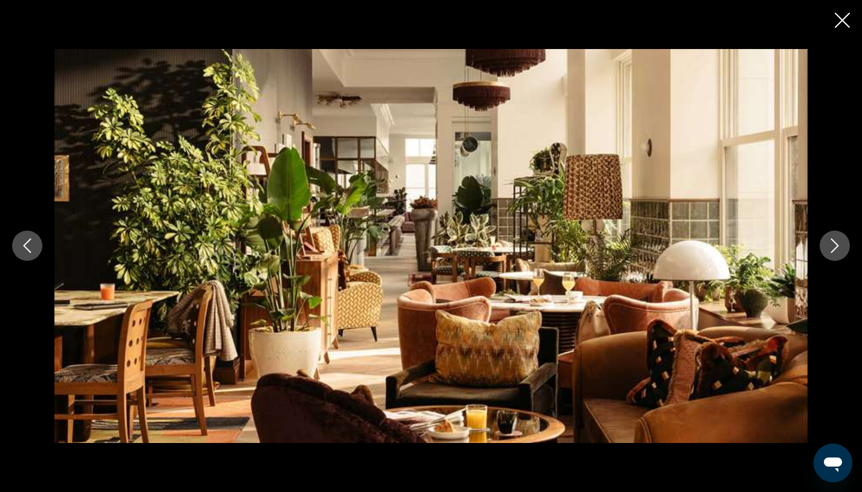
click at [829, 254] on button "Next image" at bounding box center [834, 245] width 30 height 30
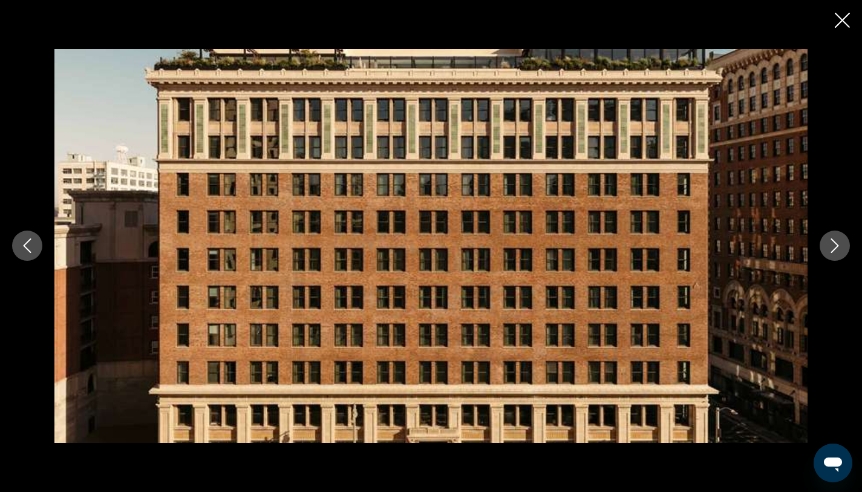
click at [829, 254] on button "Next image" at bounding box center [834, 245] width 30 height 30
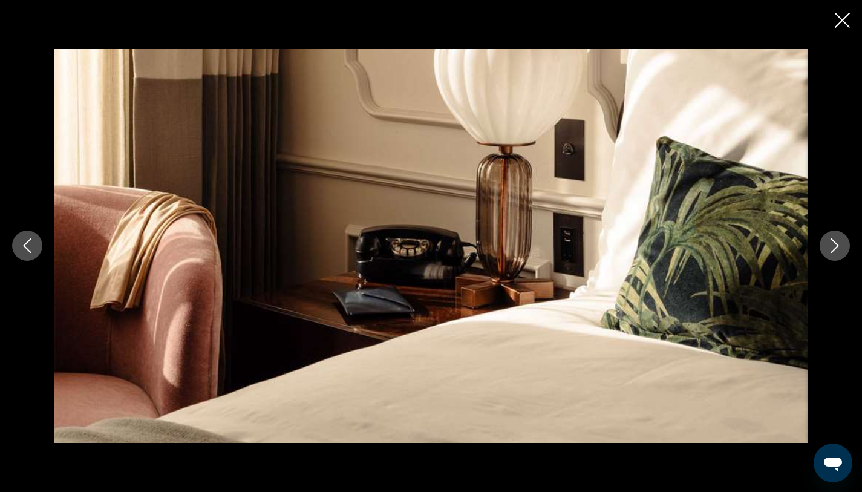
click at [829, 254] on button "Next image" at bounding box center [834, 245] width 30 height 30
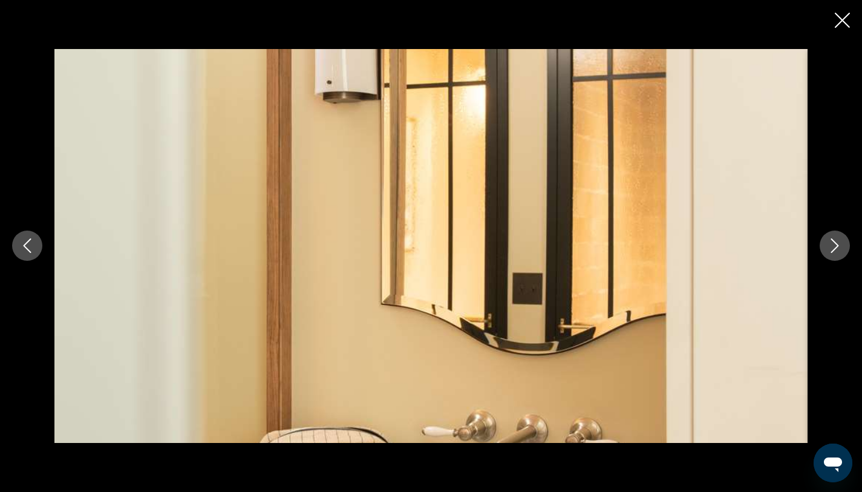
click at [829, 254] on button "Next image" at bounding box center [834, 245] width 30 height 30
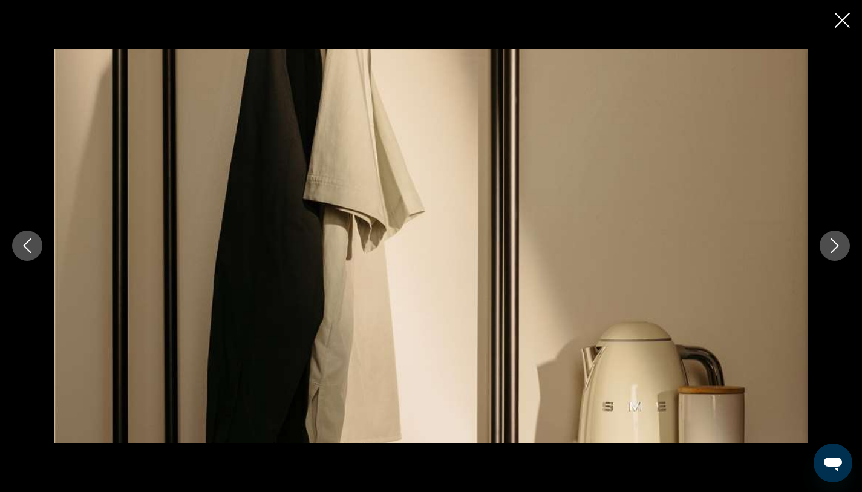
click at [829, 254] on button "Next image" at bounding box center [834, 245] width 30 height 30
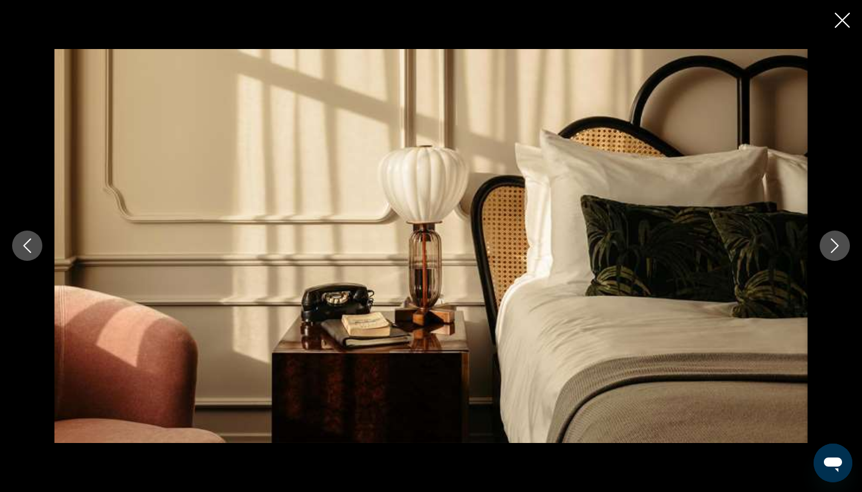
click at [832, 22] on div "Main content" at bounding box center [431, 246] width 862 height 492
click at [842, 19] on icon "Close slideshow" at bounding box center [841, 20] width 15 height 15
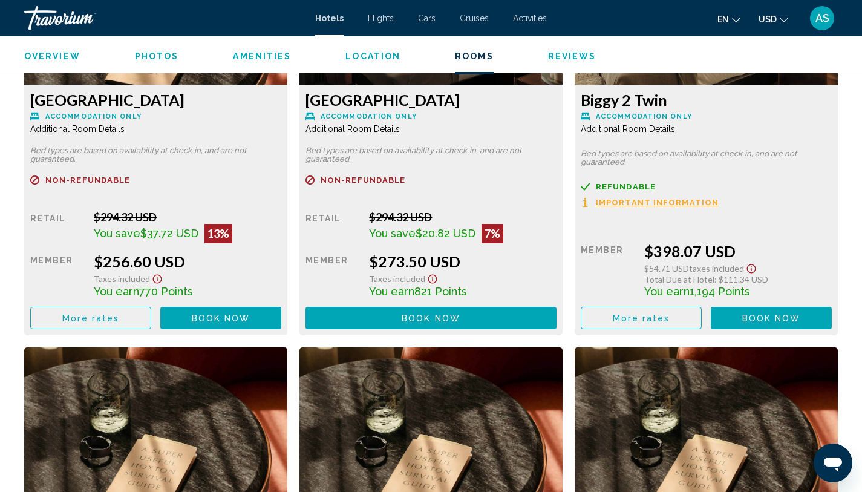
scroll to position [2633, 0]
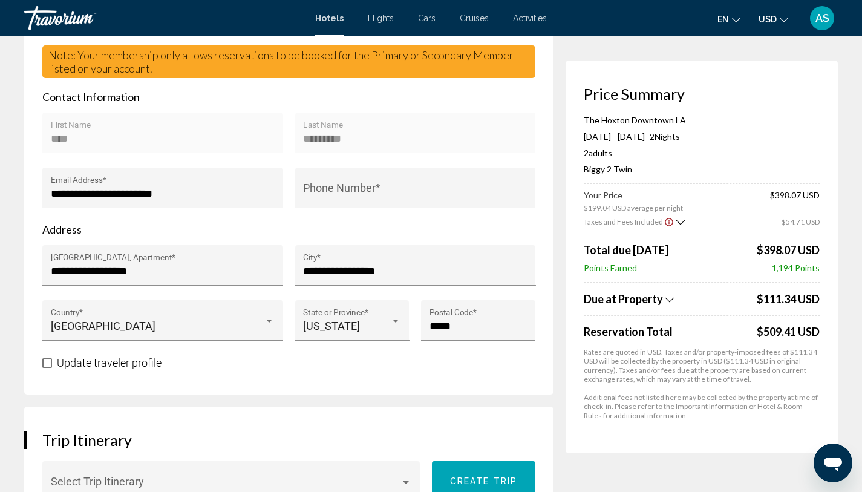
scroll to position [400, 0]
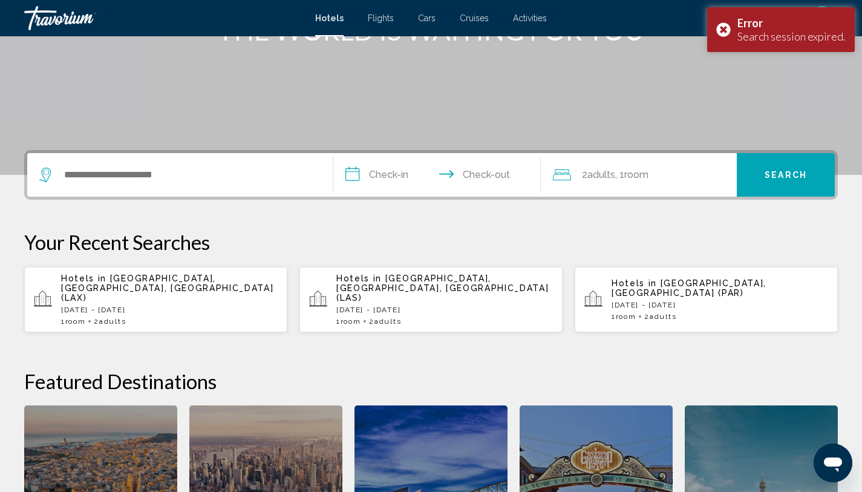
scroll to position [189, 0]
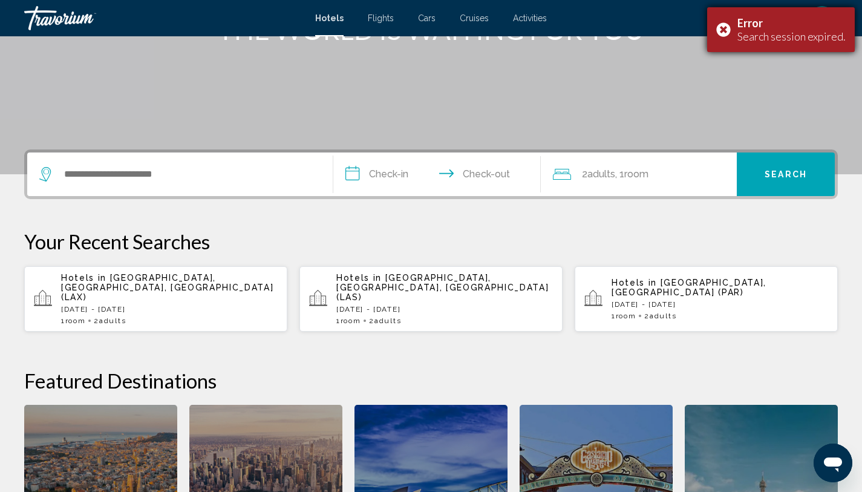
click at [727, 28] on div "Error Search session expired." at bounding box center [781, 29] width 148 height 45
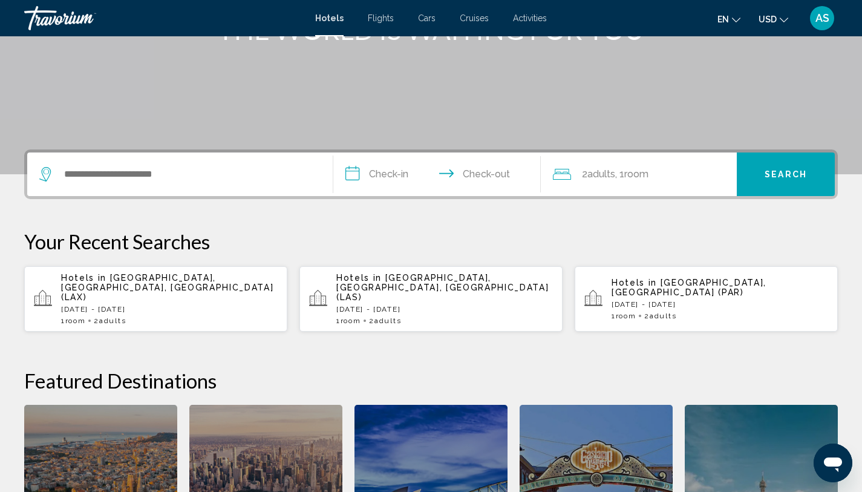
click at [201, 288] on p "Hotels in Los Angeles, CA, United States (LAX)" at bounding box center [169, 287] width 216 height 29
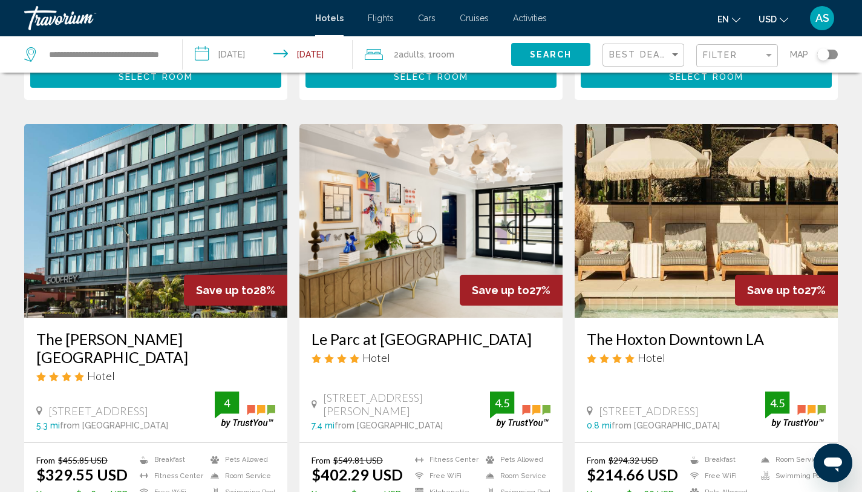
scroll to position [1403, 0]
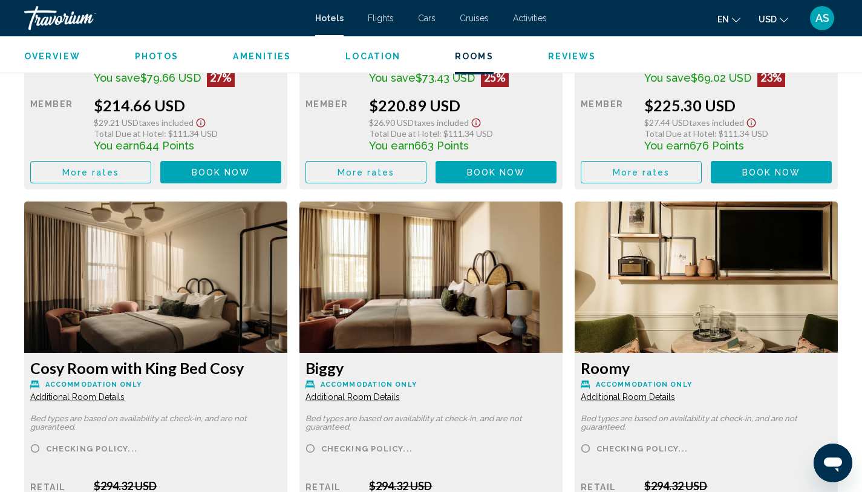
scroll to position [1936, 0]
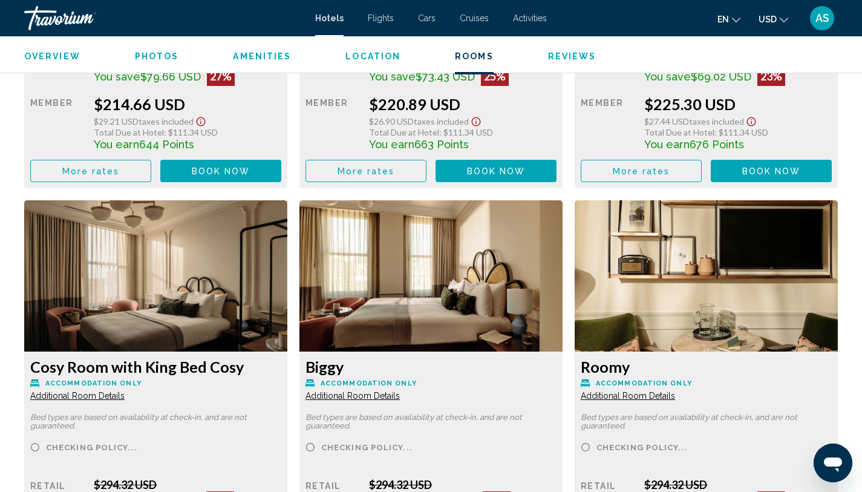
click at [250, 167] on span "Book now" at bounding box center [221, 171] width 59 height 10
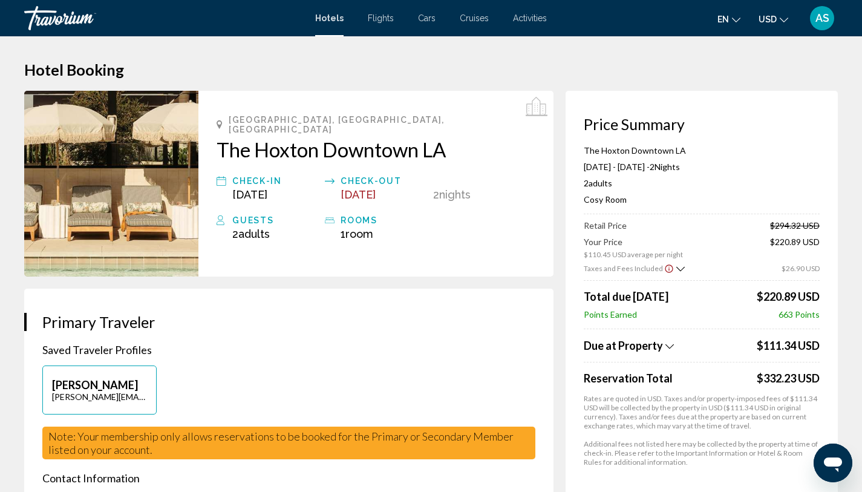
click at [667, 346] on icon "Show Taxes and Fees breakdown" at bounding box center [669, 346] width 8 height 10
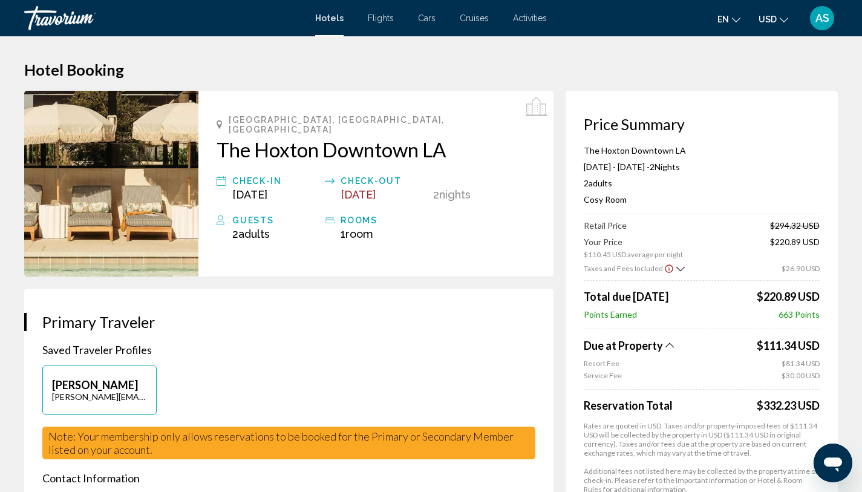
click at [667, 344] on icon "Show Taxes and Fees breakdown" at bounding box center [669, 345] width 8 height 10
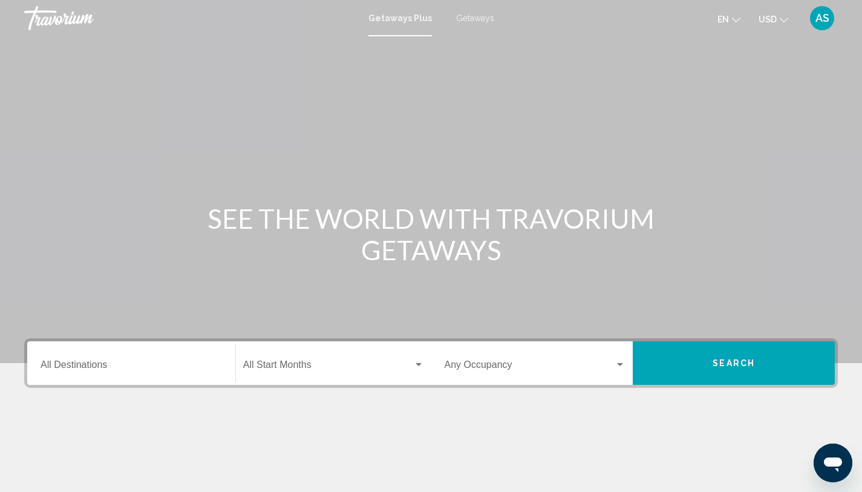
click at [163, 353] on div "Destination All Destinations" at bounding box center [131, 363] width 181 height 38
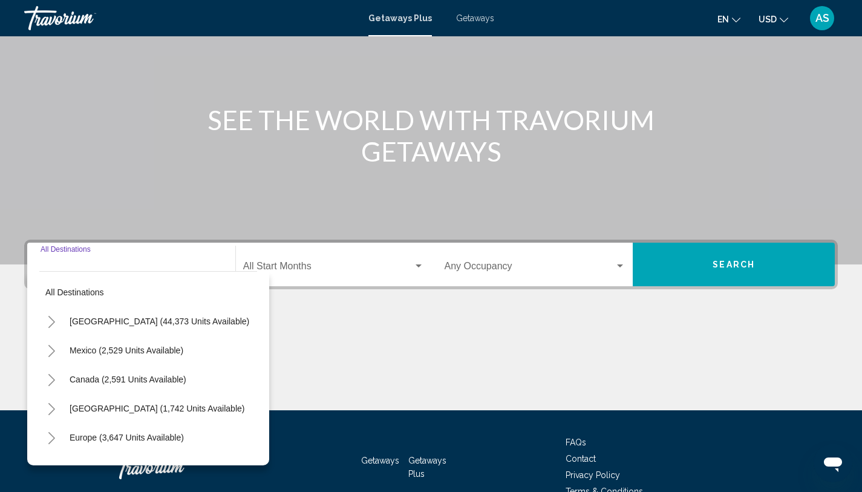
scroll to position [165, 0]
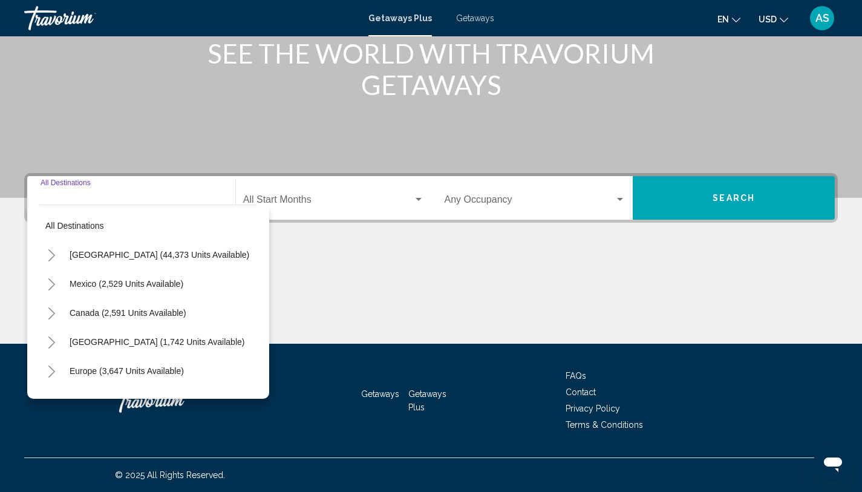
click at [144, 194] on div "Destination All Destinations" at bounding box center [131, 198] width 181 height 38
click at [122, 256] on span "United States (44,373 units available)" at bounding box center [160, 255] width 180 height 10
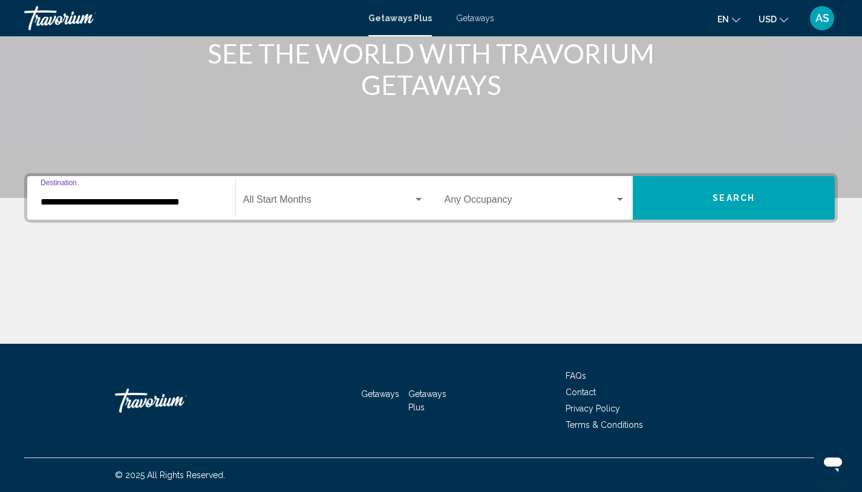
click at [200, 203] on input "**********" at bounding box center [131, 201] width 181 height 11
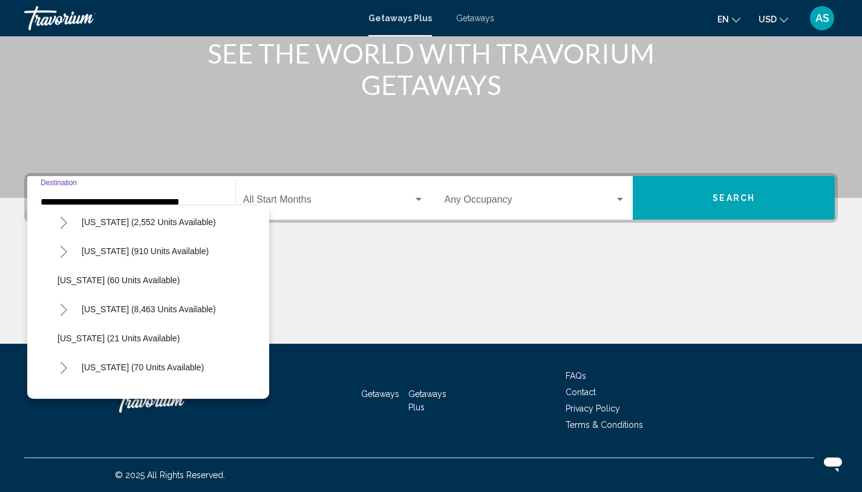
scroll to position [150, 0]
click at [63, 222] on icon "Toggle California (2,552 units available)" at bounding box center [63, 221] width 9 height 12
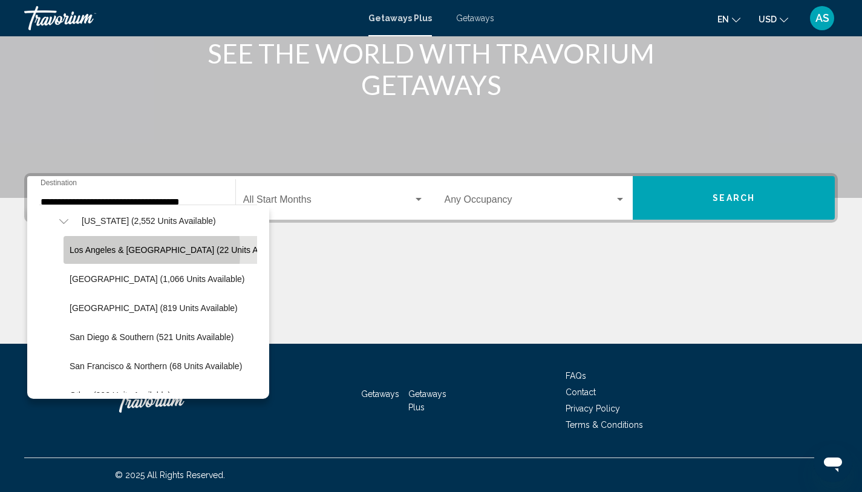
click at [93, 251] on span "Los Angeles & Anaheim (22 units available)" at bounding box center [179, 250] width 219 height 10
type input "**********"
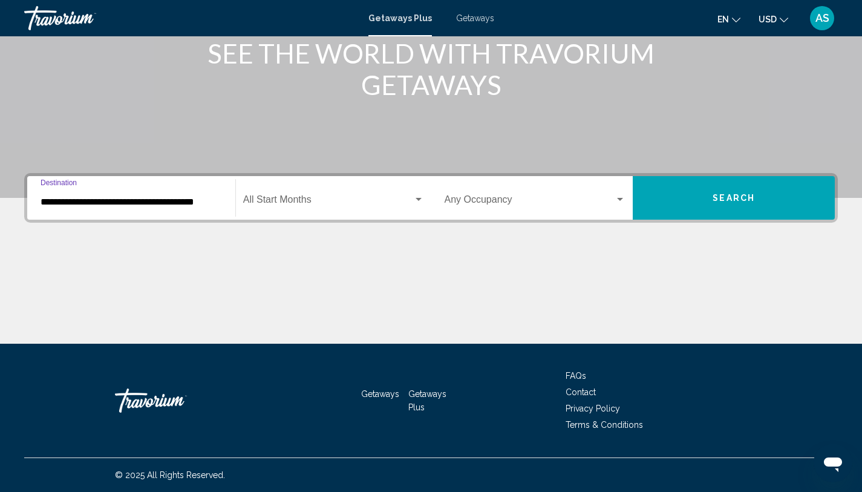
click at [672, 206] on button "Search" at bounding box center [733, 198] width 202 height 44
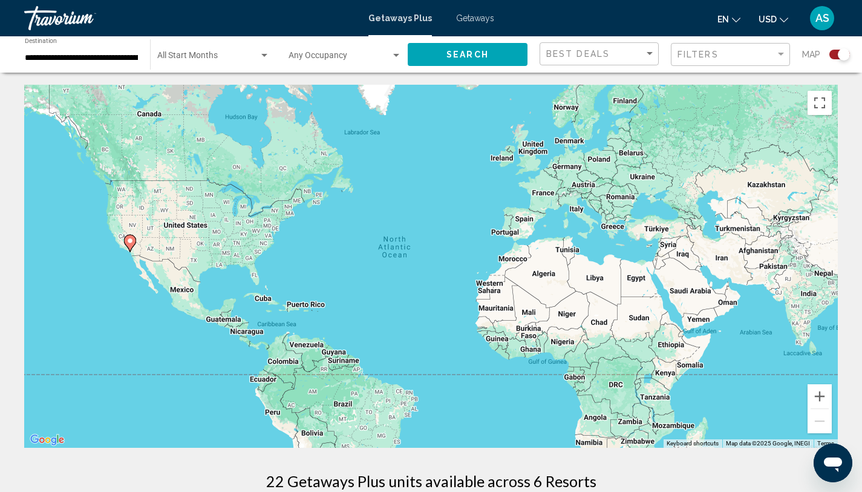
click at [837, 53] on div "Search widget" at bounding box center [843, 54] width 12 height 12
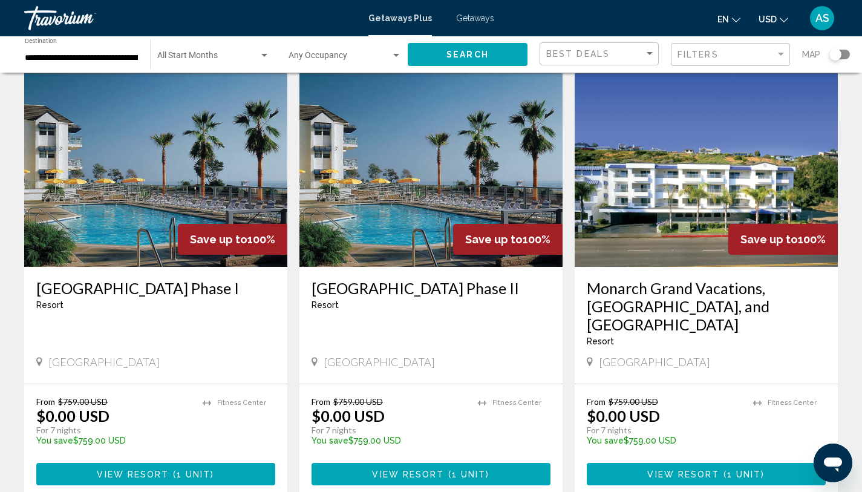
scroll to position [59, 0]
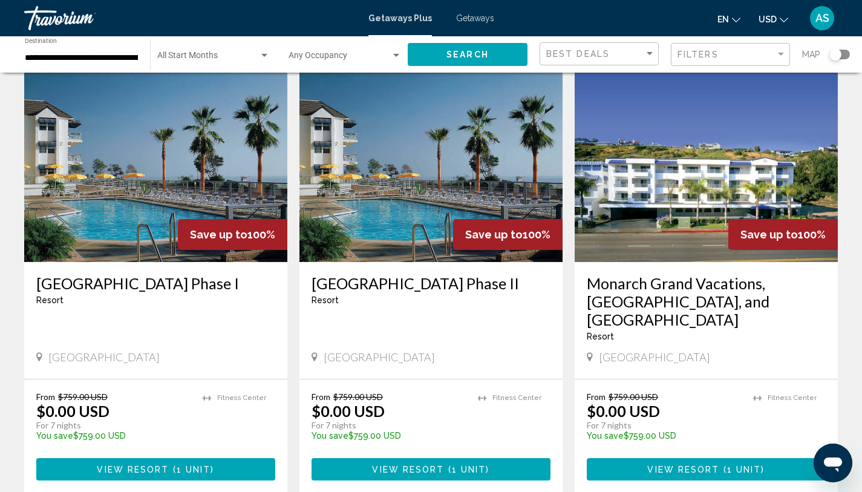
click at [678, 287] on h3 "Monarch Grand Vacations, Diamond, and Riviera Shores Resort" at bounding box center [705, 301] width 239 height 54
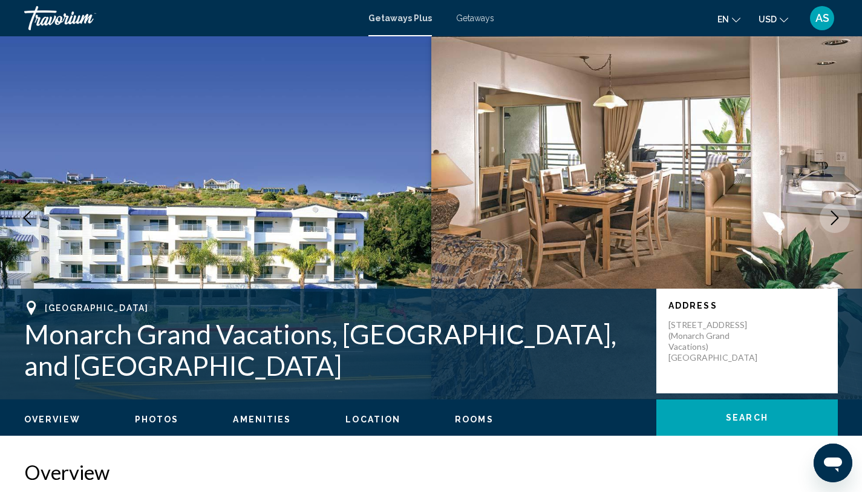
click at [156, 424] on span "Photos" at bounding box center [157, 419] width 44 height 10
click at [154, 423] on span "Photos" at bounding box center [157, 419] width 44 height 10
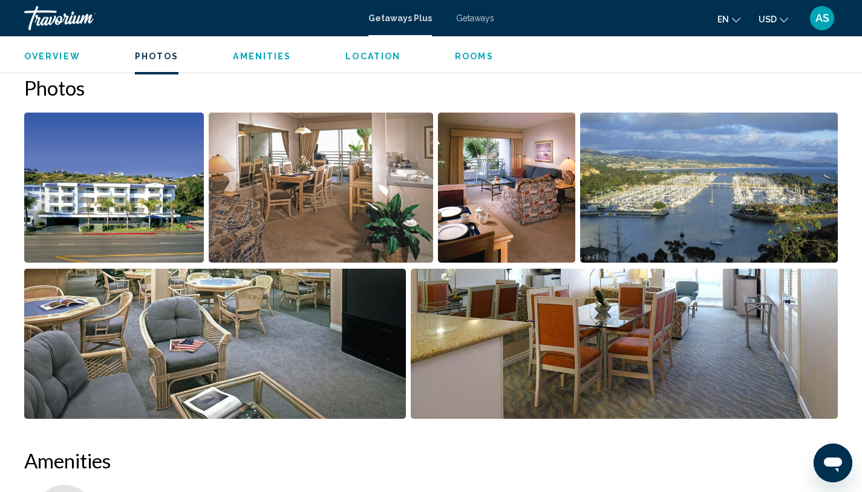
scroll to position [548, 0]
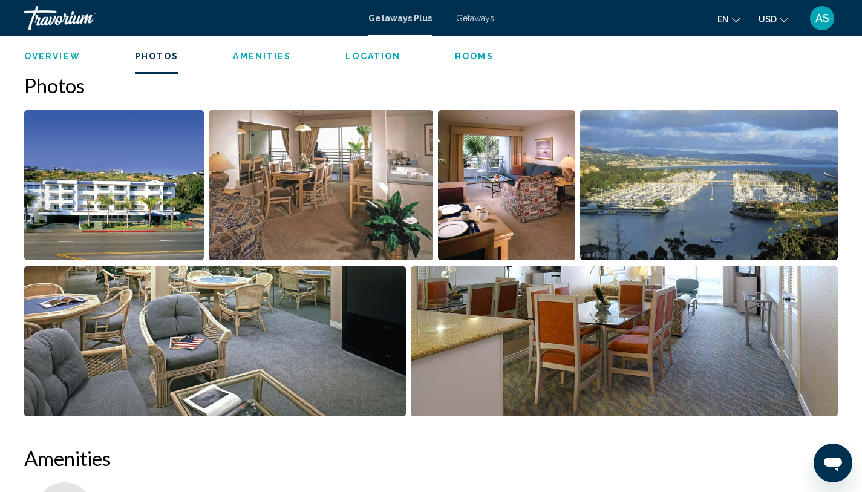
click at [161, 163] on img "Open full-screen image slider" at bounding box center [114, 185] width 180 height 150
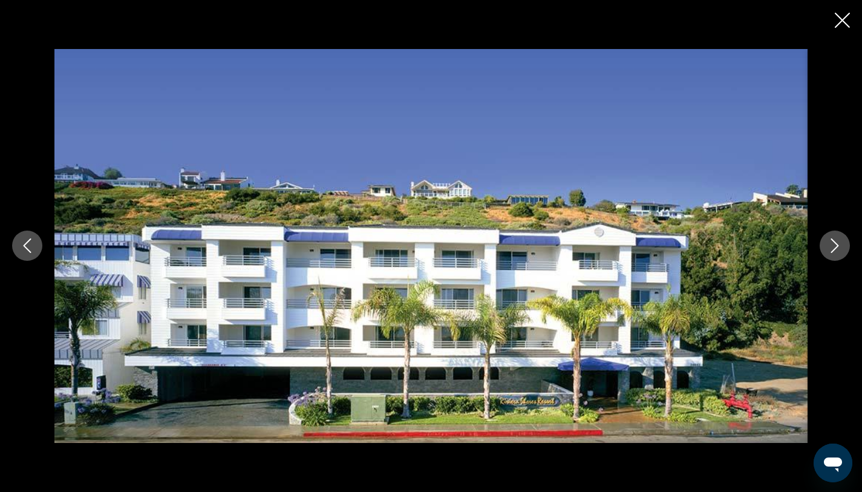
click at [831, 247] on icon "Next image" at bounding box center [834, 245] width 15 height 15
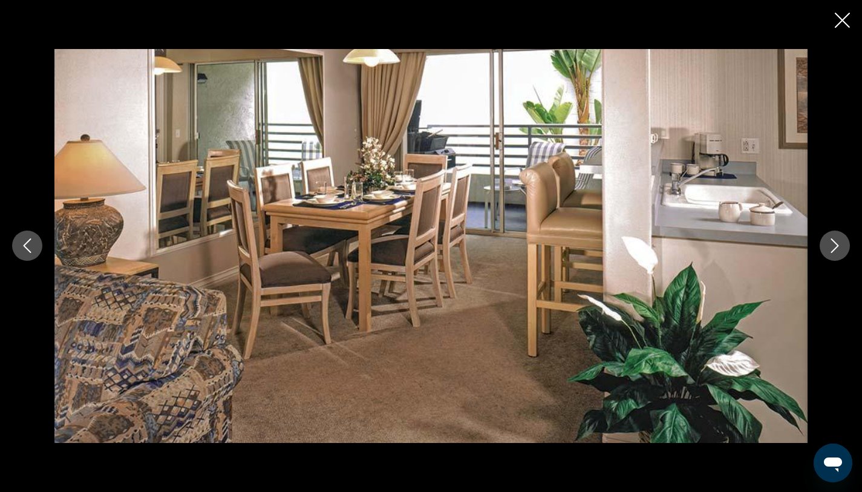
click at [831, 247] on icon "Next image" at bounding box center [834, 245] width 15 height 15
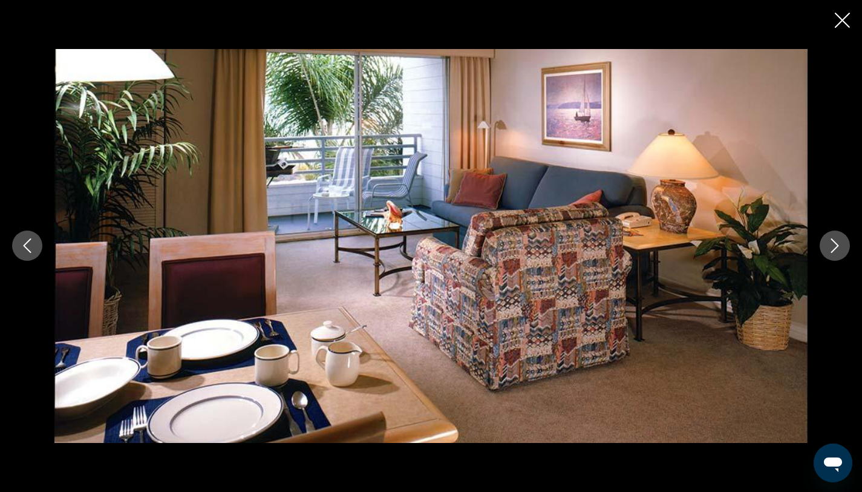
click at [831, 247] on icon "Next image" at bounding box center [834, 245] width 15 height 15
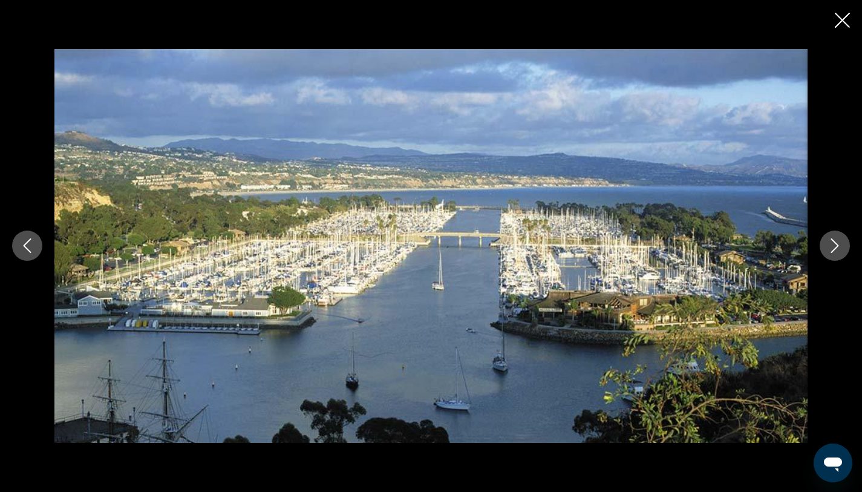
click at [831, 247] on icon "Next image" at bounding box center [834, 245] width 15 height 15
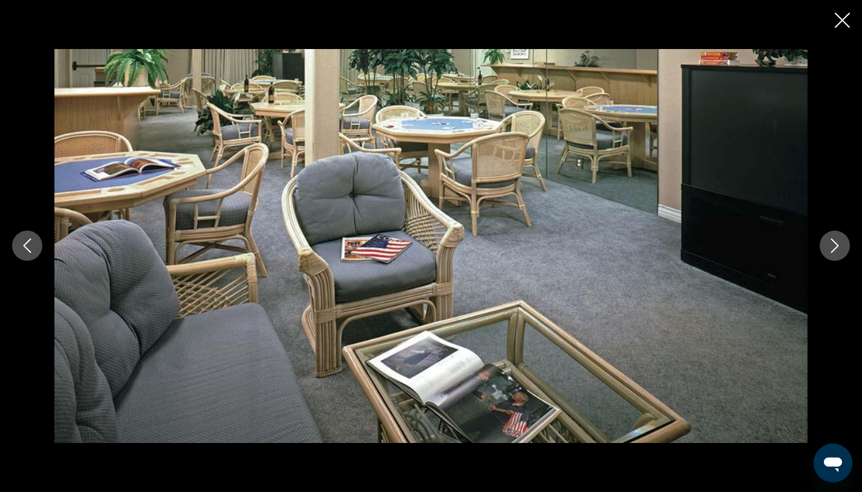
click at [831, 248] on icon "Next image" at bounding box center [834, 245] width 15 height 15
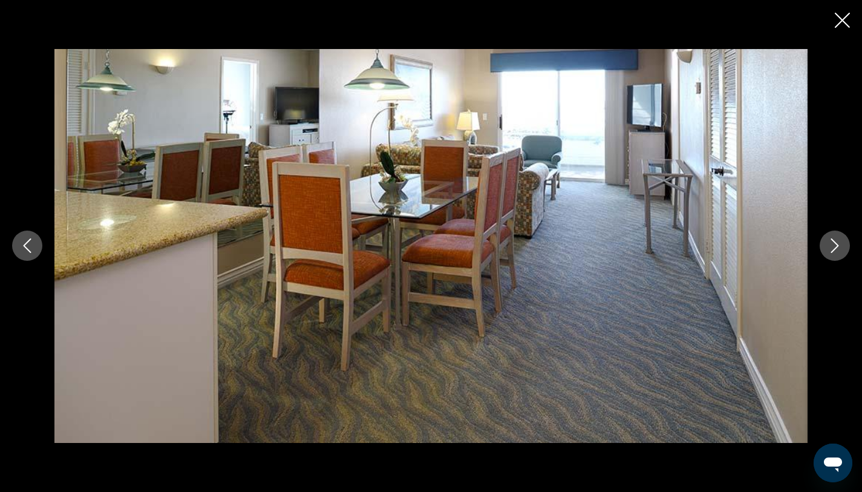
click at [831, 248] on icon "Next image" at bounding box center [834, 245] width 15 height 15
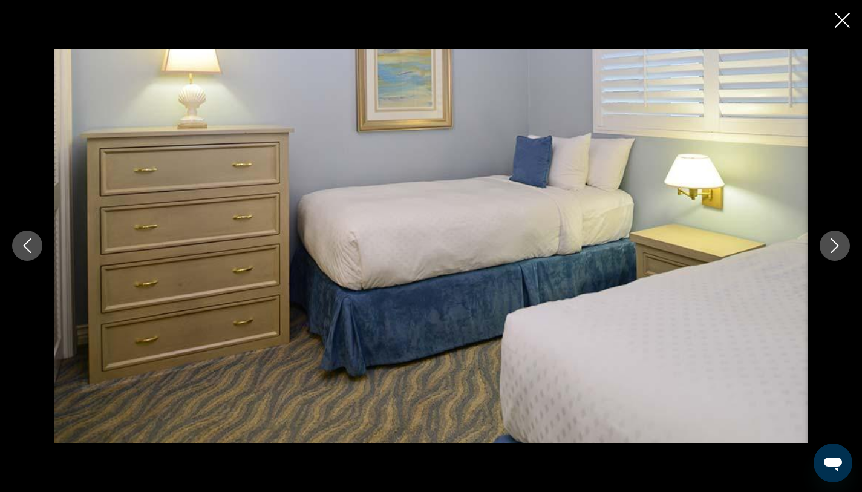
click at [831, 248] on icon "Next image" at bounding box center [834, 245] width 15 height 15
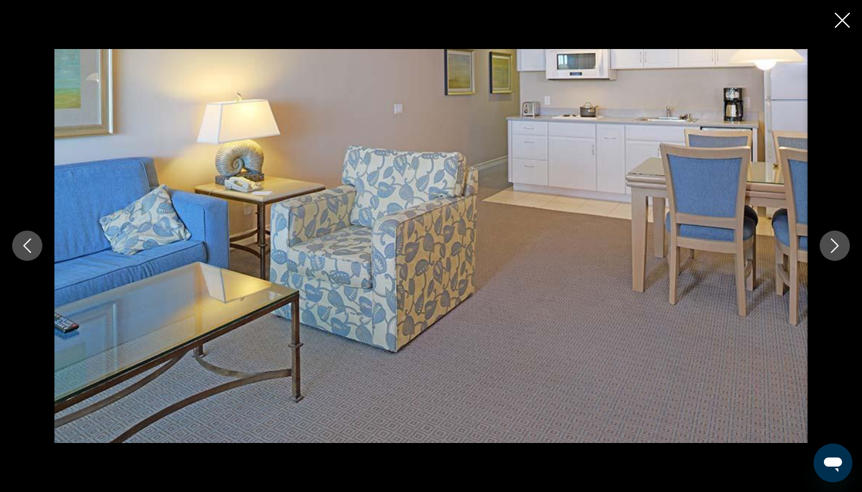
click at [831, 248] on icon "Next image" at bounding box center [834, 245] width 15 height 15
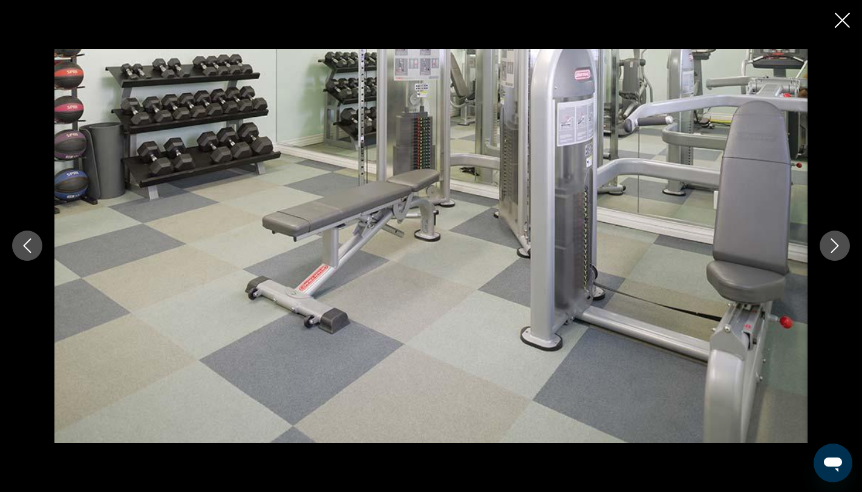
click at [831, 248] on icon "Next image" at bounding box center [834, 245] width 15 height 15
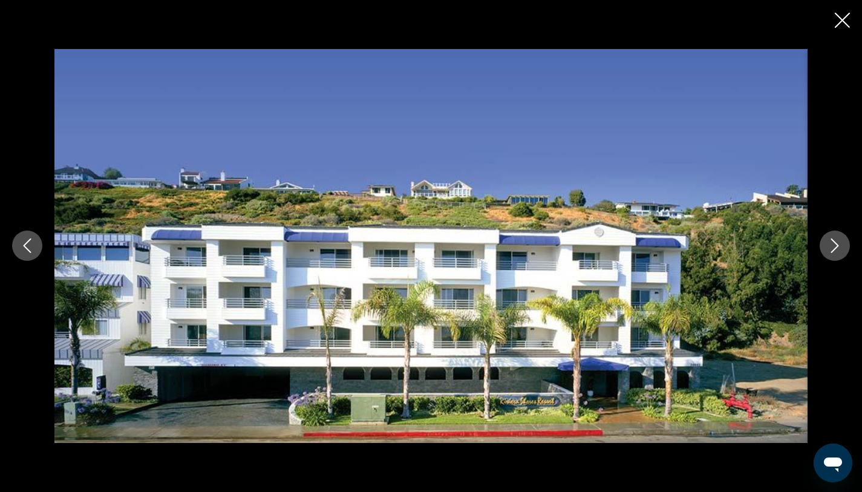
click at [831, 248] on icon "Next image" at bounding box center [834, 245] width 15 height 15
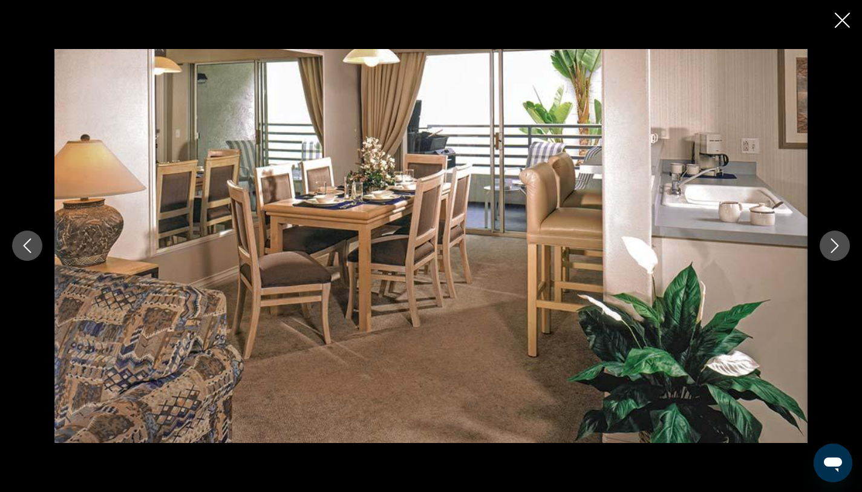
click at [831, 248] on icon "Next image" at bounding box center [834, 245] width 15 height 15
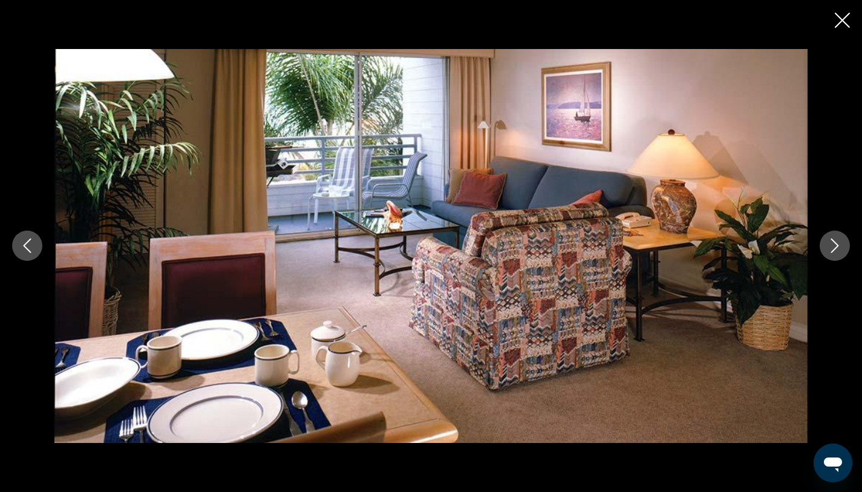
click at [831, 248] on icon "Next image" at bounding box center [834, 245] width 15 height 15
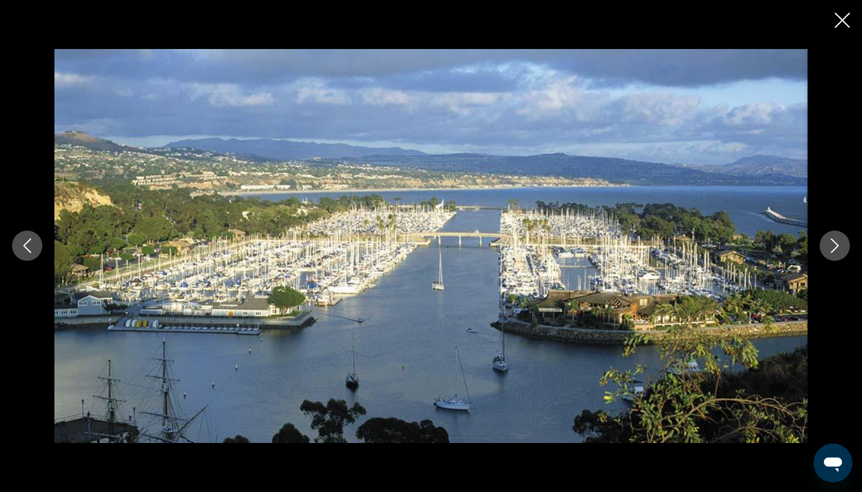
click at [831, 248] on icon "Next image" at bounding box center [834, 245] width 15 height 15
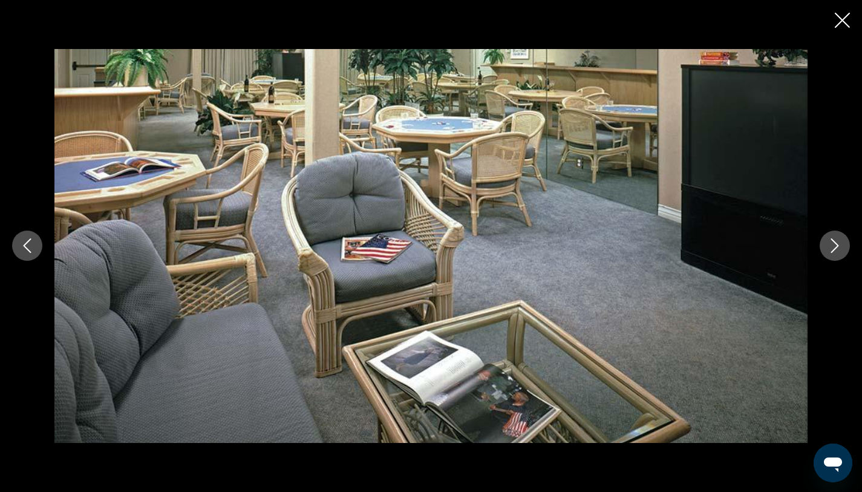
click at [831, 248] on icon "Next image" at bounding box center [834, 245] width 15 height 15
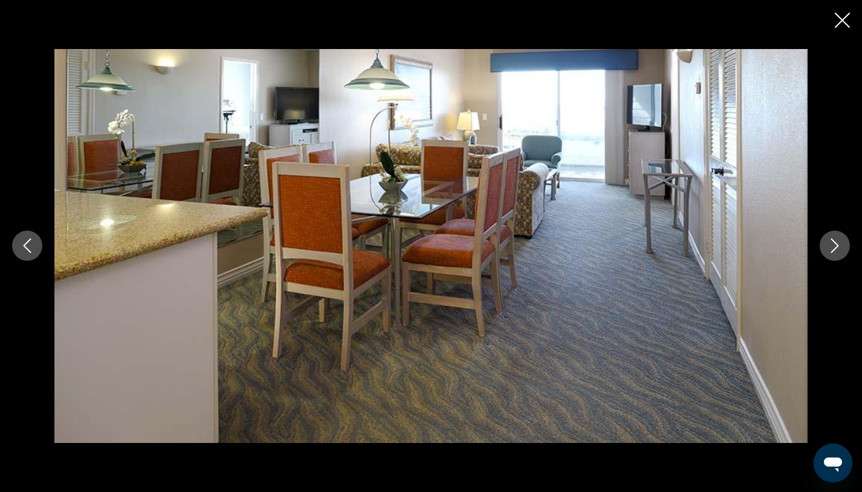
click at [831, 248] on icon "Next image" at bounding box center [834, 245] width 15 height 15
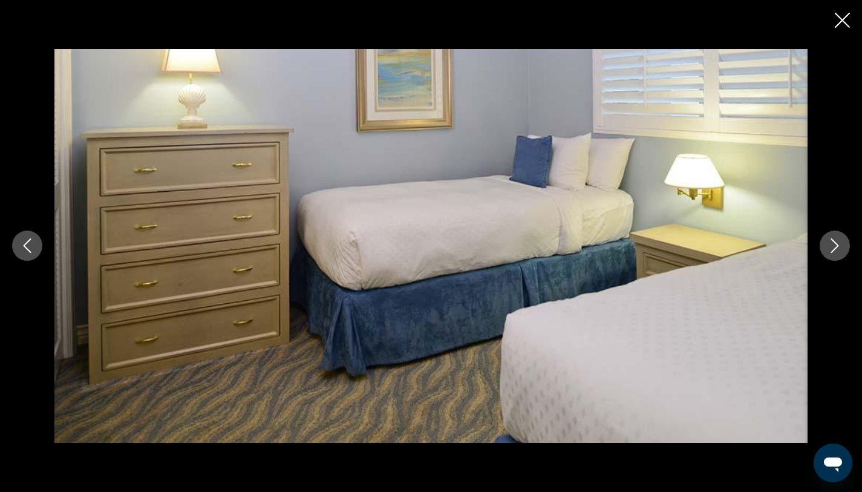
click at [831, 248] on icon "Next image" at bounding box center [834, 245] width 15 height 15
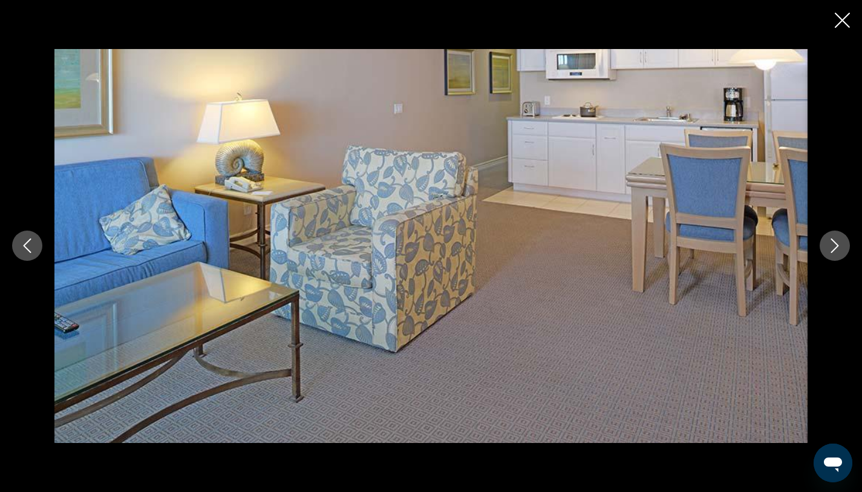
click at [831, 248] on icon "Next image" at bounding box center [834, 245] width 15 height 15
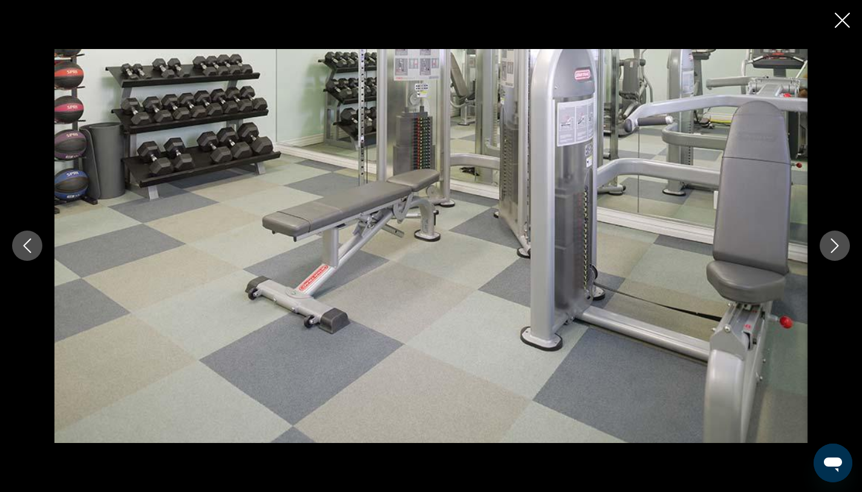
click at [831, 248] on icon "Next image" at bounding box center [834, 245] width 15 height 15
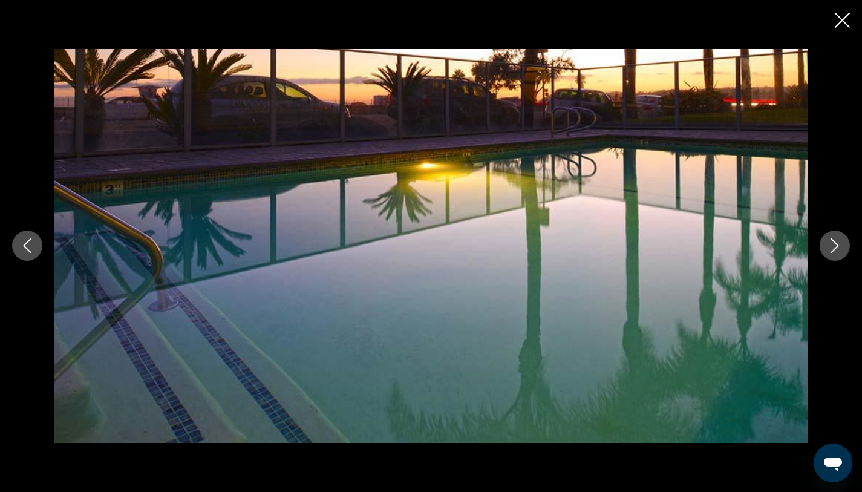
click at [846, 13] on icon "Close slideshow" at bounding box center [841, 20] width 15 height 15
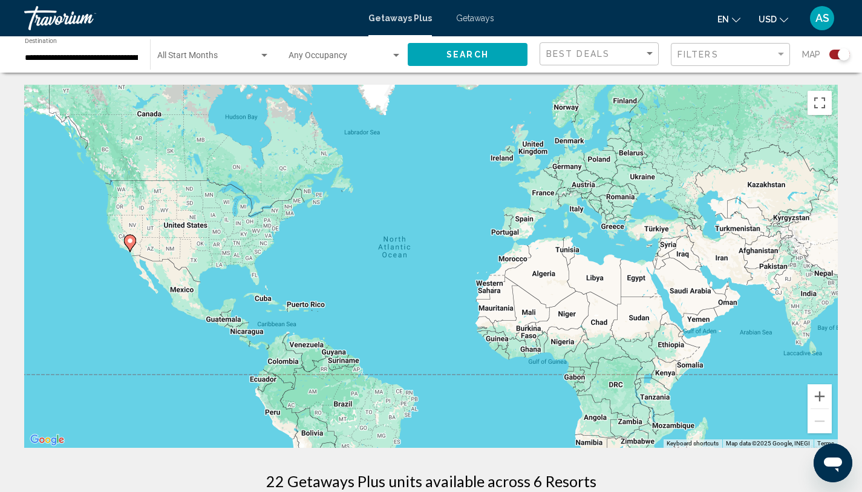
click at [833, 56] on div "Search widget" at bounding box center [839, 55] width 21 height 10
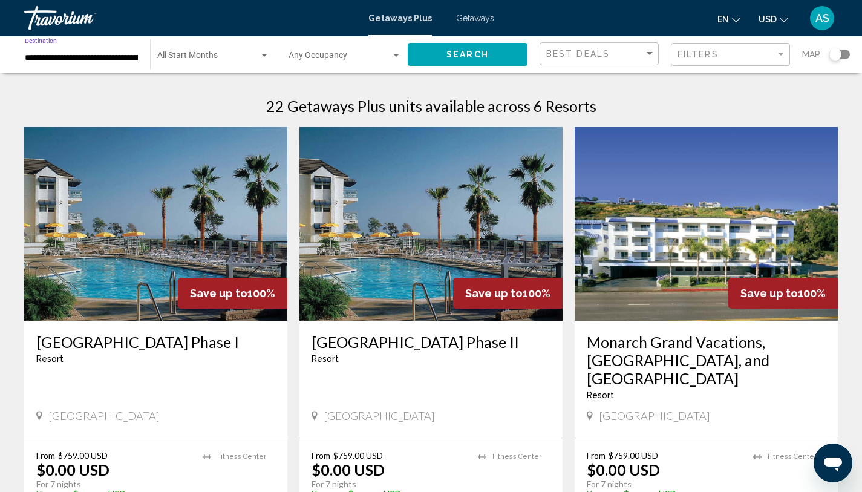
click at [108, 56] on input "**********" at bounding box center [81, 58] width 113 height 10
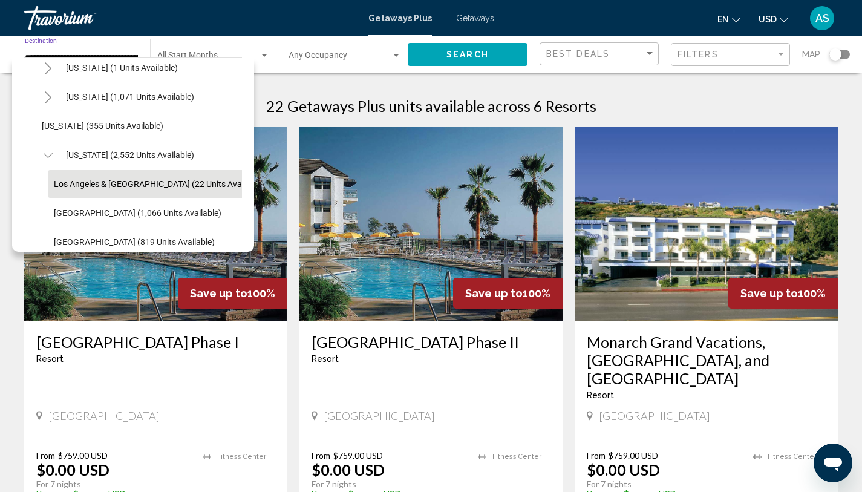
scroll to position [33, 1]
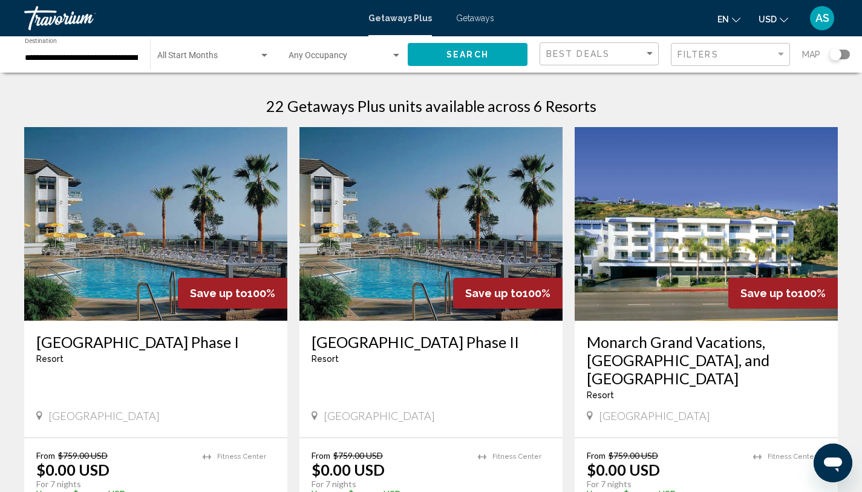
click at [400, 345] on h3 "Riviera Beach and Spa Resort Phase II" at bounding box center [430, 342] width 239 height 18
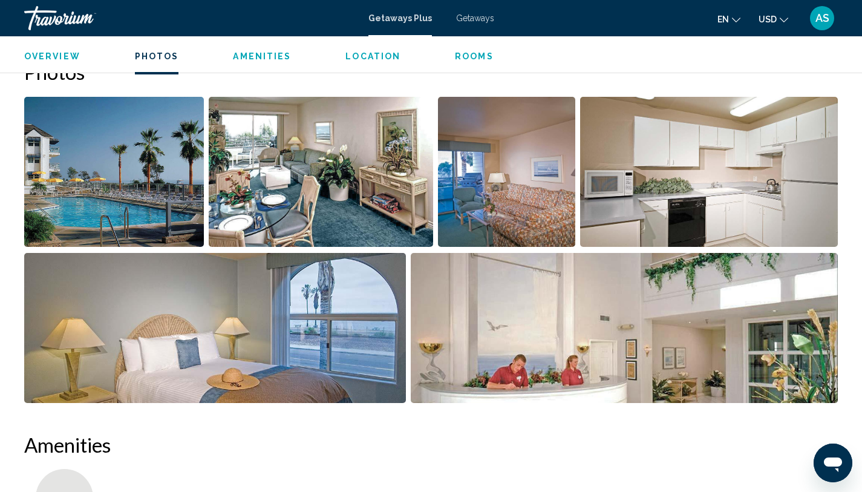
scroll to position [563, 0]
